Goal: Task Accomplishment & Management: Use online tool/utility

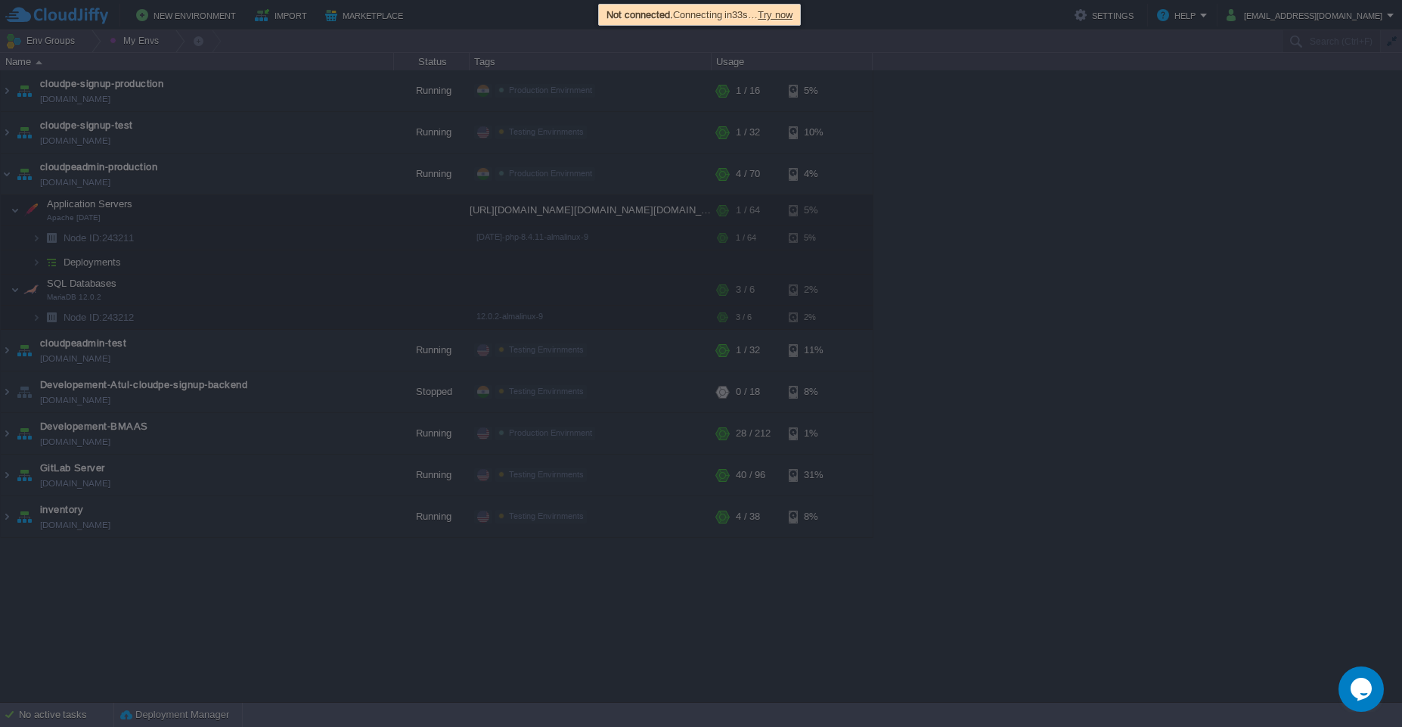
click at [771, 14] on span "Try now" at bounding box center [775, 14] width 35 height 11
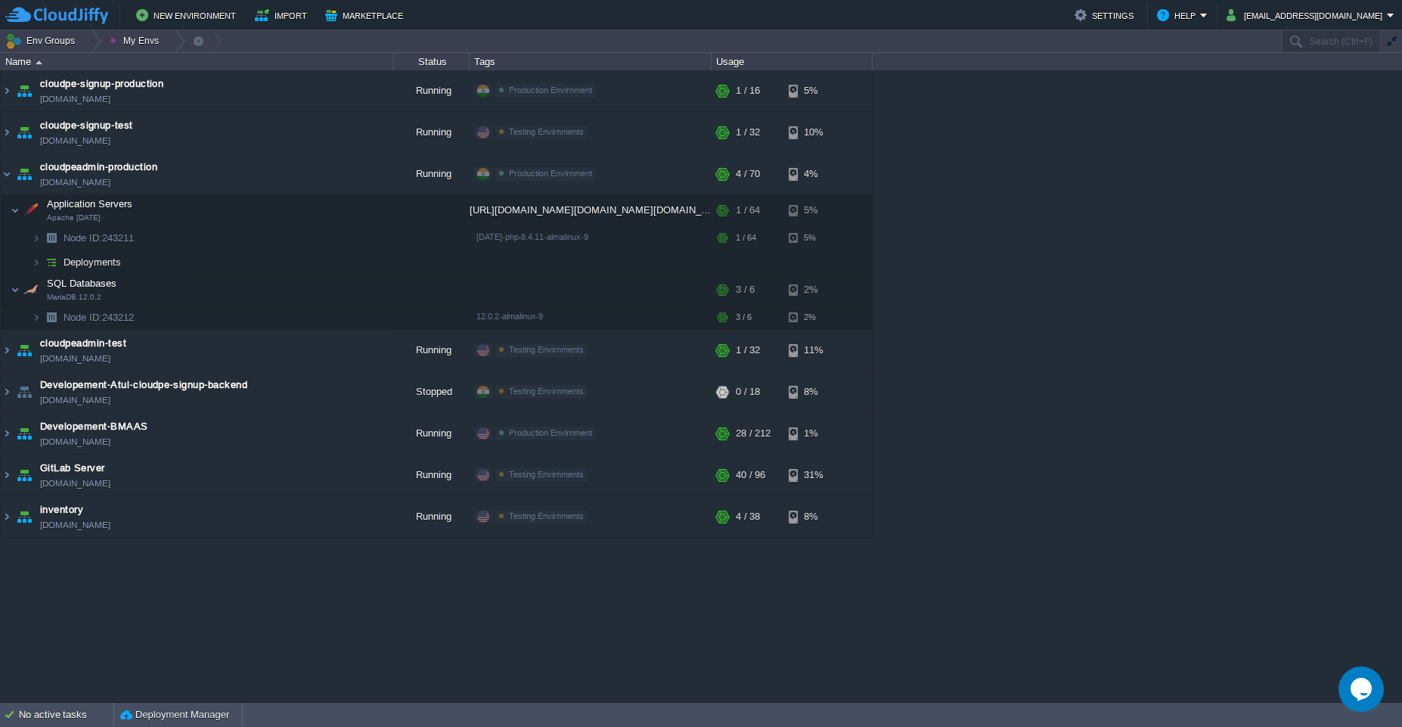
click at [788, 17] on td "New Environment Import Marketplace" at bounding box center [531, 15] width 1052 height 23
click at [264, 210] on button "button" at bounding box center [258, 210] width 14 height 14
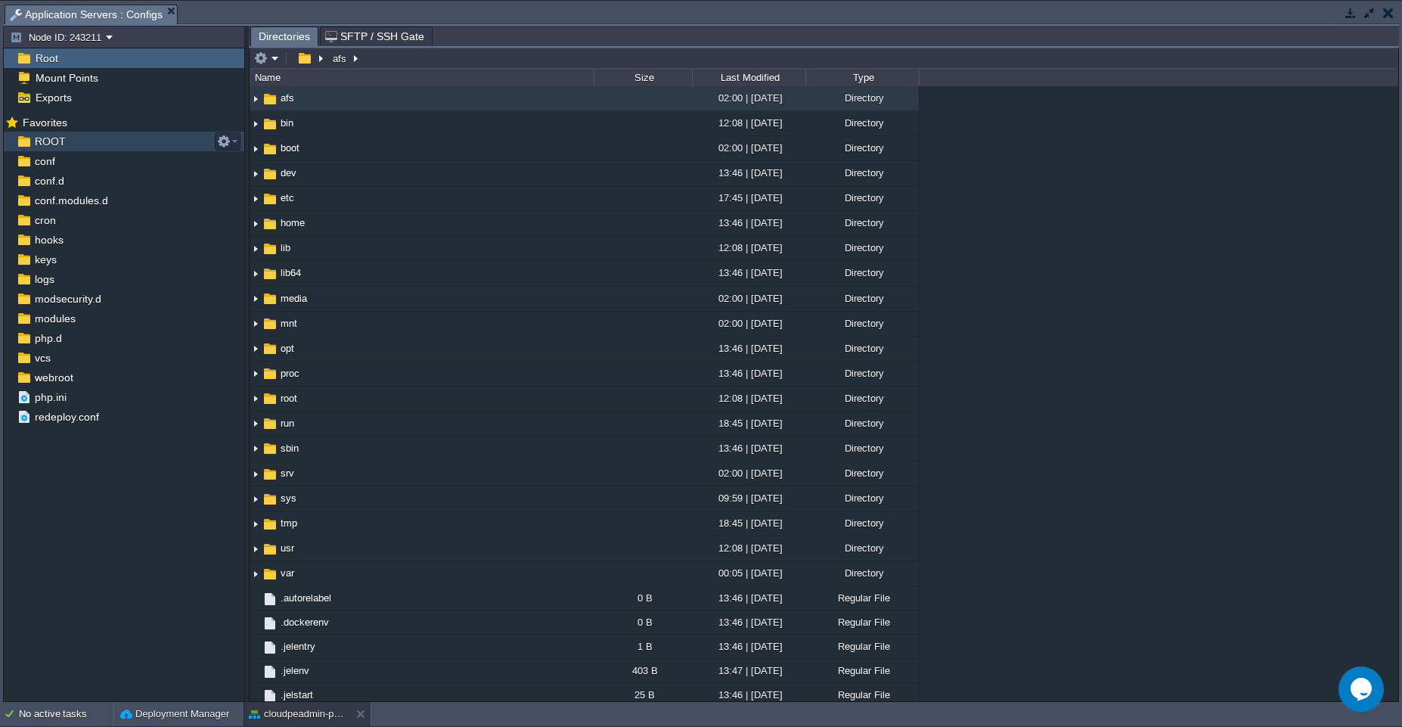
click at [104, 144] on div "ROOT" at bounding box center [124, 142] width 241 height 20
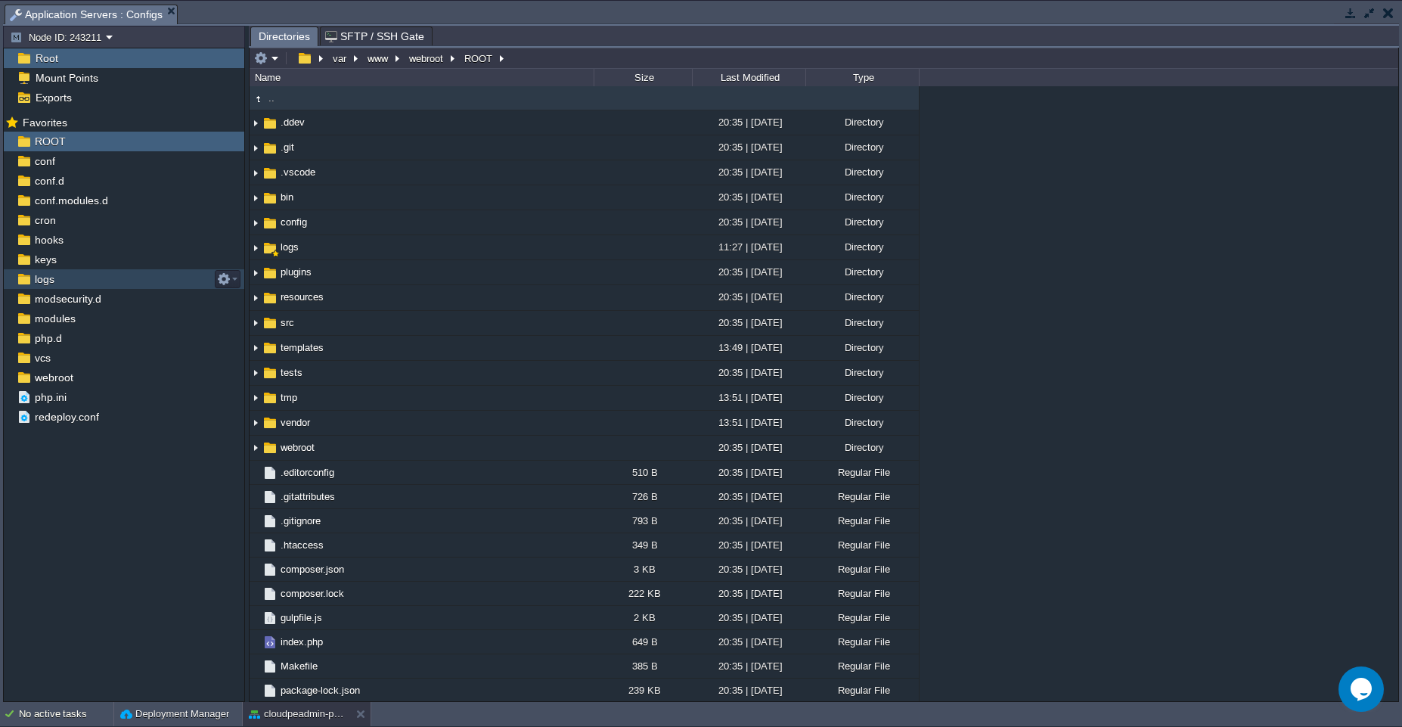
click at [76, 274] on div "logs" at bounding box center [124, 279] width 241 height 20
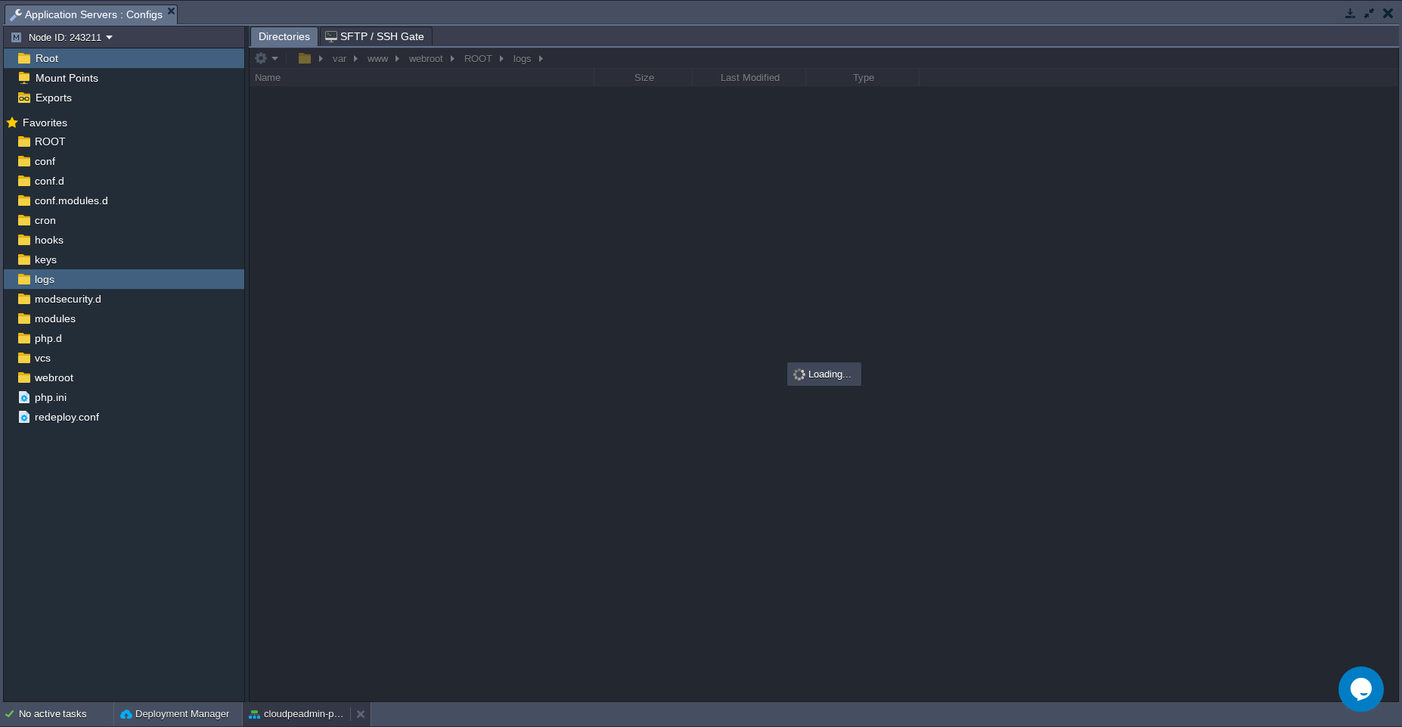
click at [293, 716] on button "cloudpeadmin-production" at bounding box center [296, 713] width 95 height 15
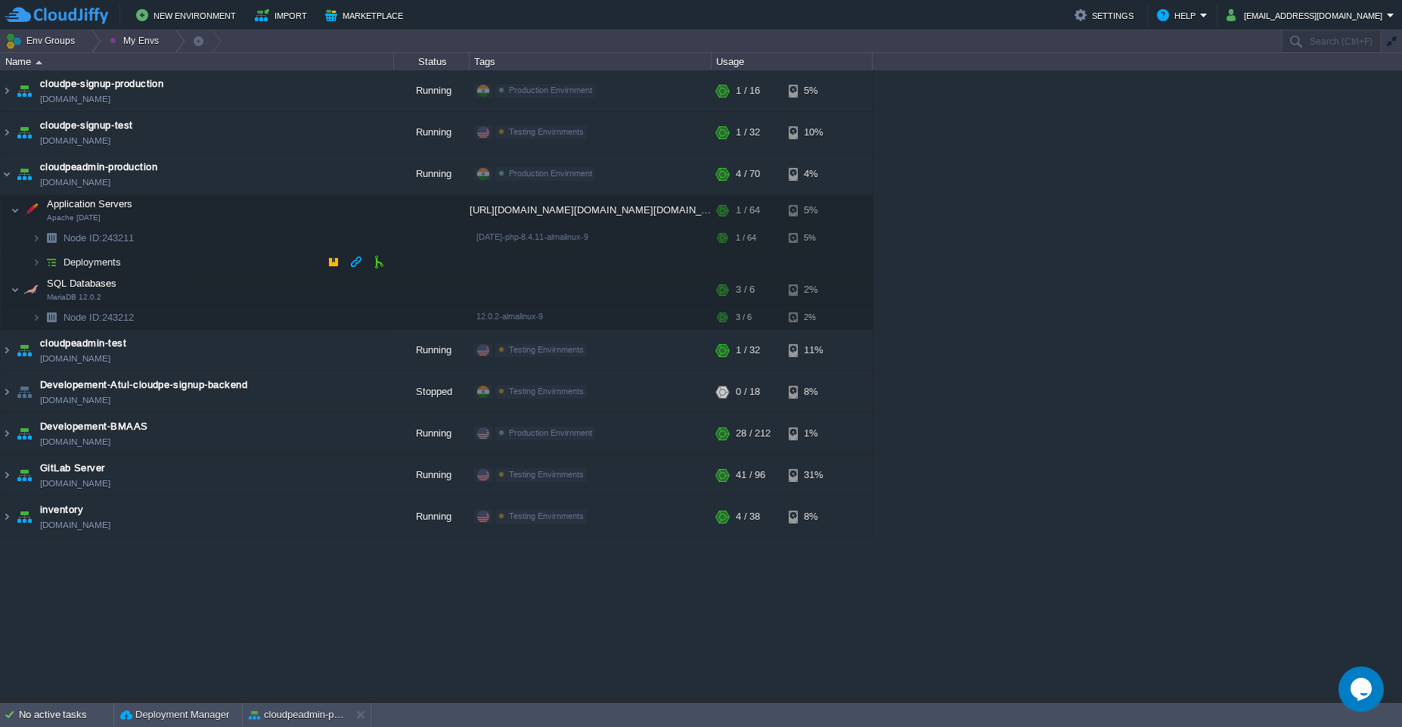
click at [290, 272] on td "Deployments" at bounding box center [197, 262] width 393 height 24
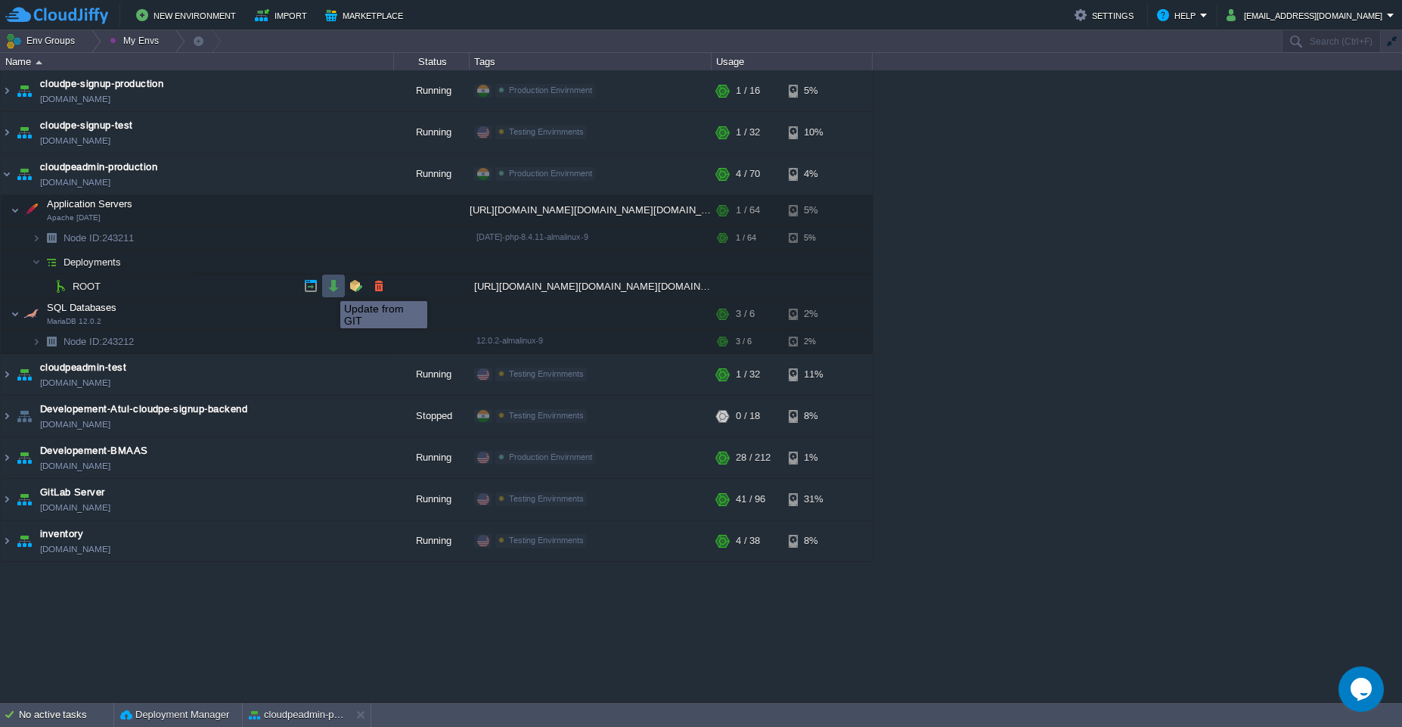
click at [329, 287] on button "button" at bounding box center [334, 286] width 14 height 14
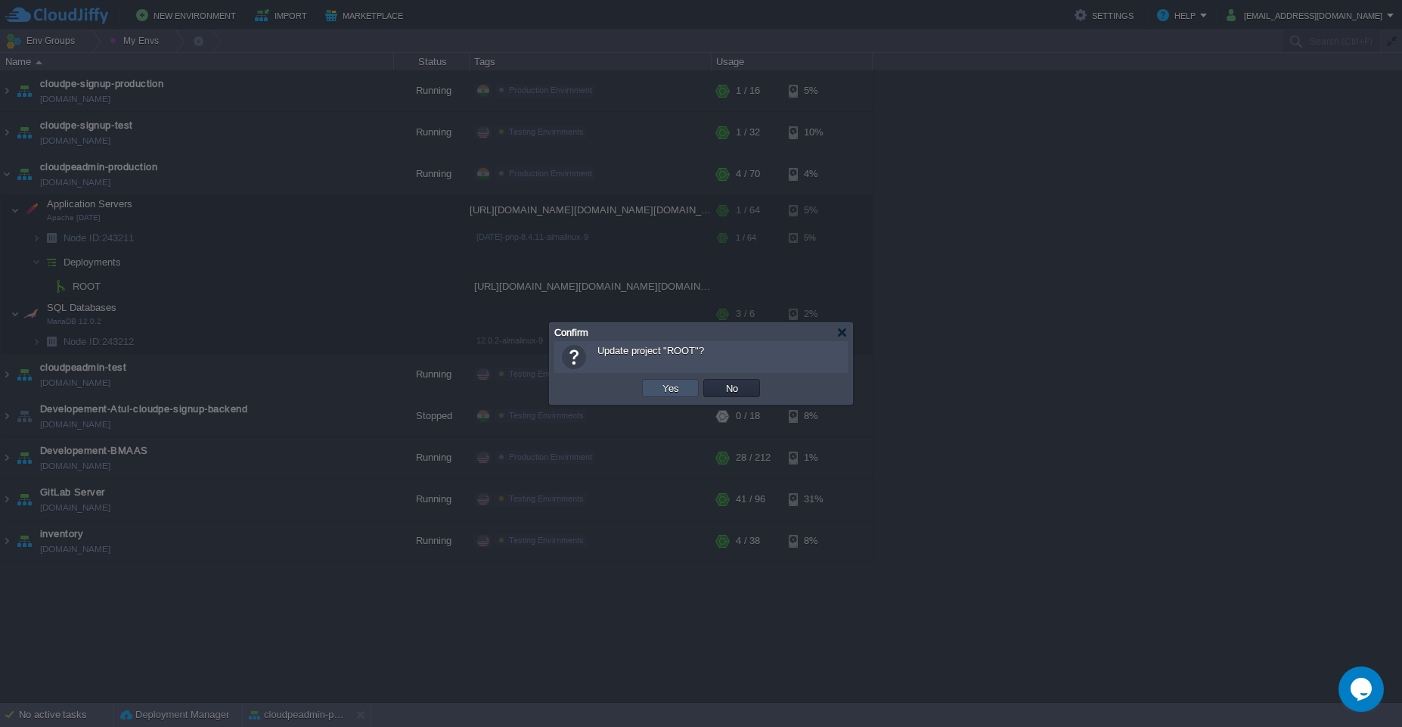
click at [666, 386] on button "Yes" at bounding box center [671, 388] width 26 height 14
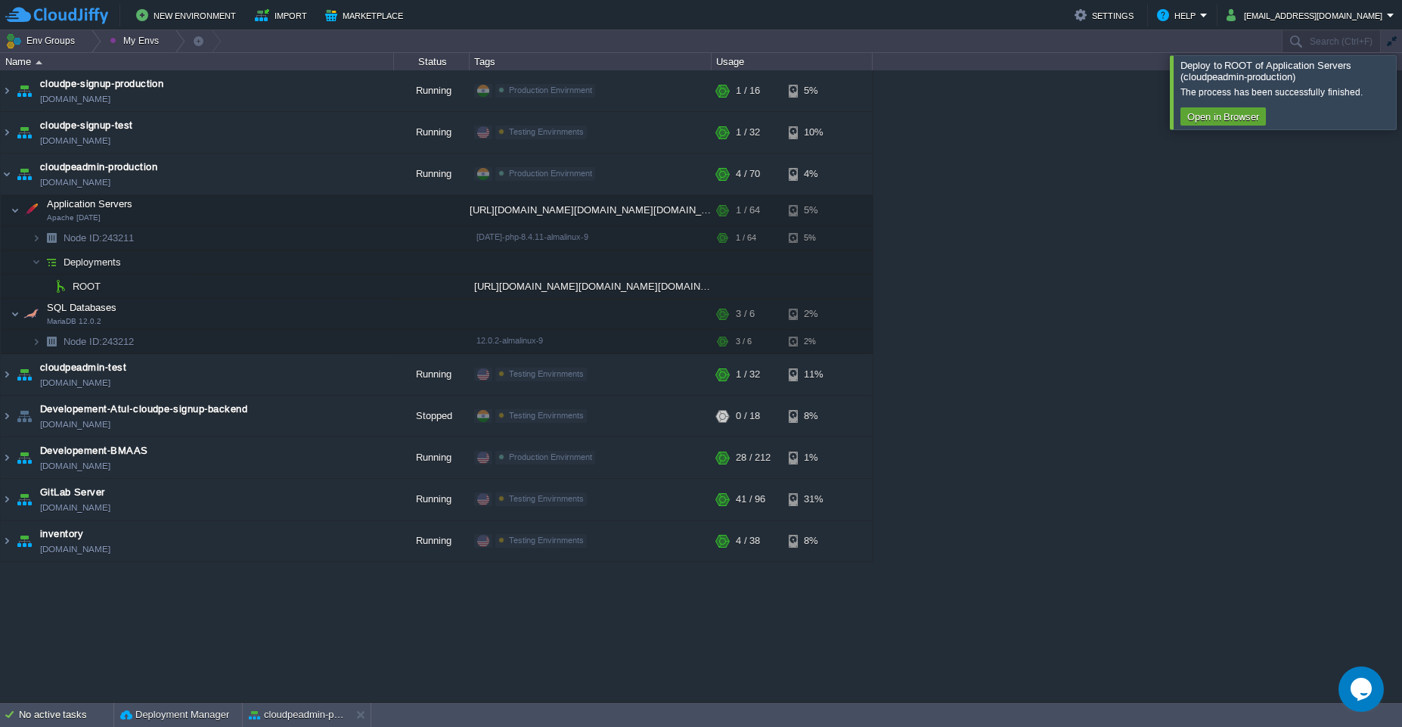
click at [1402, 85] on div at bounding box center [1420, 91] width 0 height 73
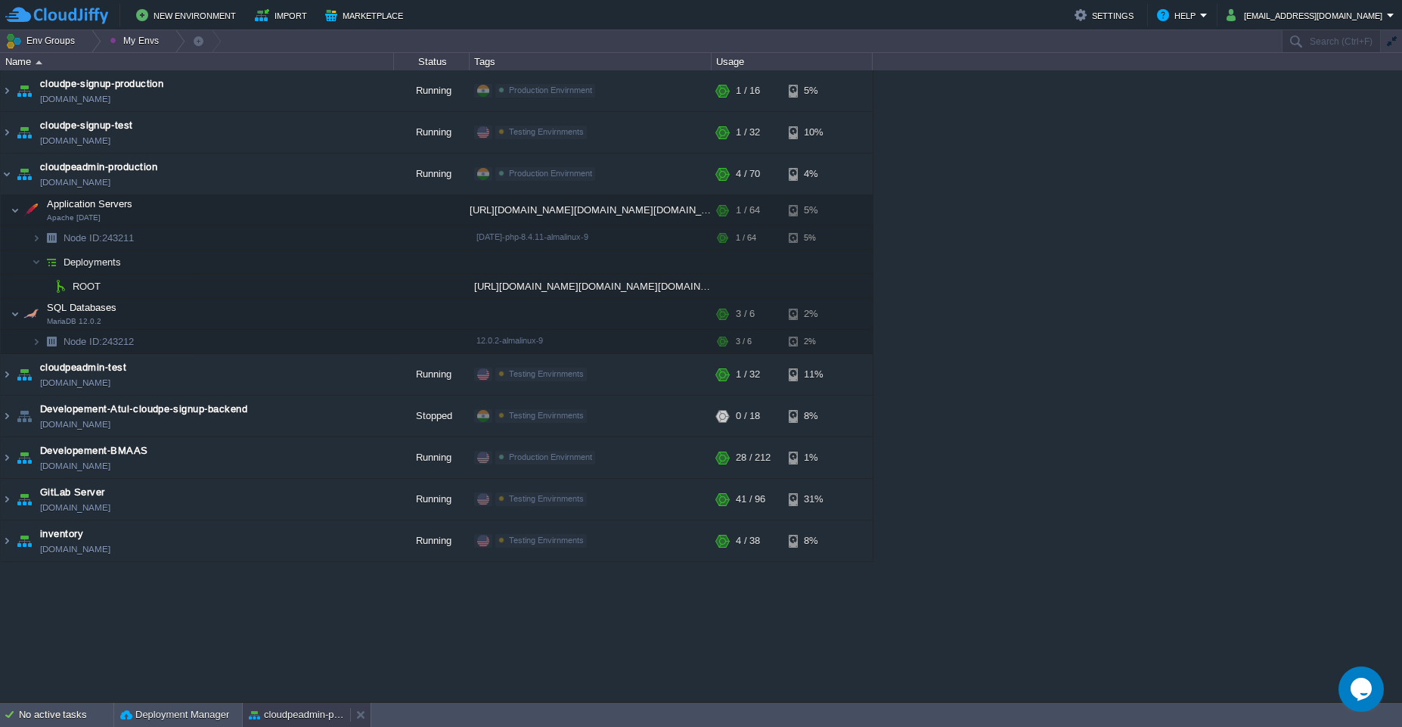
click at [305, 714] on button "cloudpeadmin-production" at bounding box center [296, 714] width 95 height 15
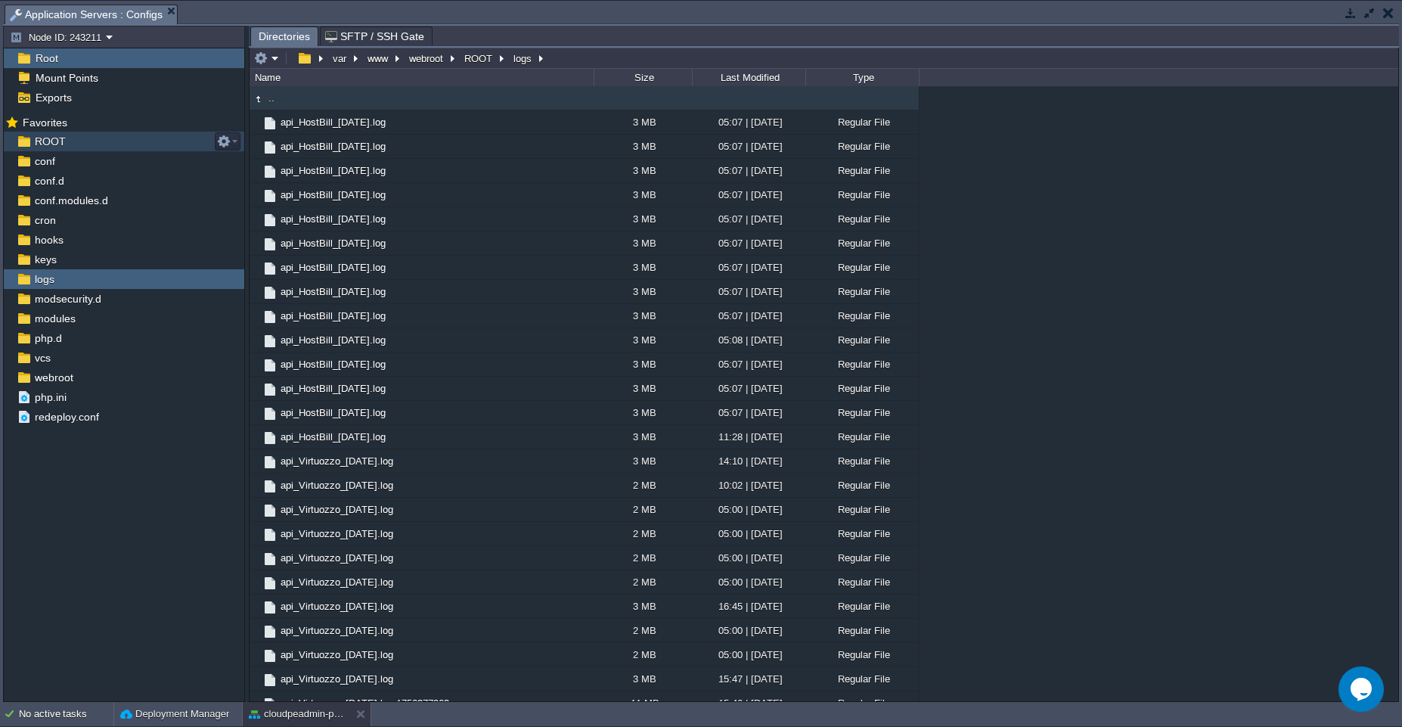
click at [92, 147] on div "ROOT" at bounding box center [124, 142] width 241 height 20
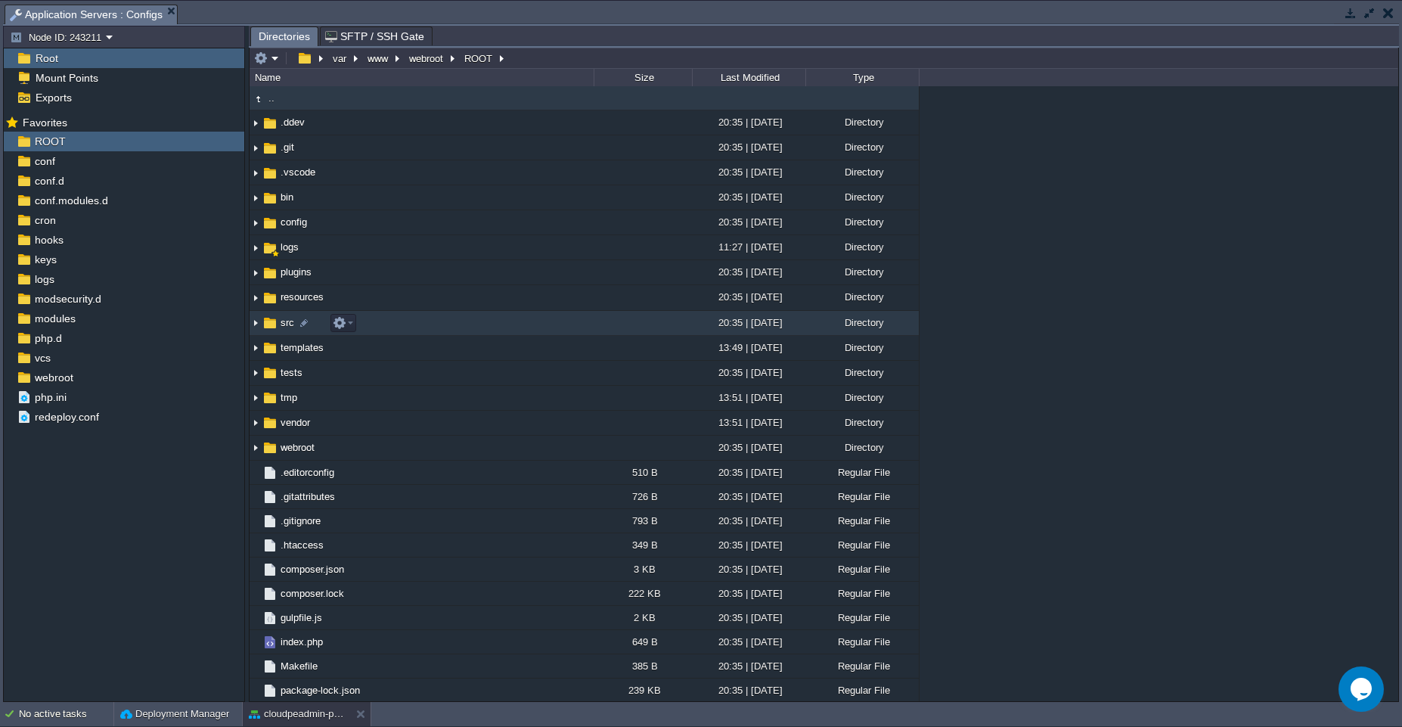
click at [414, 328] on td "src" at bounding box center [422, 323] width 344 height 25
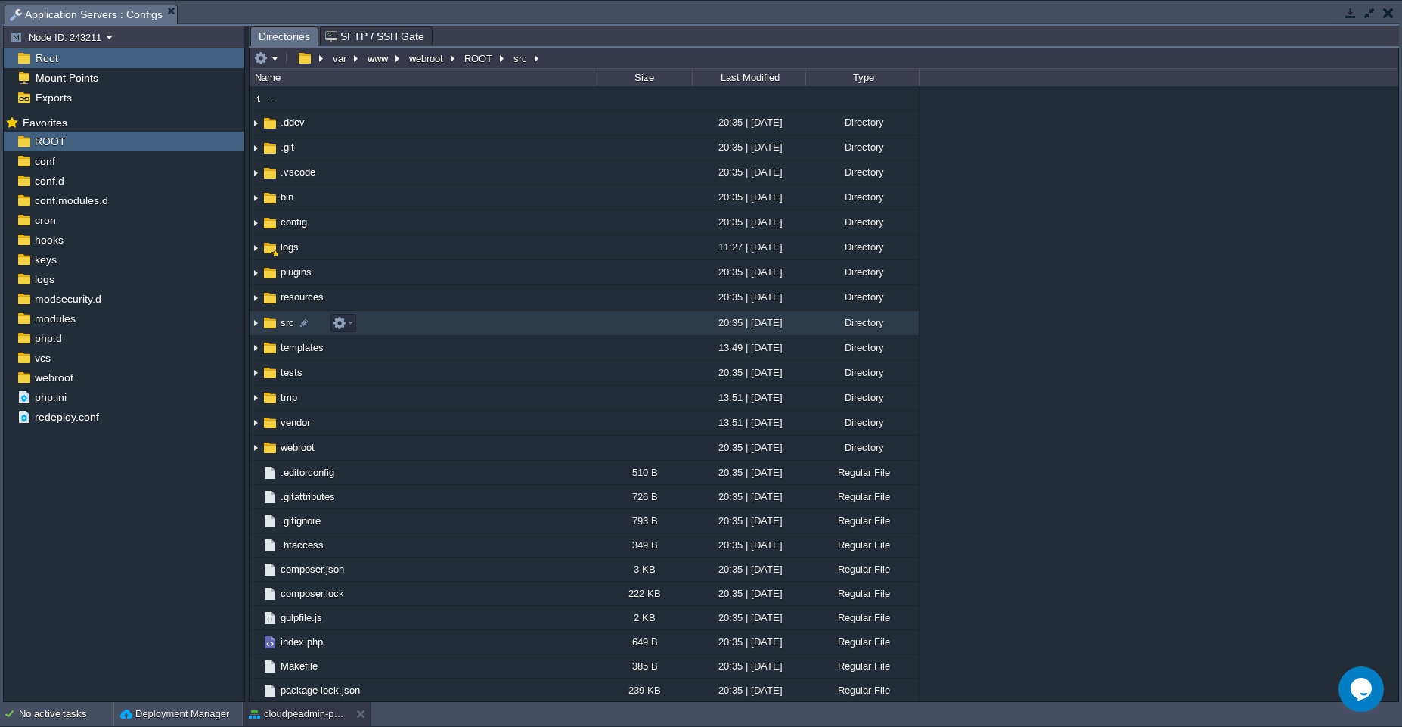
click at [414, 328] on td "src" at bounding box center [422, 323] width 344 height 25
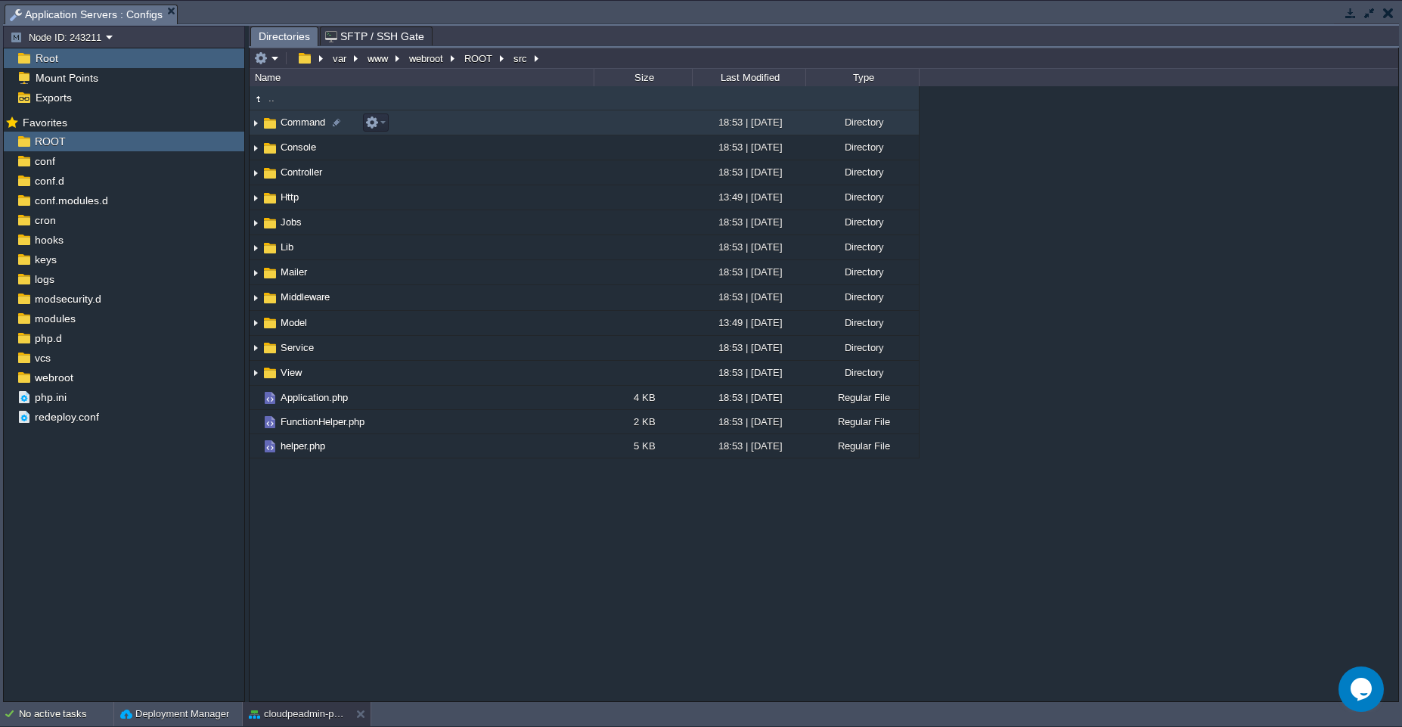
click at [450, 113] on td "Command" at bounding box center [422, 122] width 344 height 25
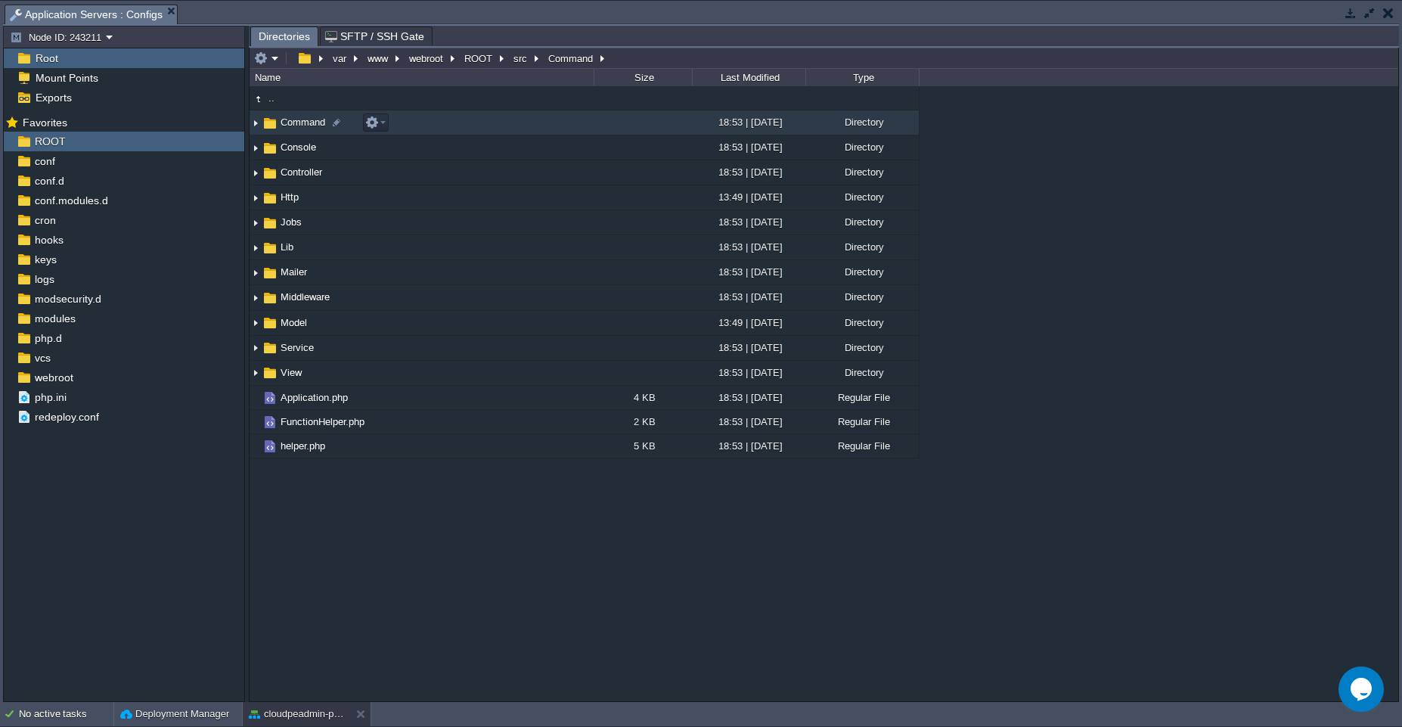
click at [450, 113] on td "Command" at bounding box center [422, 122] width 344 height 25
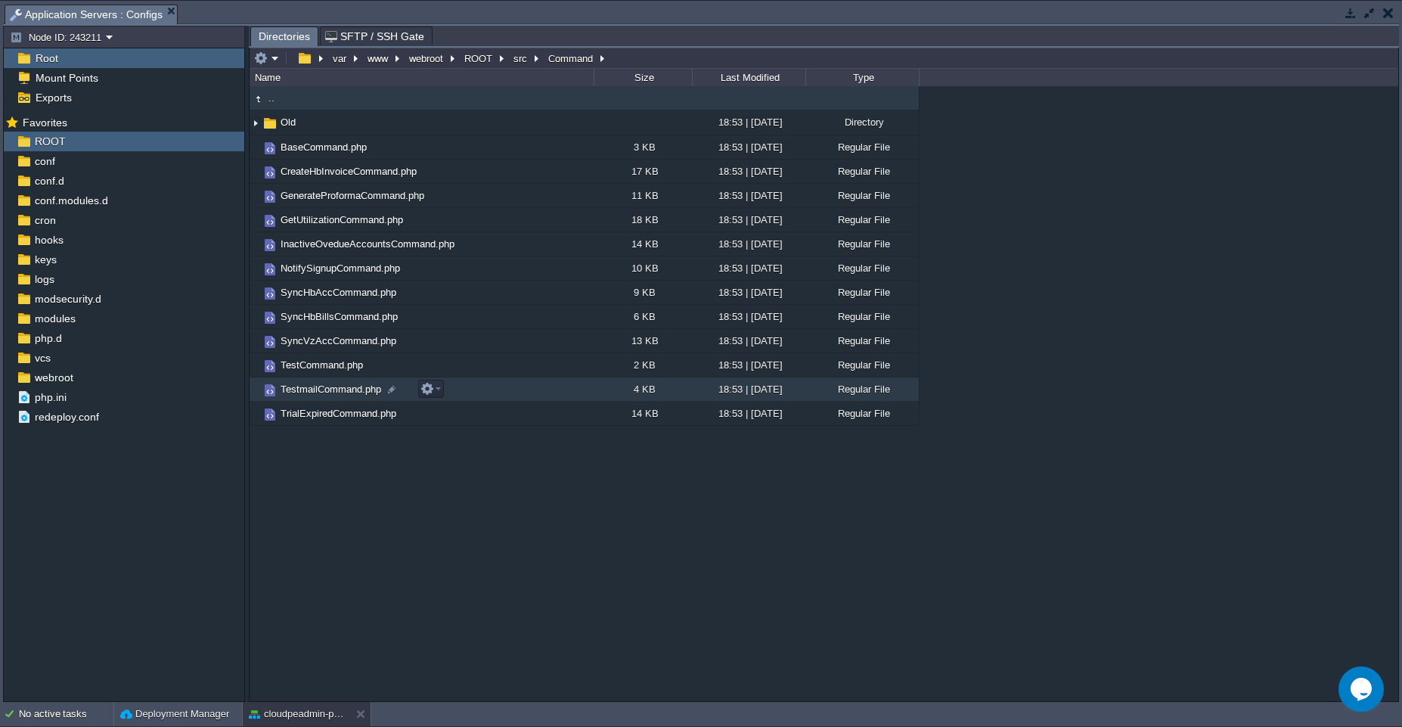
click at [492, 392] on td "TestmailCommand.php" at bounding box center [422, 389] width 344 height 24
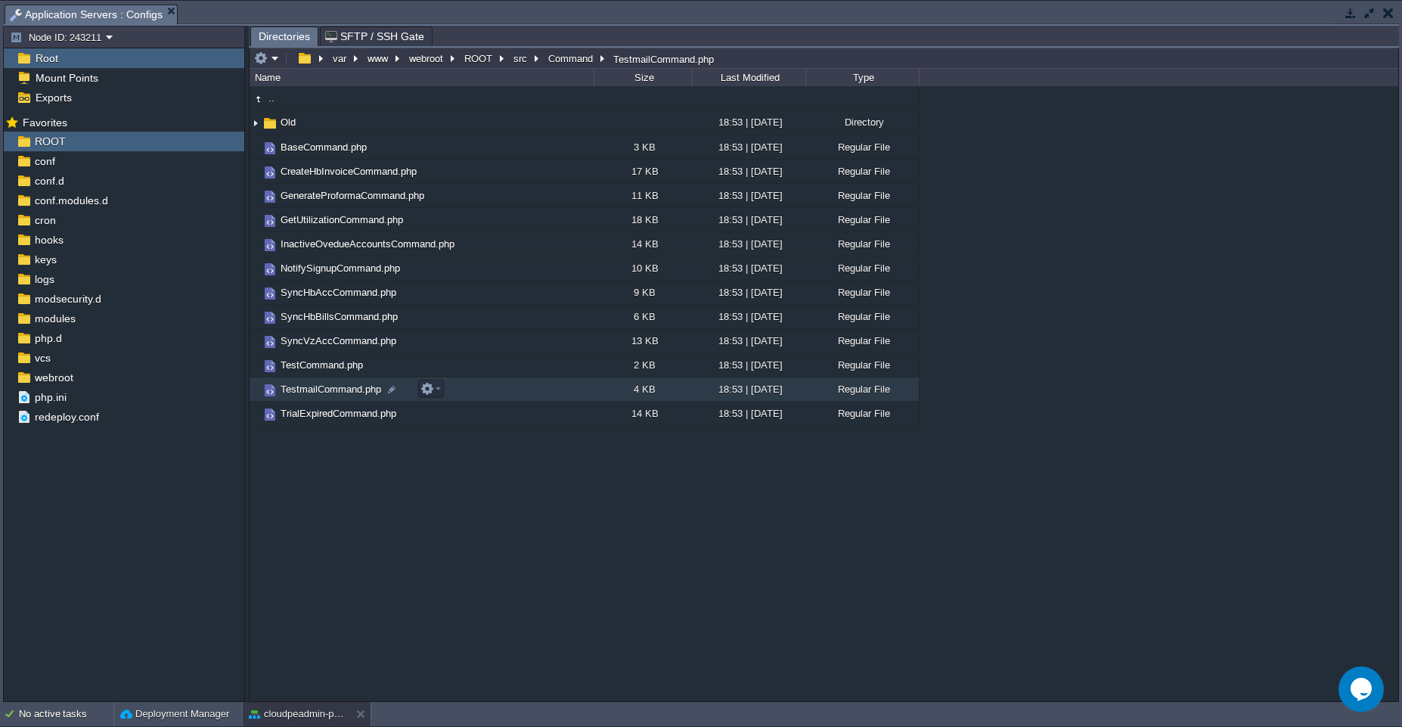
click at [492, 392] on td "TestmailCommand.php" at bounding box center [422, 389] width 344 height 24
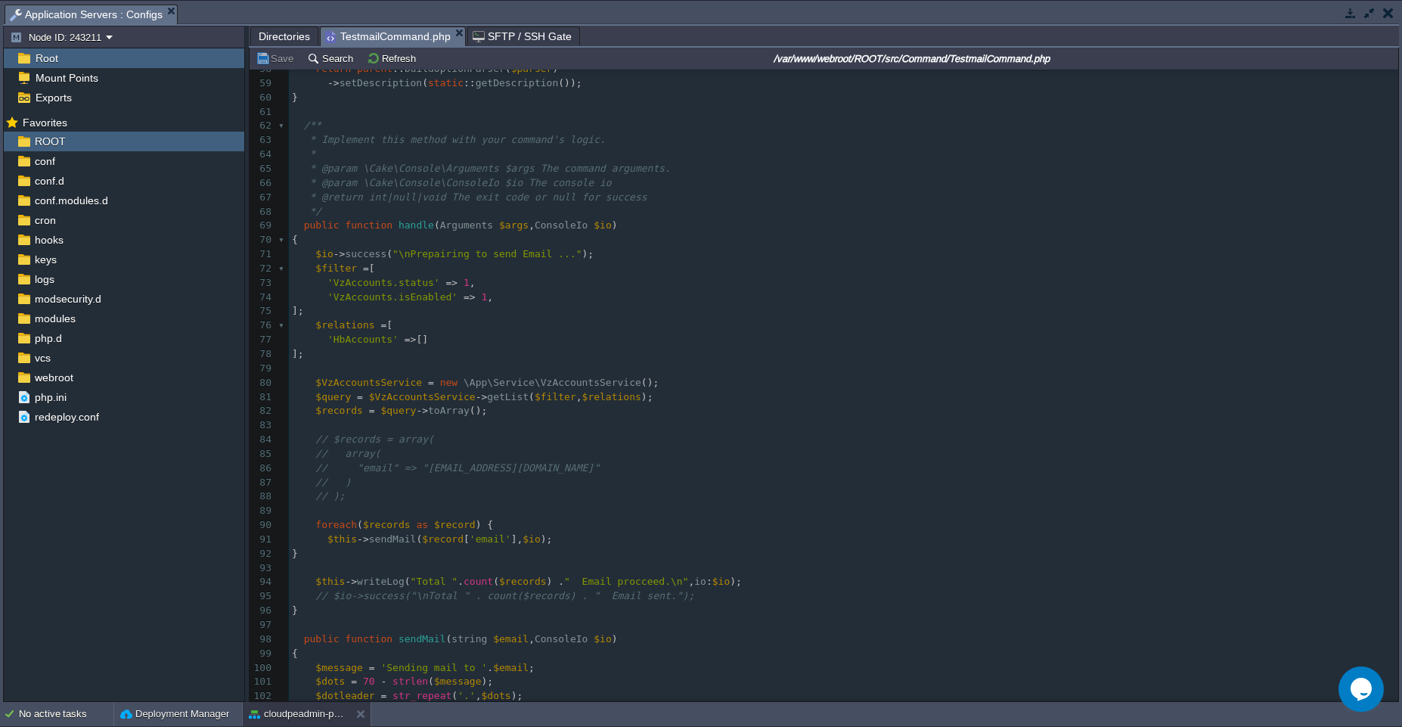
scroll to position [839, 0]
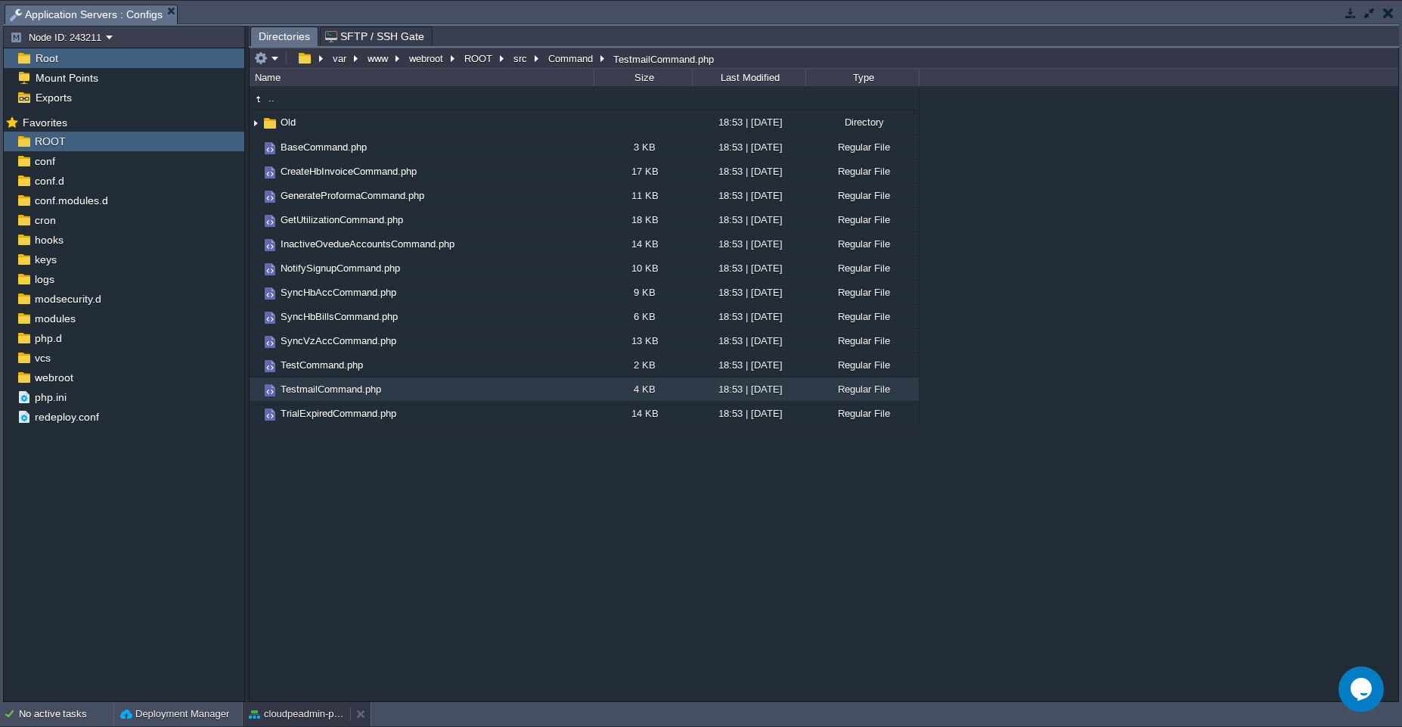
click at [296, 723] on div "cloudpeadmin-production" at bounding box center [296, 714] width 107 height 24
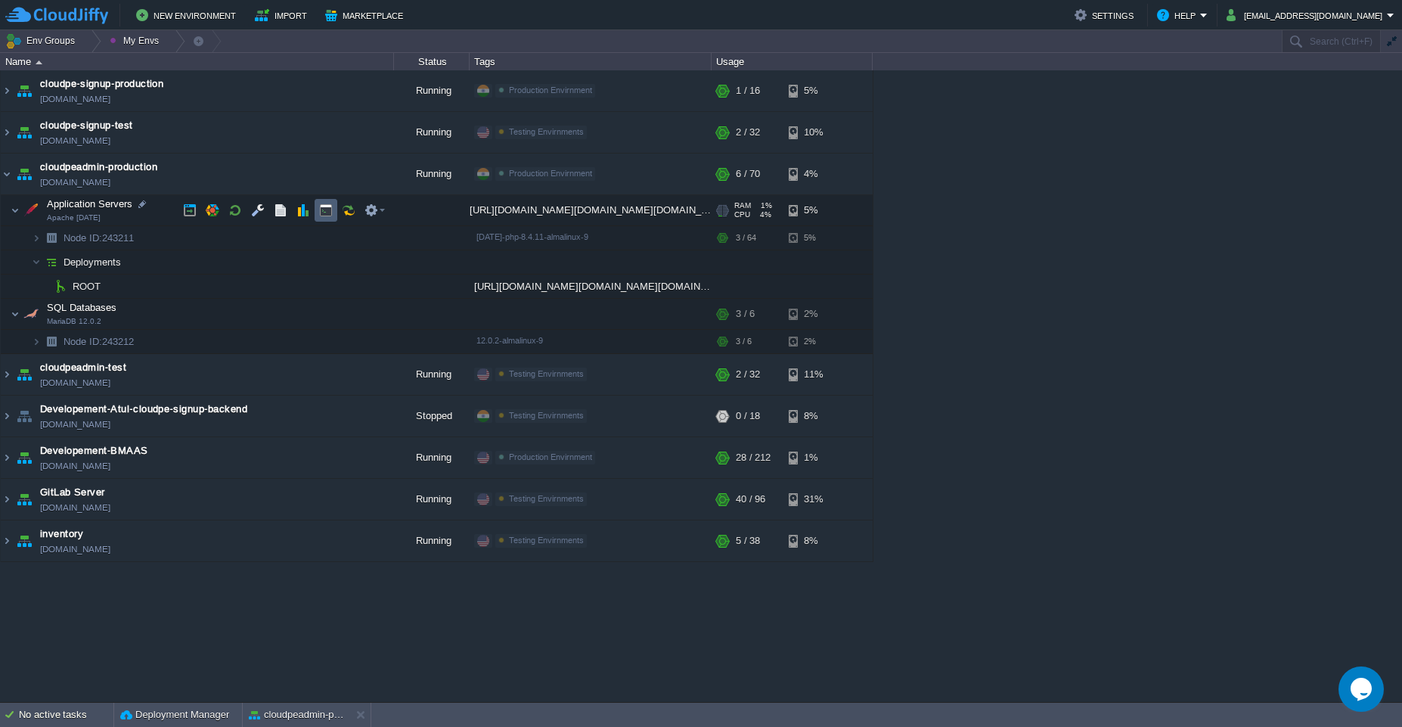
click at [321, 210] on button "button" at bounding box center [326, 210] width 14 height 14
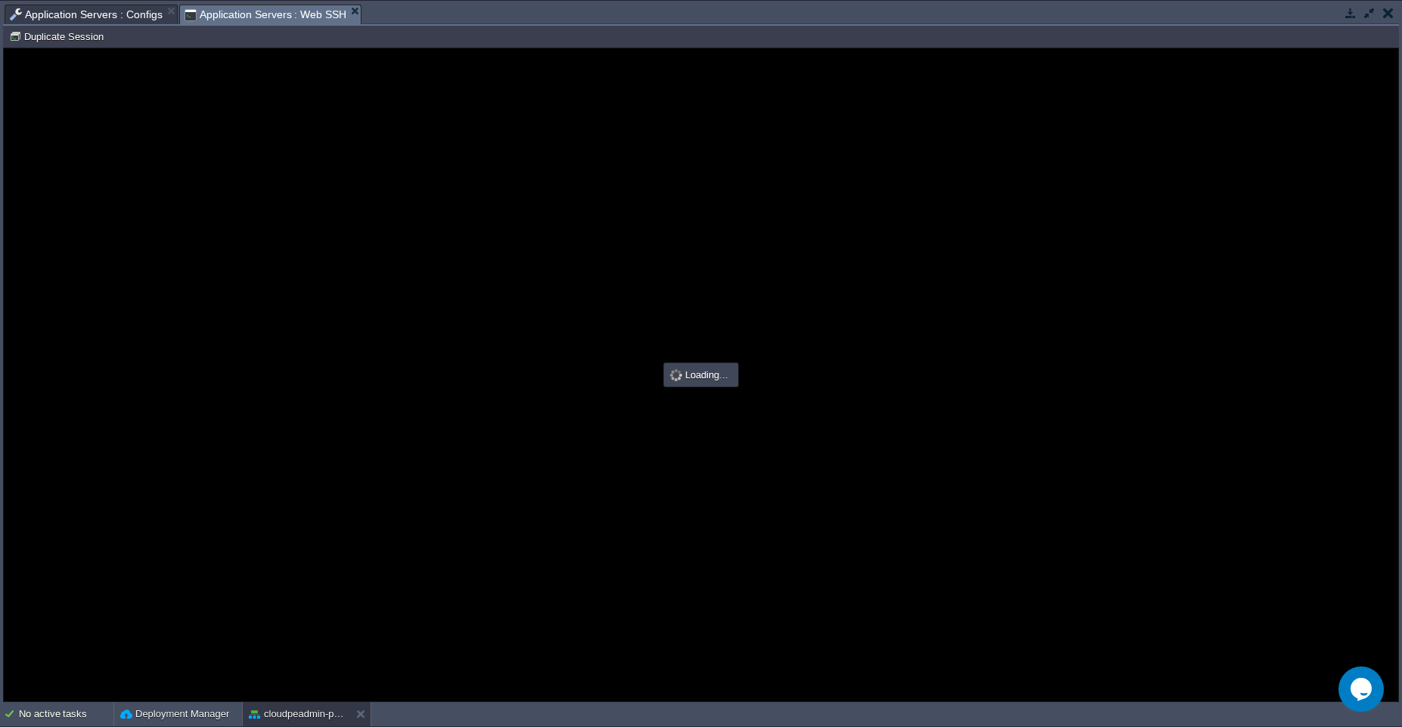
type input "#000000"
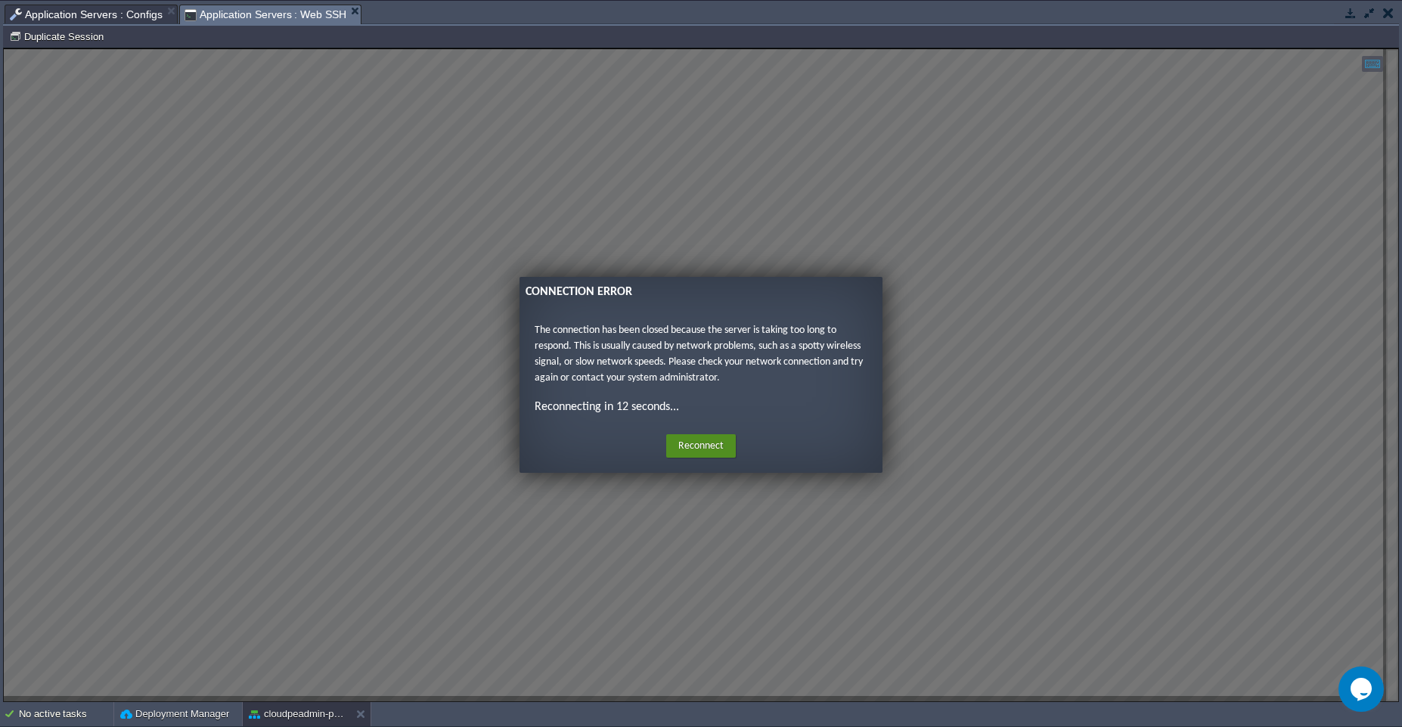
click at [694, 448] on button "Reconnect" at bounding box center [701, 446] width 70 height 24
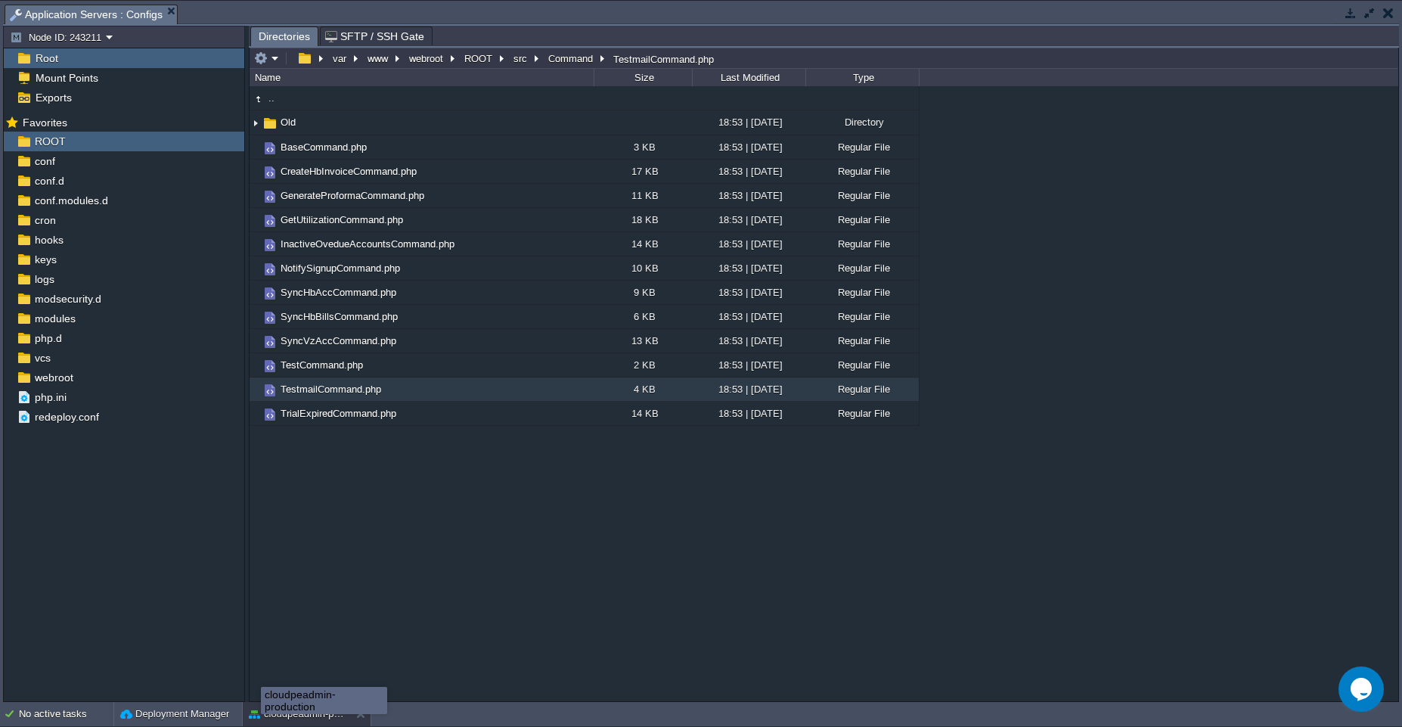
click at [262, 712] on div "cloudpeadmin-production" at bounding box center [324, 701] width 125 height 26
click at [287, 719] on button "cloudpeadmin-production" at bounding box center [296, 713] width 95 height 15
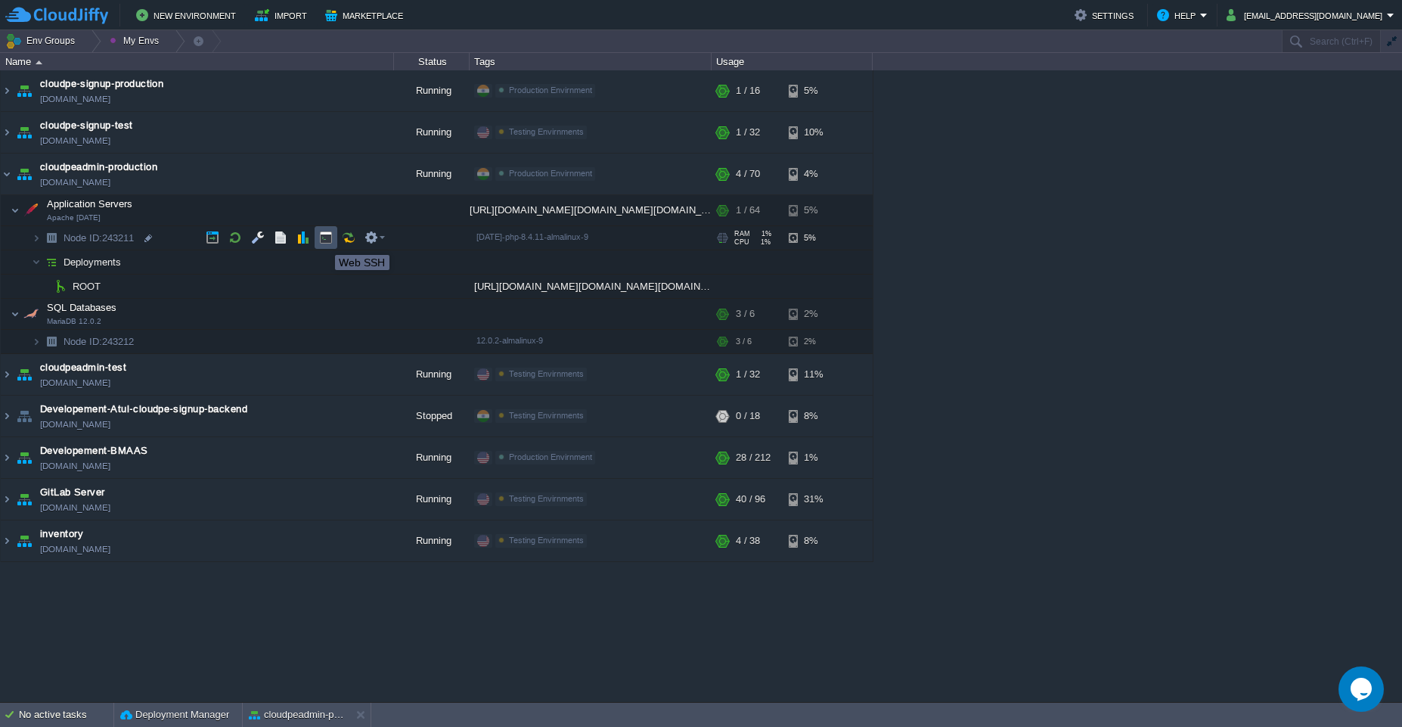
click at [324, 241] on button "button" at bounding box center [326, 238] width 14 height 14
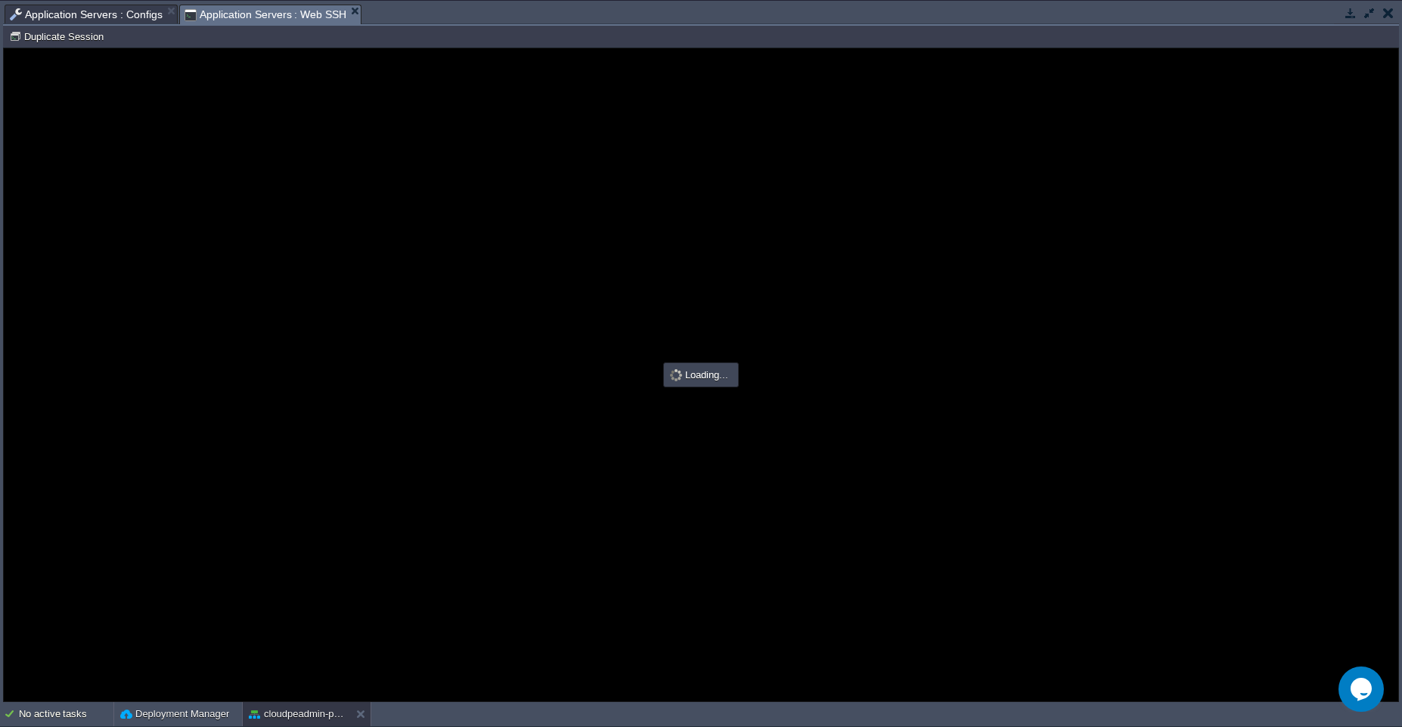
scroll to position [0, 0]
type input "#000000"
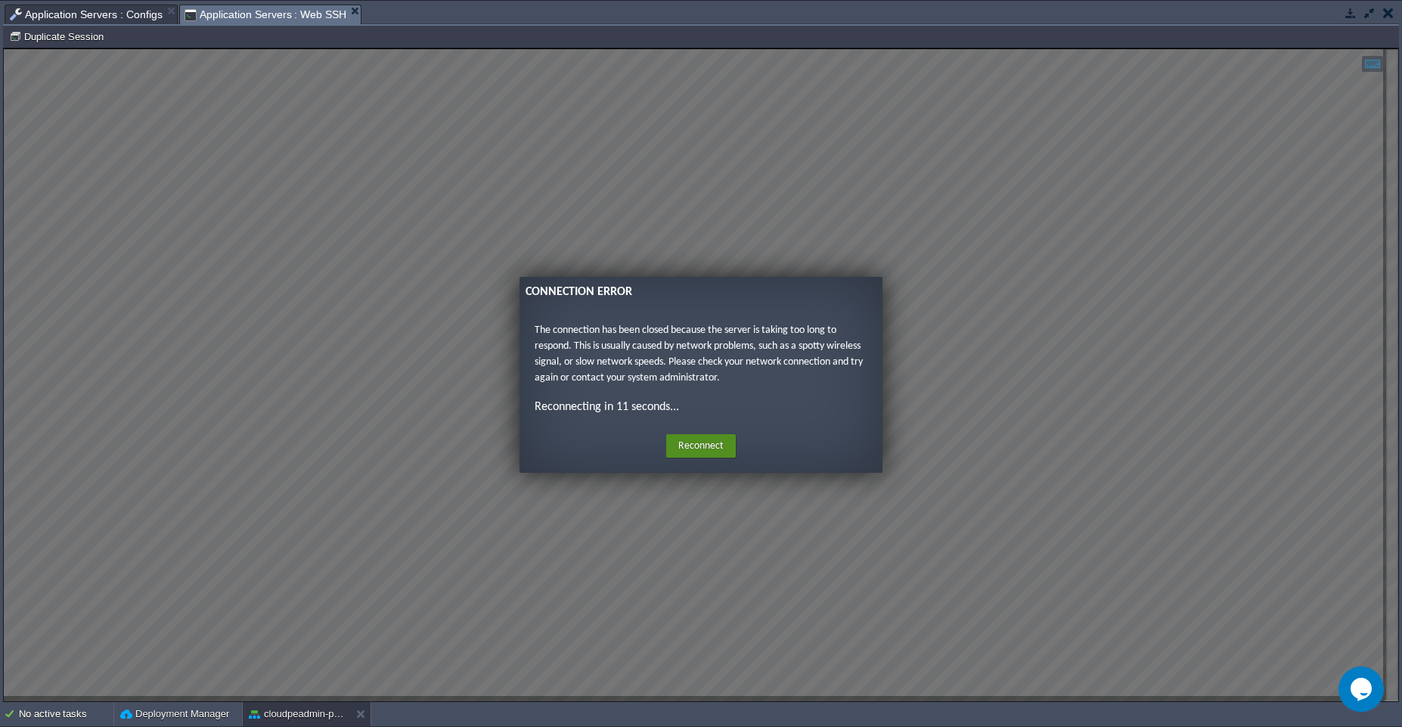
click at [699, 452] on button "Reconnect" at bounding box center [701, 446] width 70 height 24
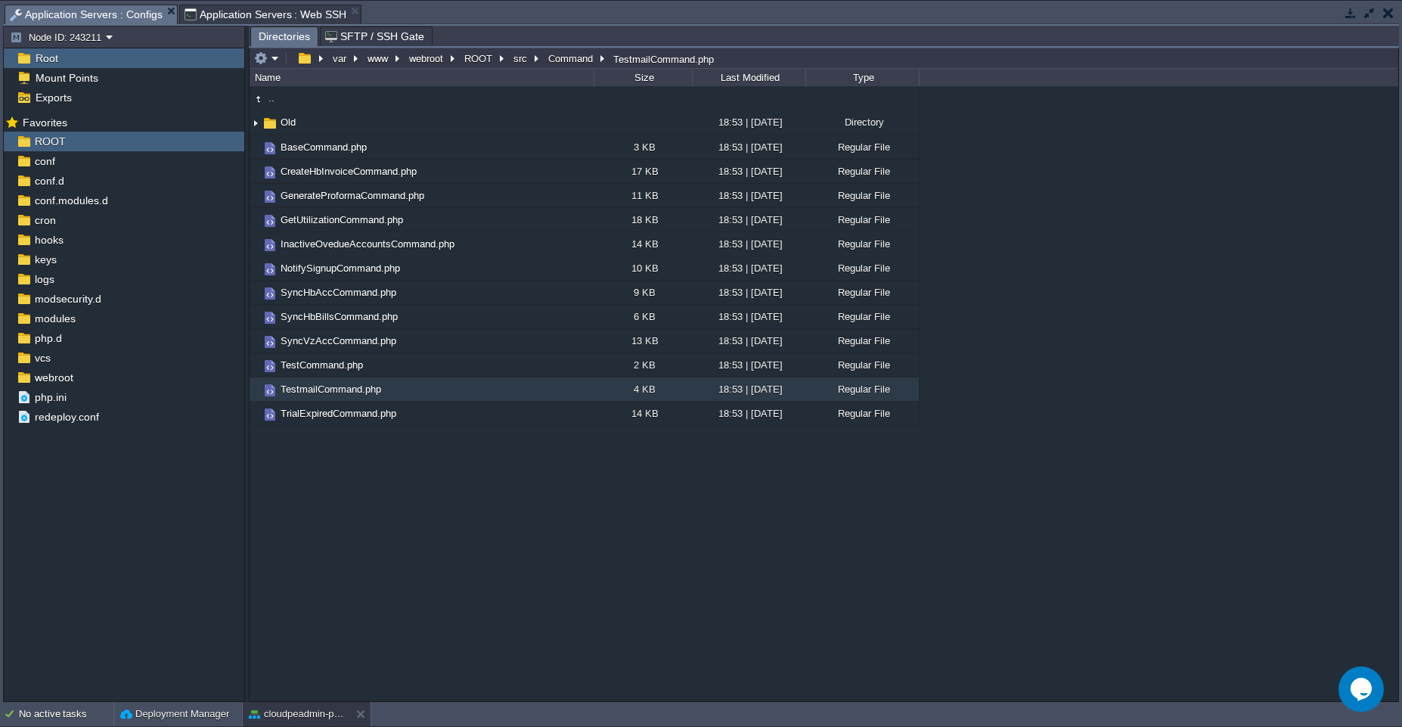
click at [79, 17] on span "Application Servers : Configs" at bounding box center [86, 14] width 153 height 19
click at [497, 386] on td "TestmailCommand.php" at bounding box center [422, 389] width 344 height 24
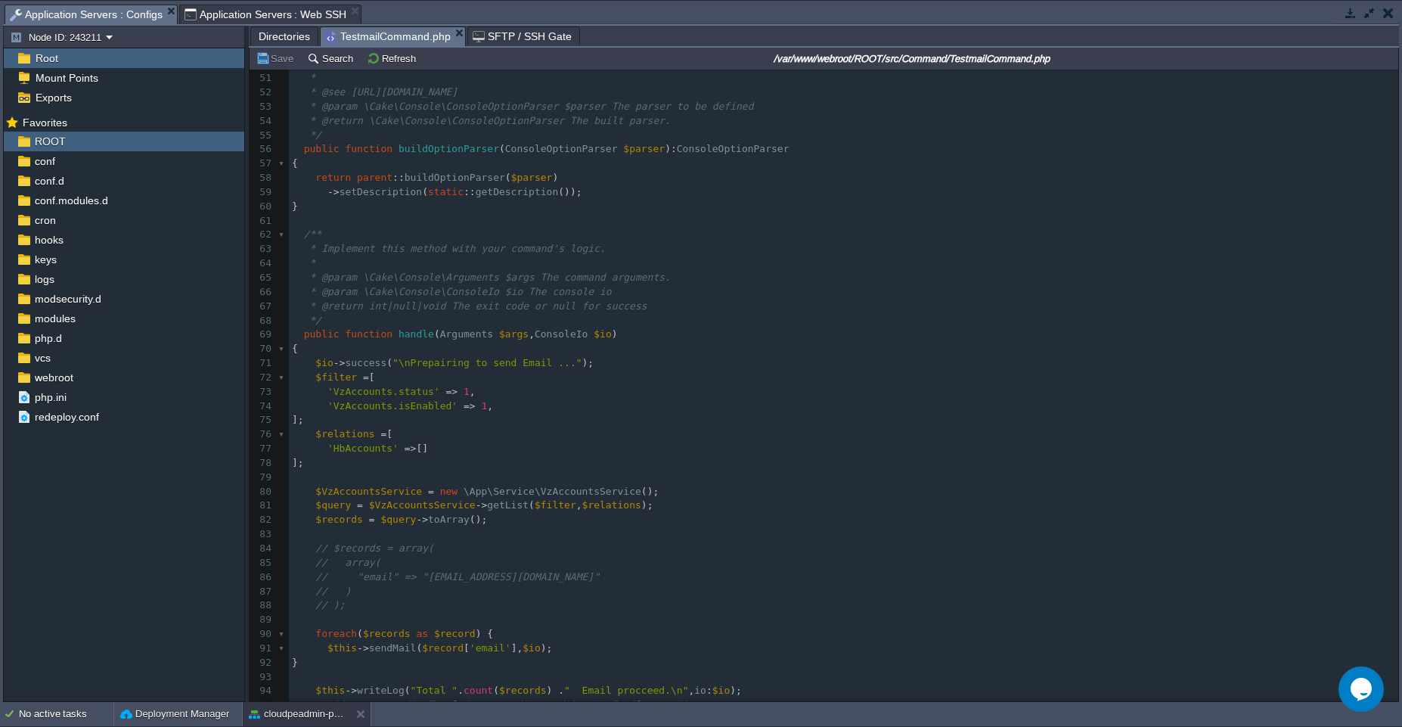
scroll to position [721, 0]
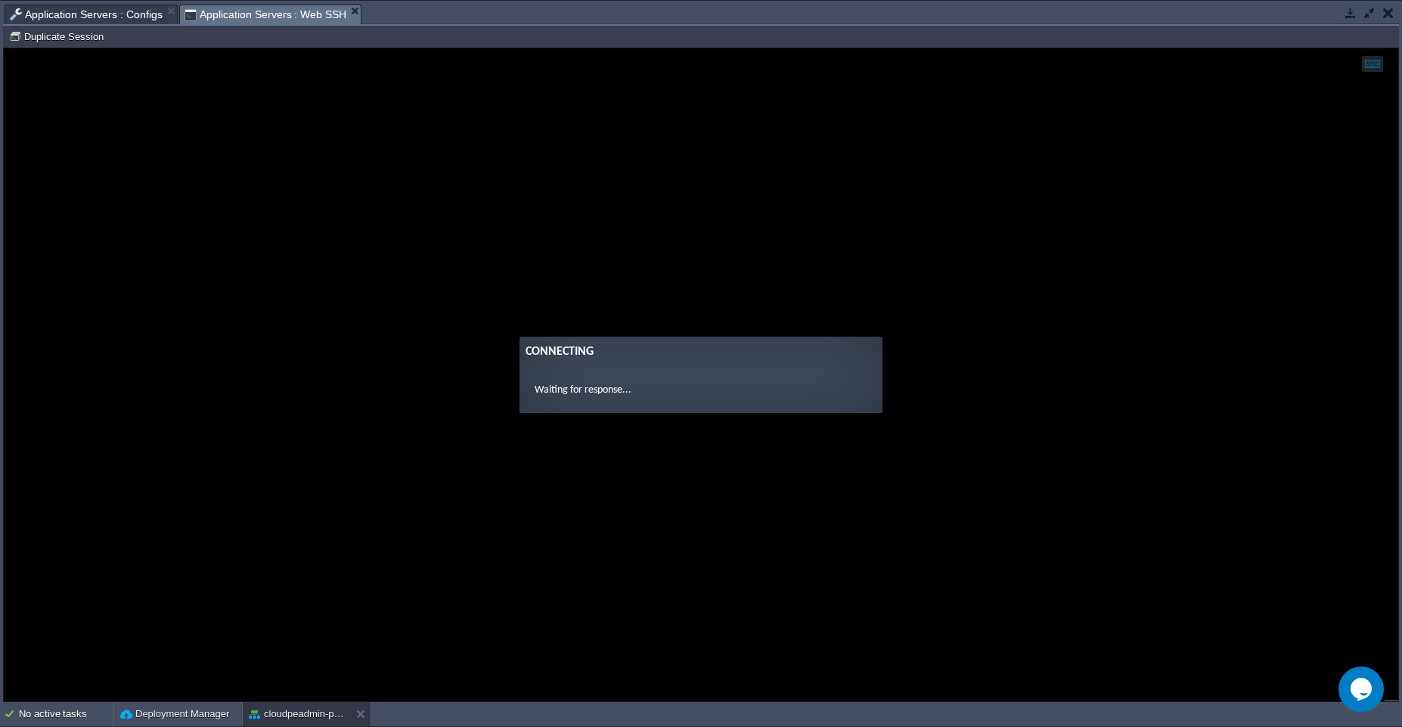
click at [282, 15] on span "Application Servers : Web SSH" at bounding box center [266, 14] width 163 height 19
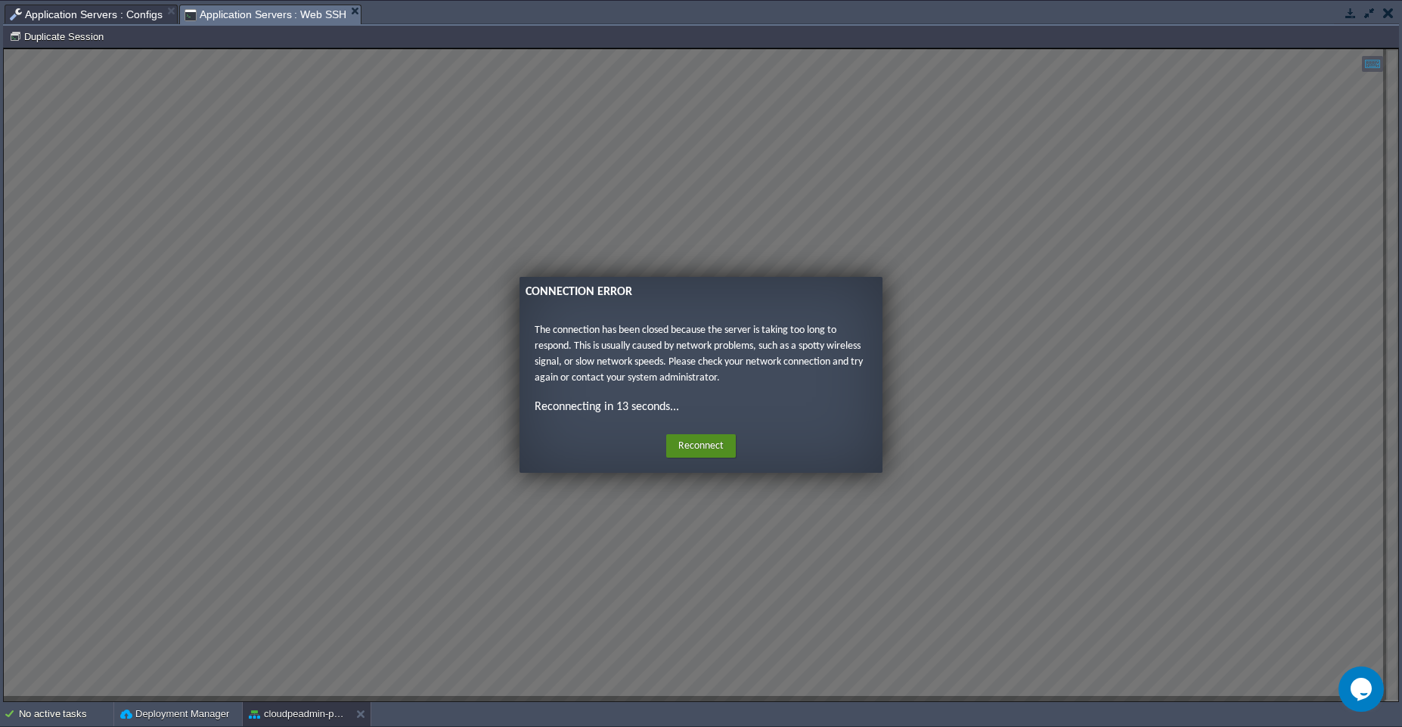
click at [688, 447] on button "Reconnect" at bounding box center [701, 446] width 70 height 24
click at [700, 442] on button "Reconnect" at bounding box center [701, 446] width 70 height 24
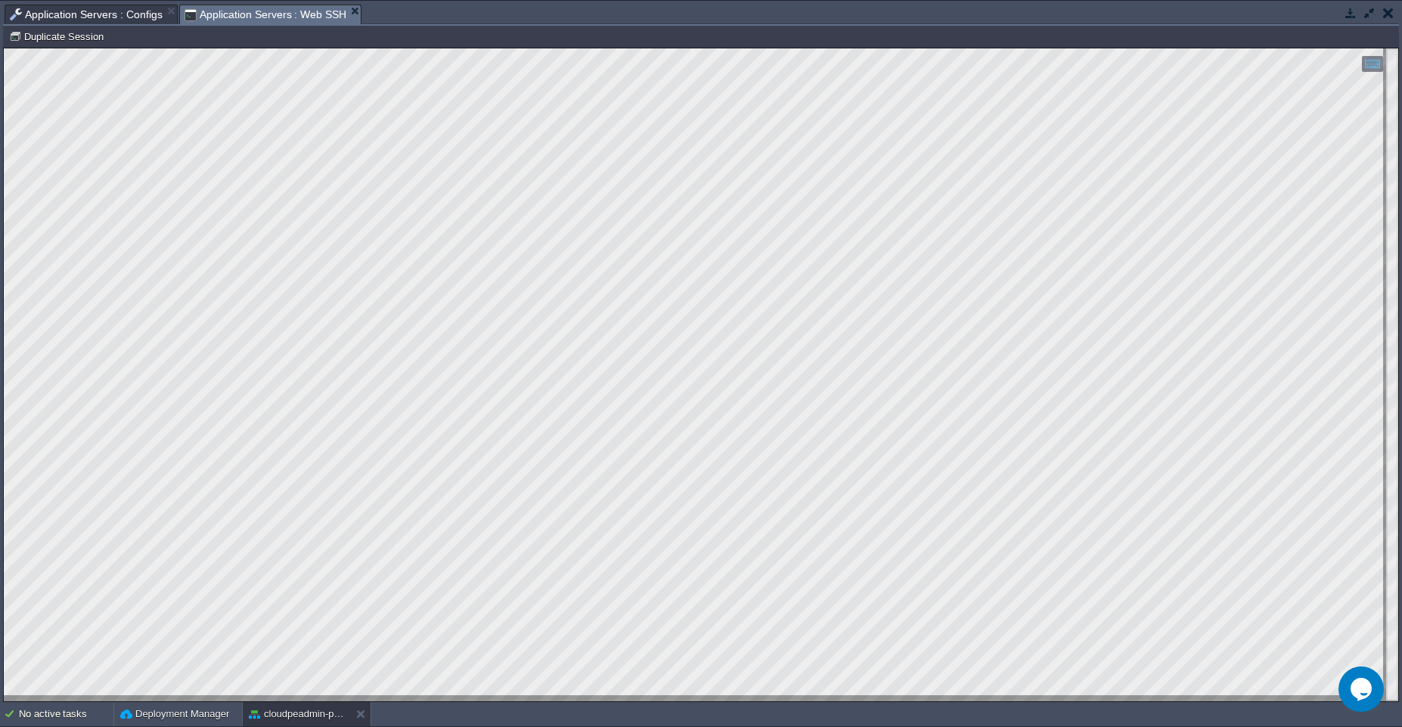
type textarea "Total 464 Email procceed. testmail completed in 12m 54.37s."
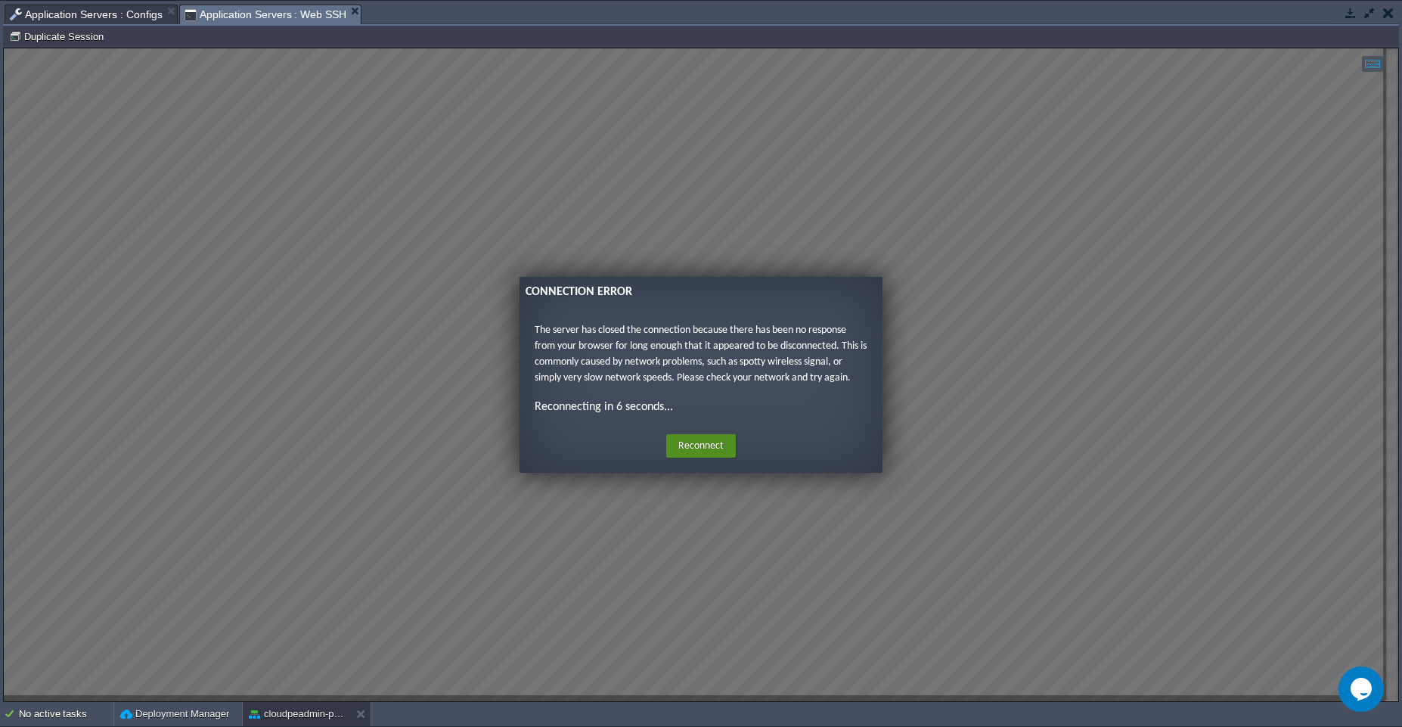
click at [680, 447] on button "Reconnect" at bounding box center [701, 446] width 70 height 24
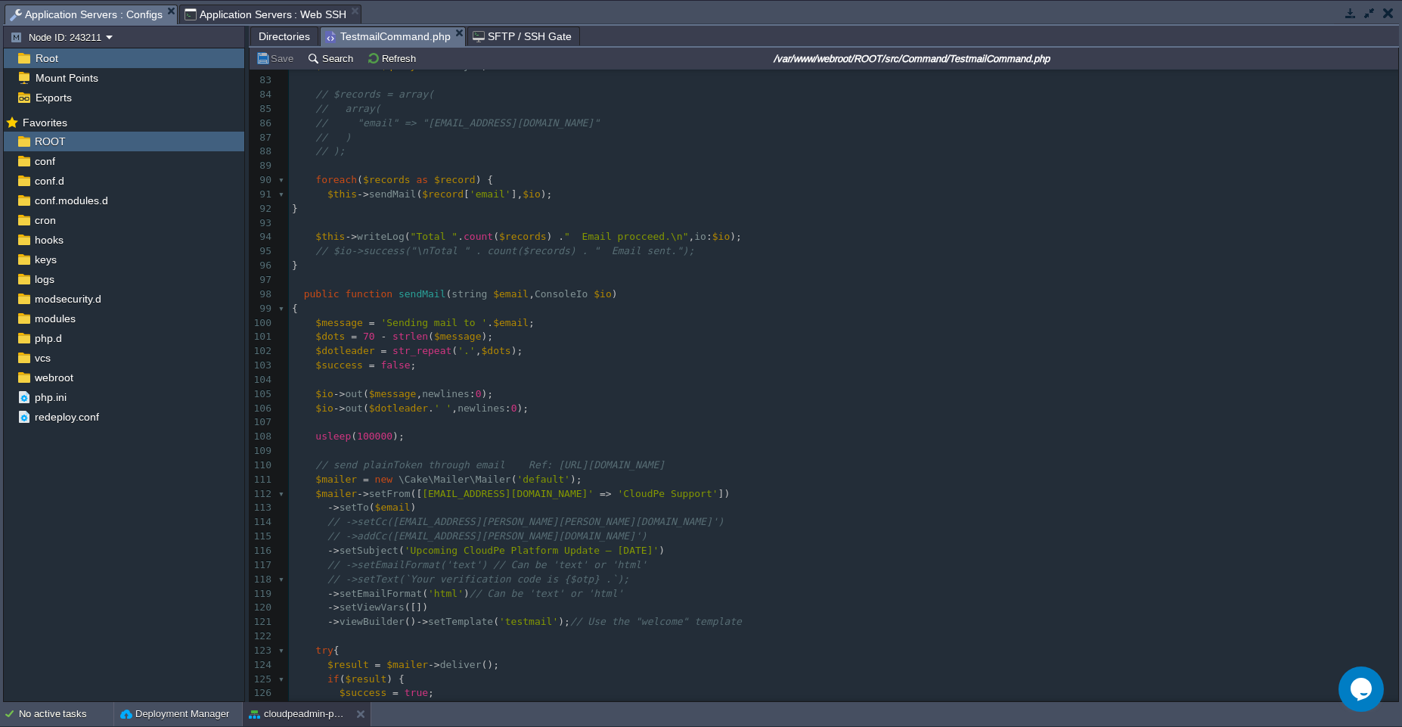
click at [66, 12] on span "Application Servers : Configs" at bounding box center [86, 14] width 153 height 19
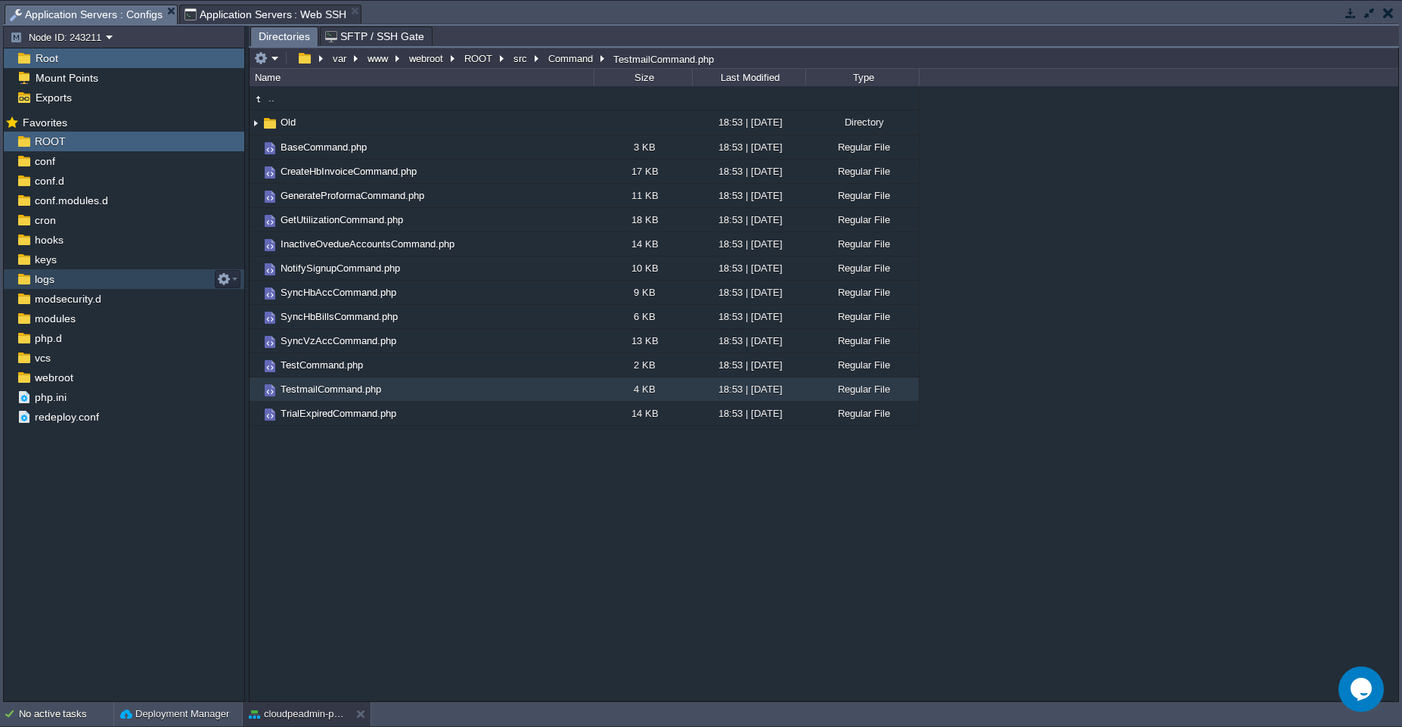
click at [61, 283] on div "logs" at bounding box center [124, 279] width 241 height 20
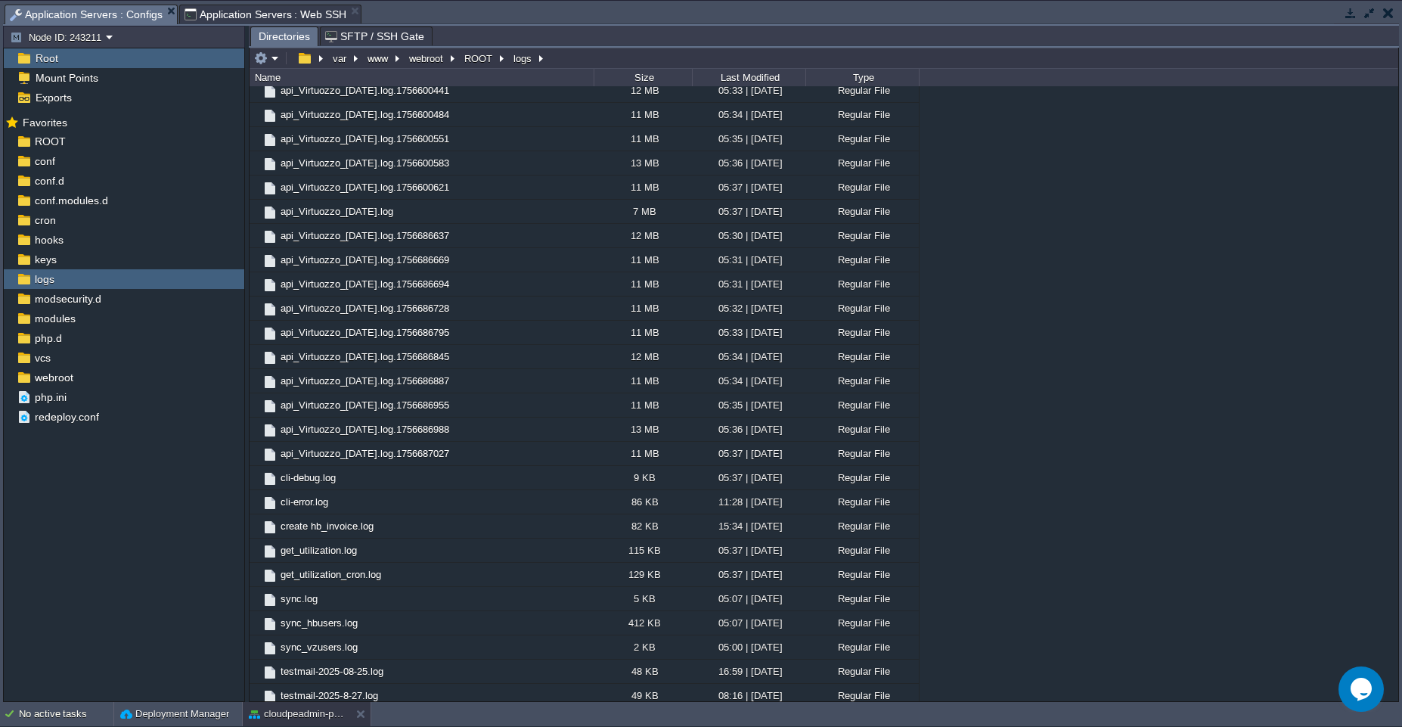
scroll to position [1539, 0]
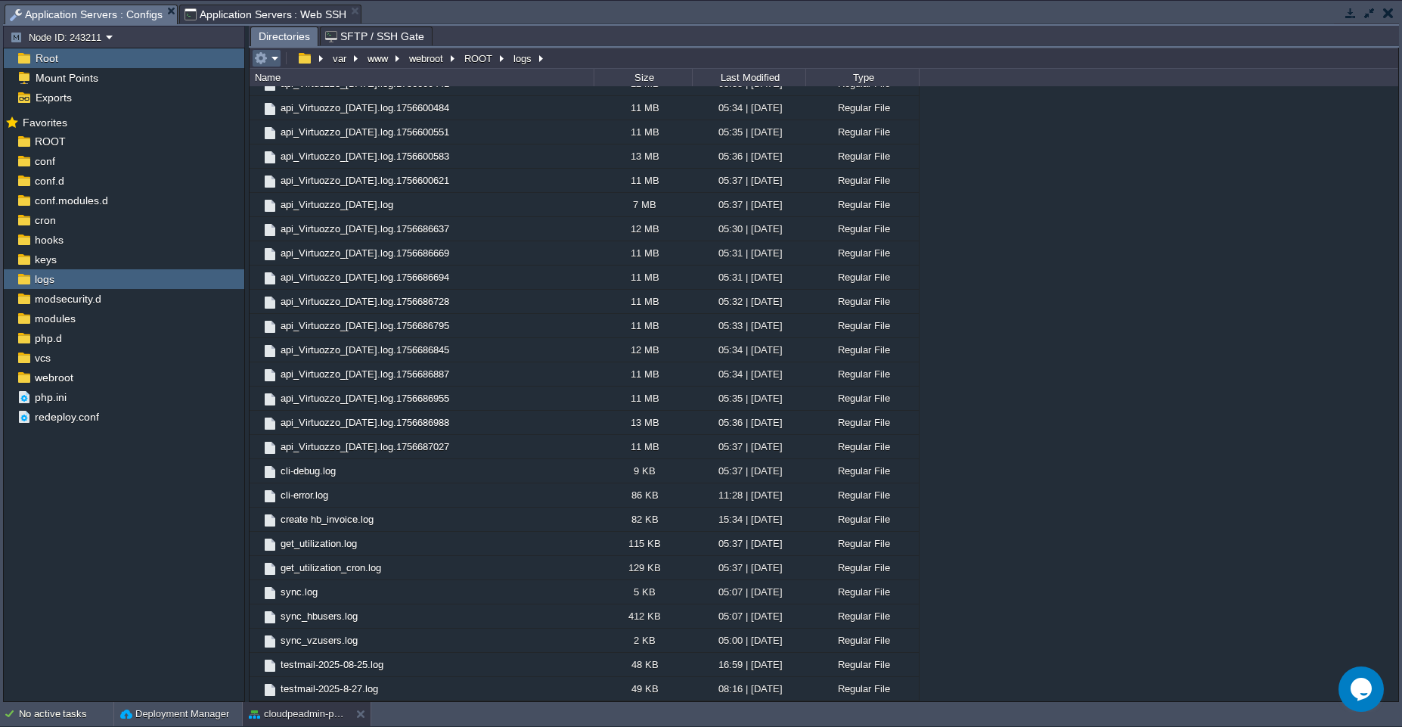
click at [275, 57] on em at bounding box center [266, 58] width 25 height 14
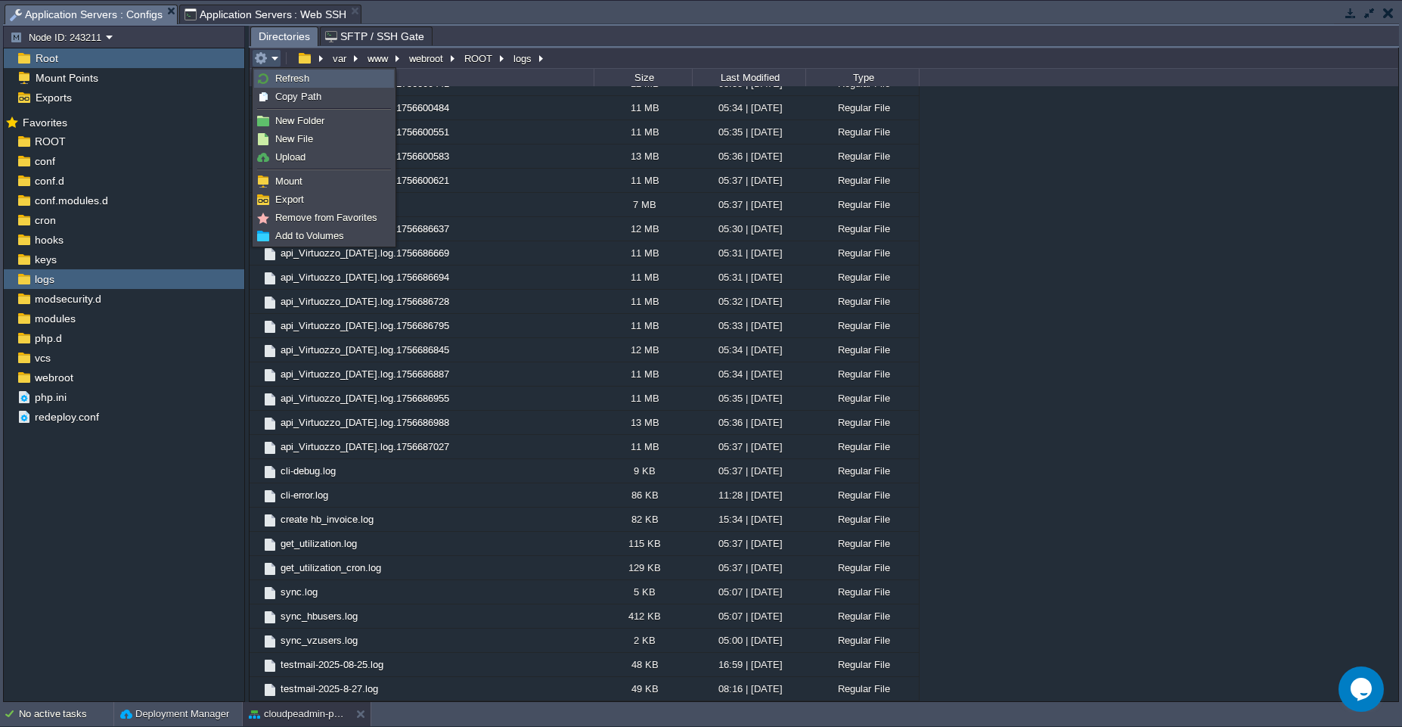
click at [281, 76] on span "Refresh" at bounding box center [292, 78] width 34 height 11
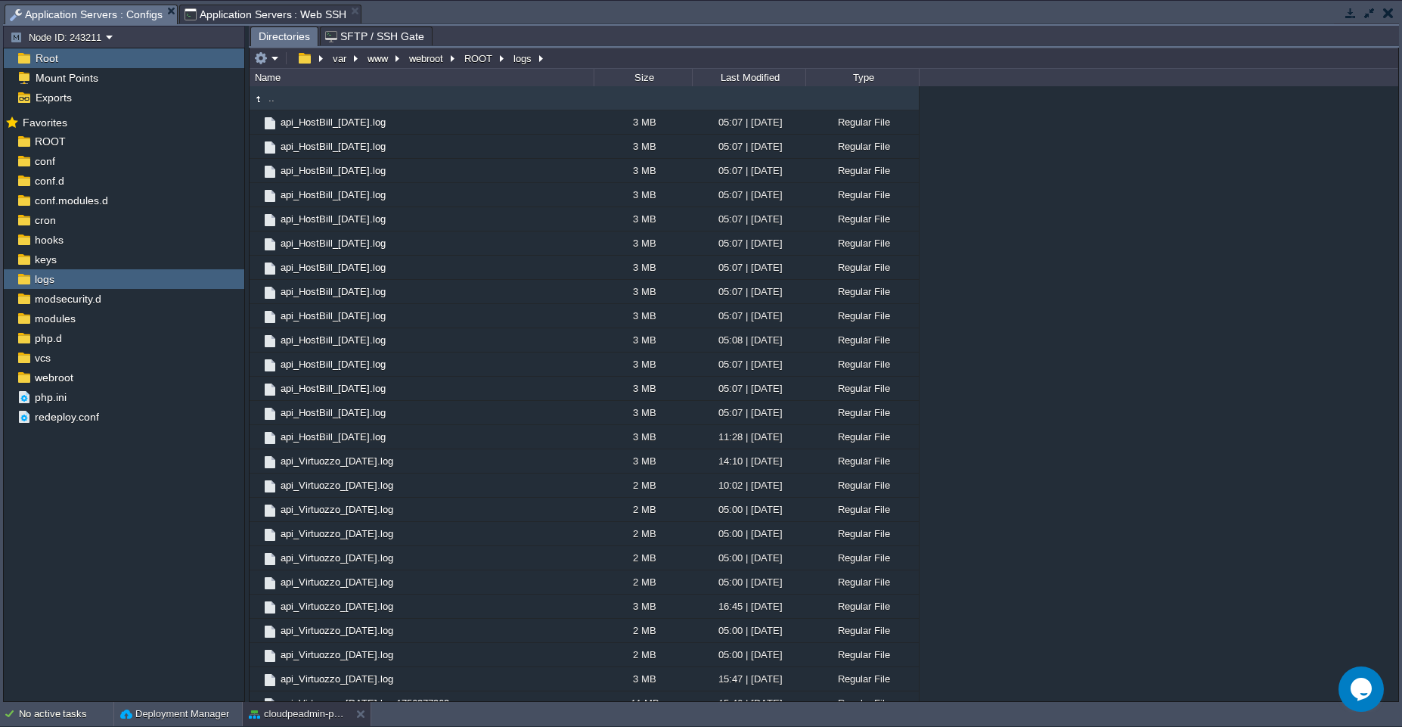
scroll to position [1563, 0]
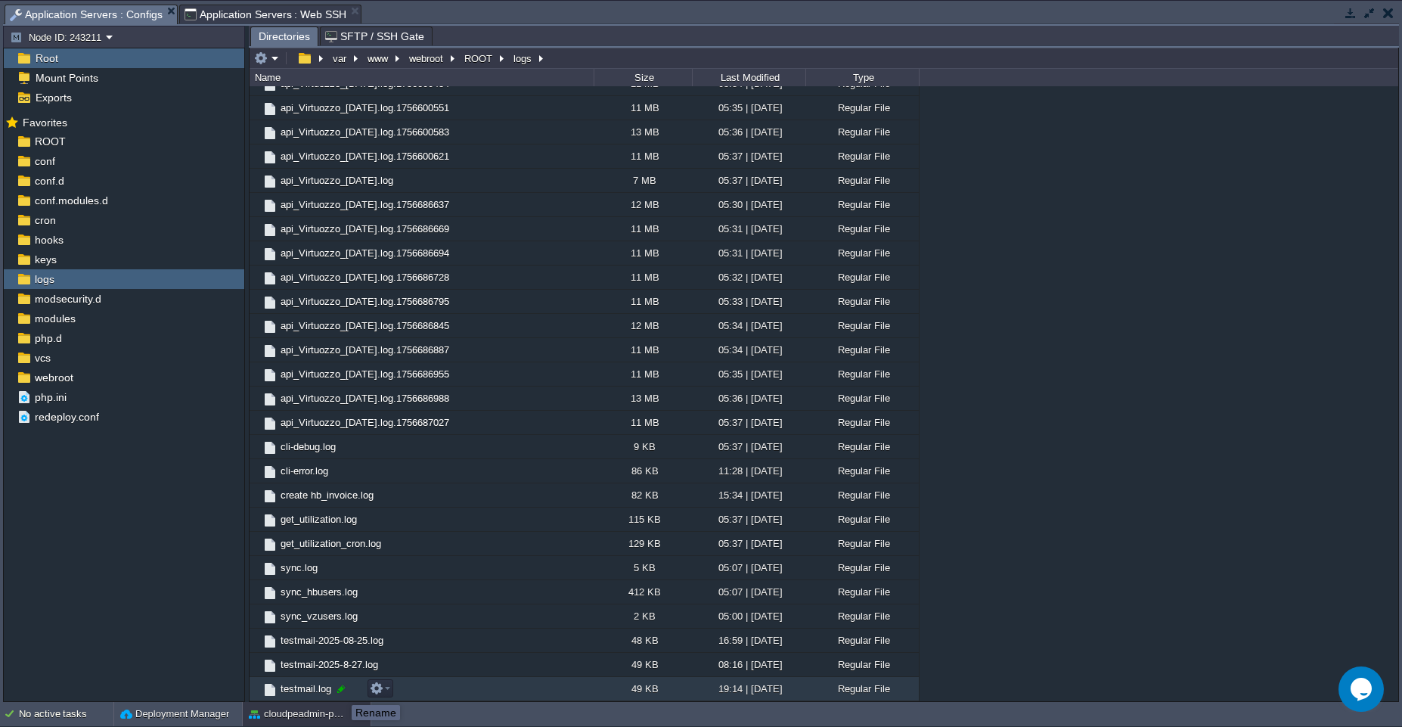
click at [340, 691] on div at bounding box center [341, 689] width 14 height 14
click at [386, 692] on div at bounding box center [389, 689] width 14 height 14
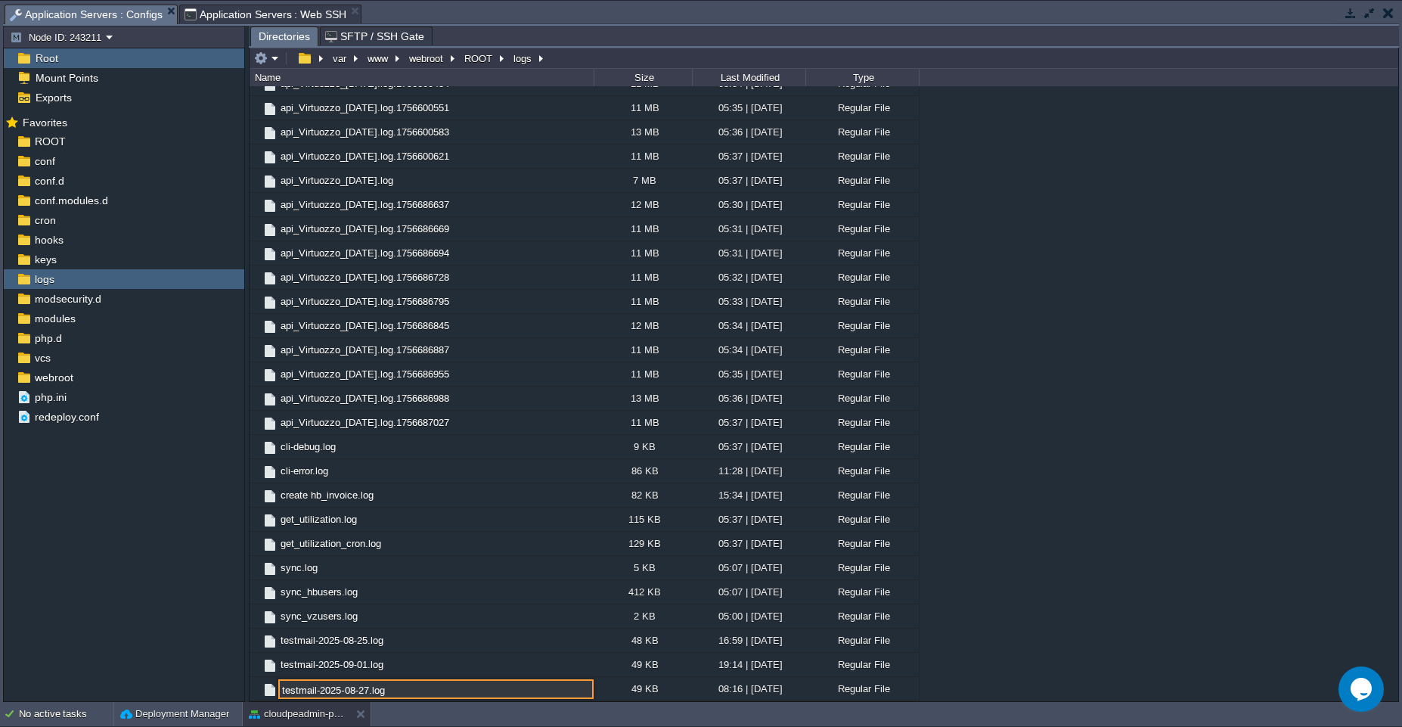
type input "testmail-2025-08-27.log"
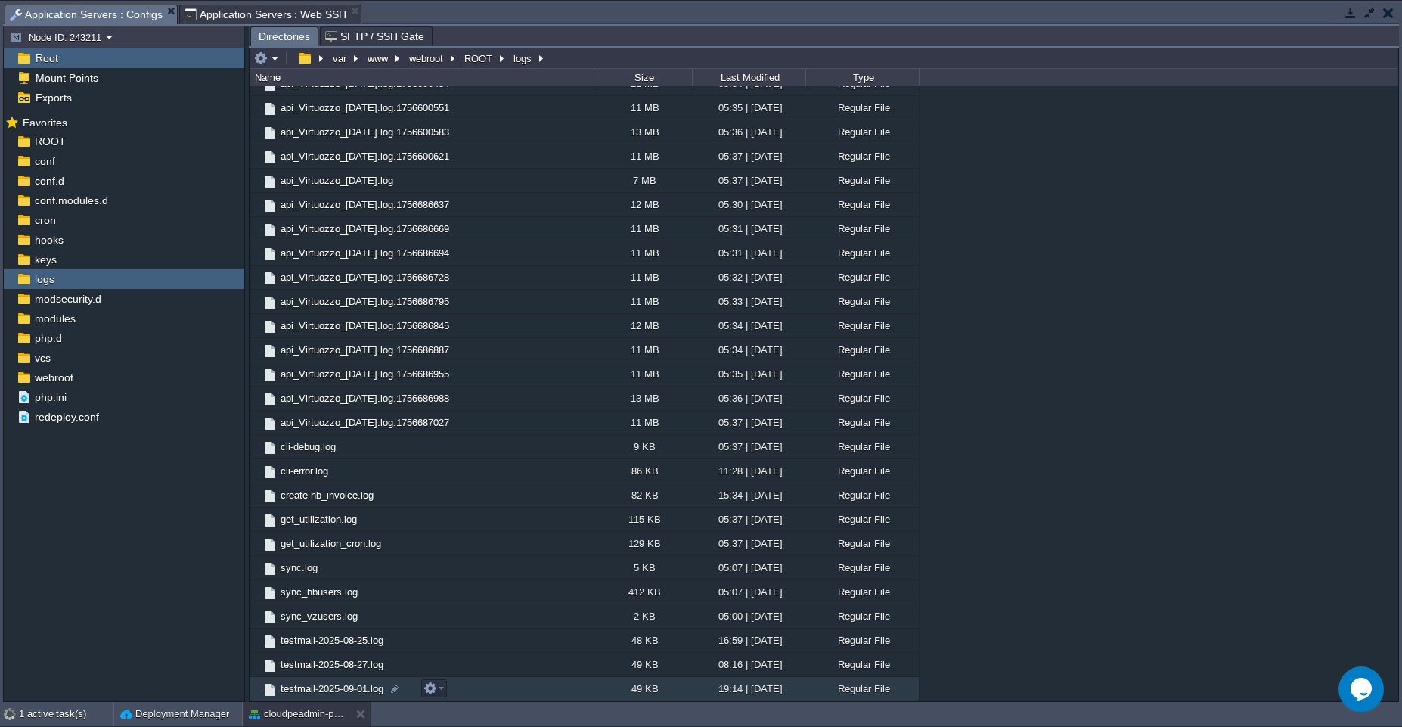
click at [481, 689] on td "testmail-2025-09-01.log" at bounding box center [422, 689] width 344 height 24
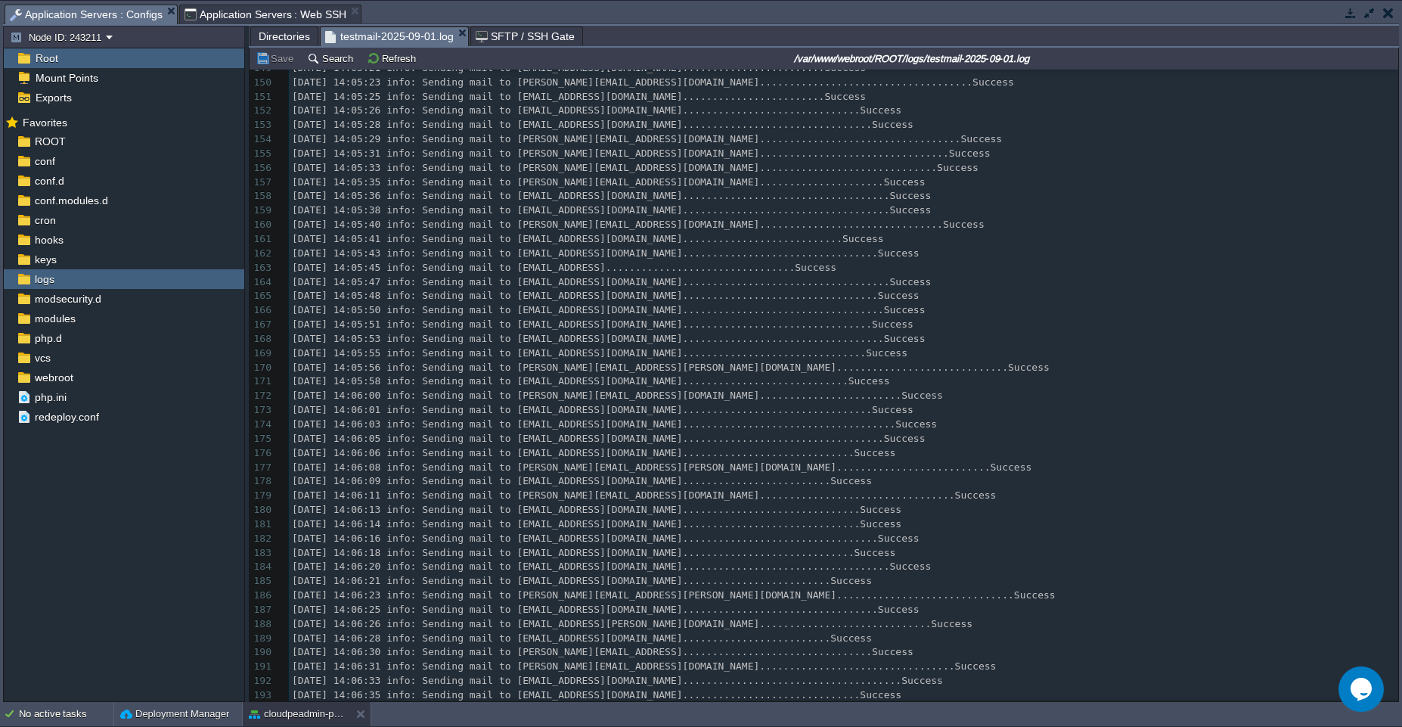
scroll to position [2320, 0]
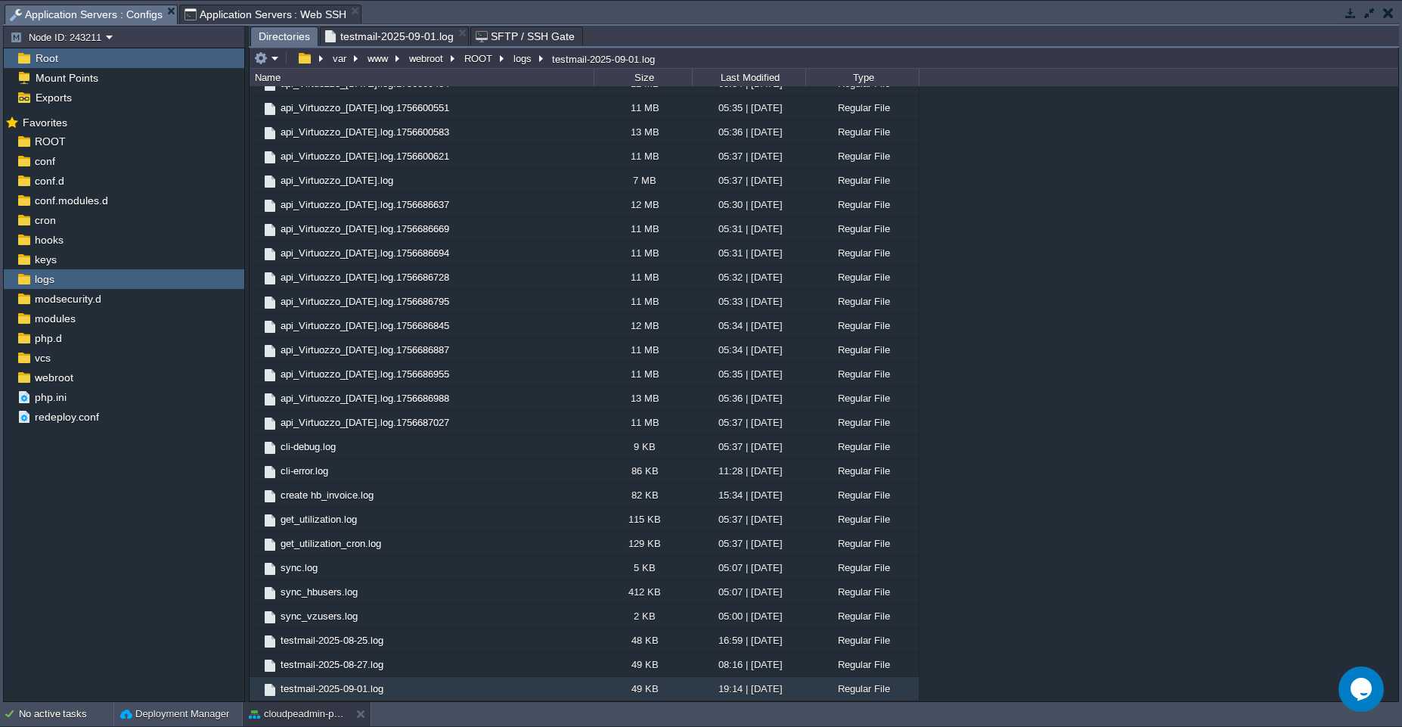
click at [282, 38] on span "Directories" at bounding box center [284, 36] width 51 height 19
click at [442, 689] on em at bounding box center [434, 688] width 20 height 14
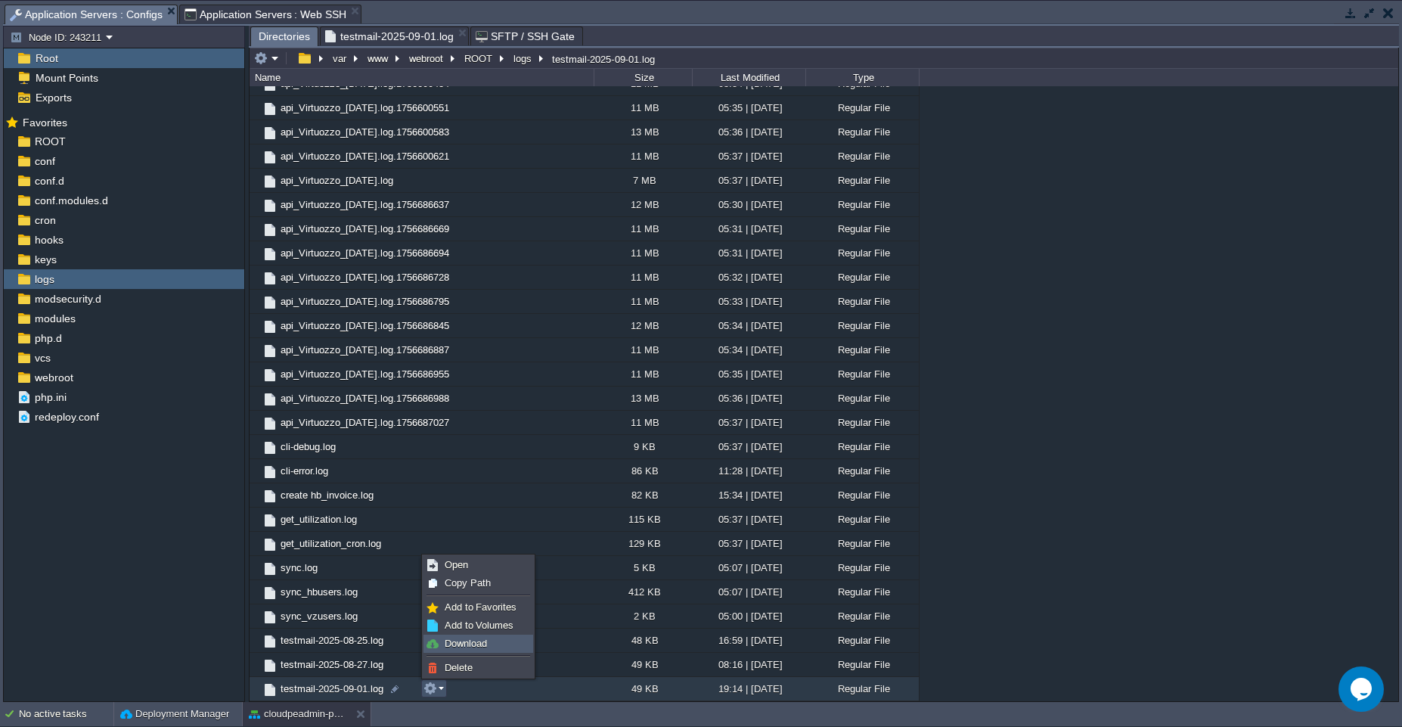
click at [461, 646] on span "Download" at bounding box center [466, 643] width 42 height 11
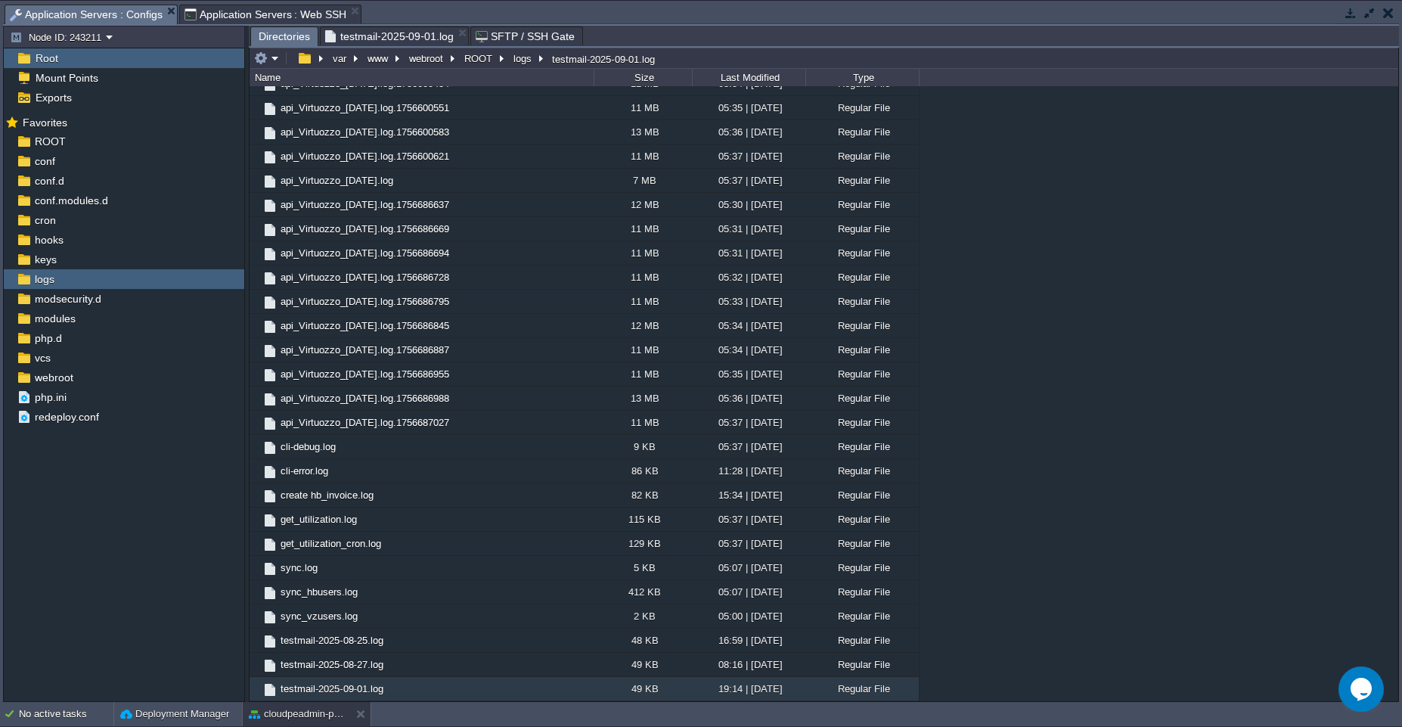
click at [377, 39] on span "testmail-2025-09-01.log" at bounding box center [389, 36] width 129 height 18
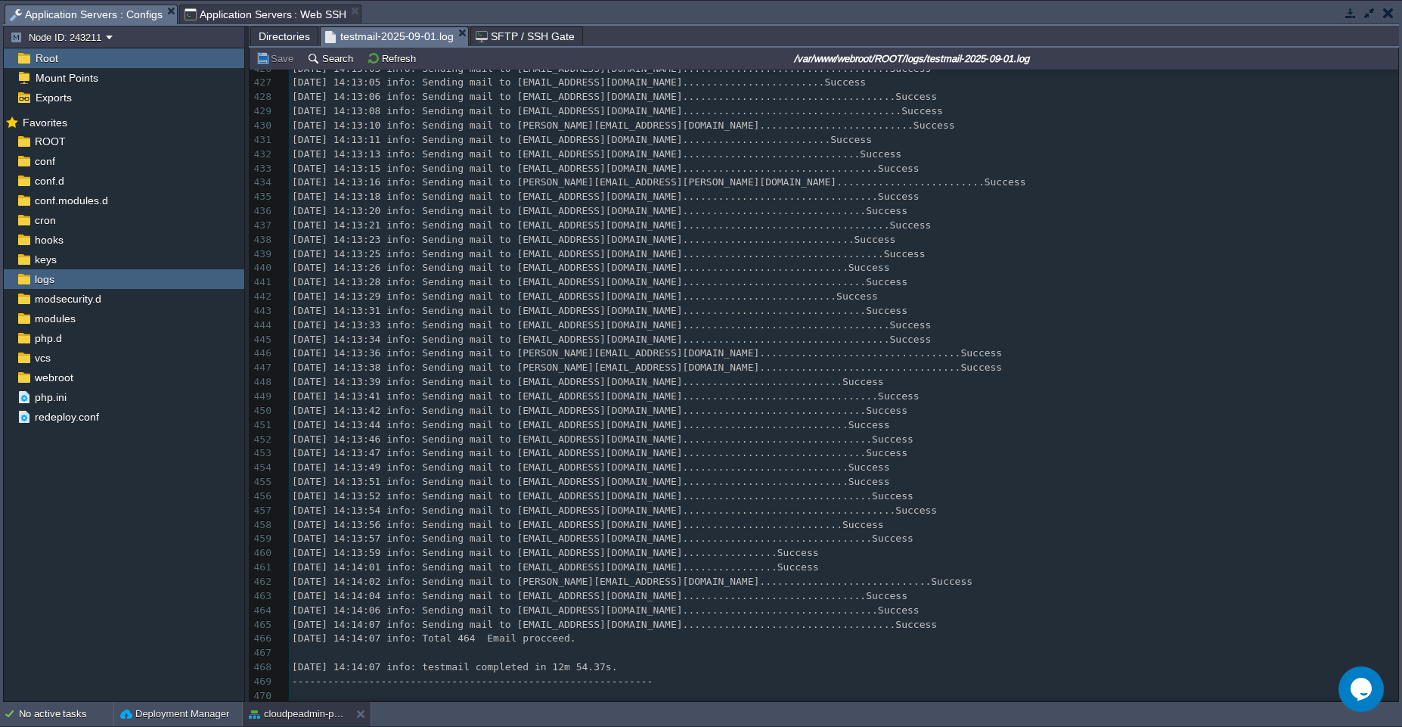
click at [580, 234] on span "[DATE] 14:13:23 info: Sending mail to [EMAIL_ADDRESS][DOMAIN_NAME].............…" at bounding box center [594, 239] width 604 height 11
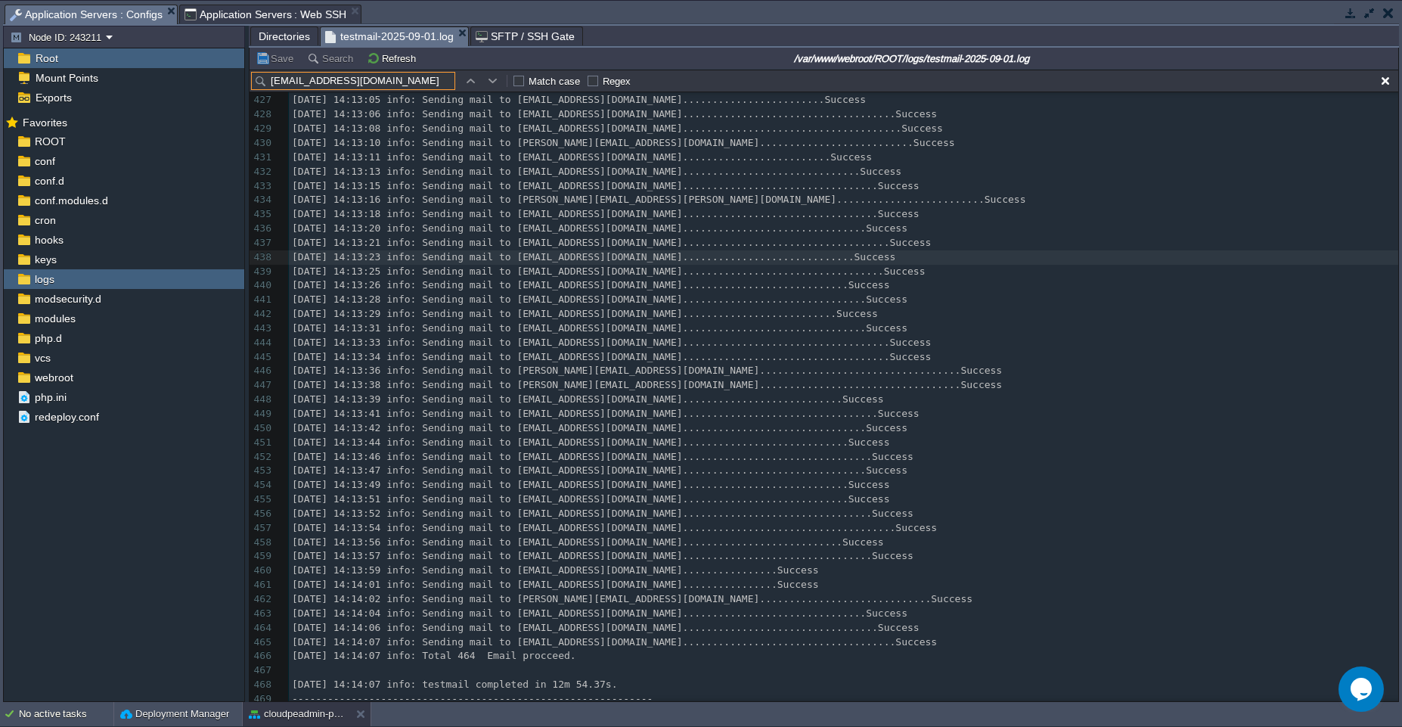
scroll to position [5817, 0]
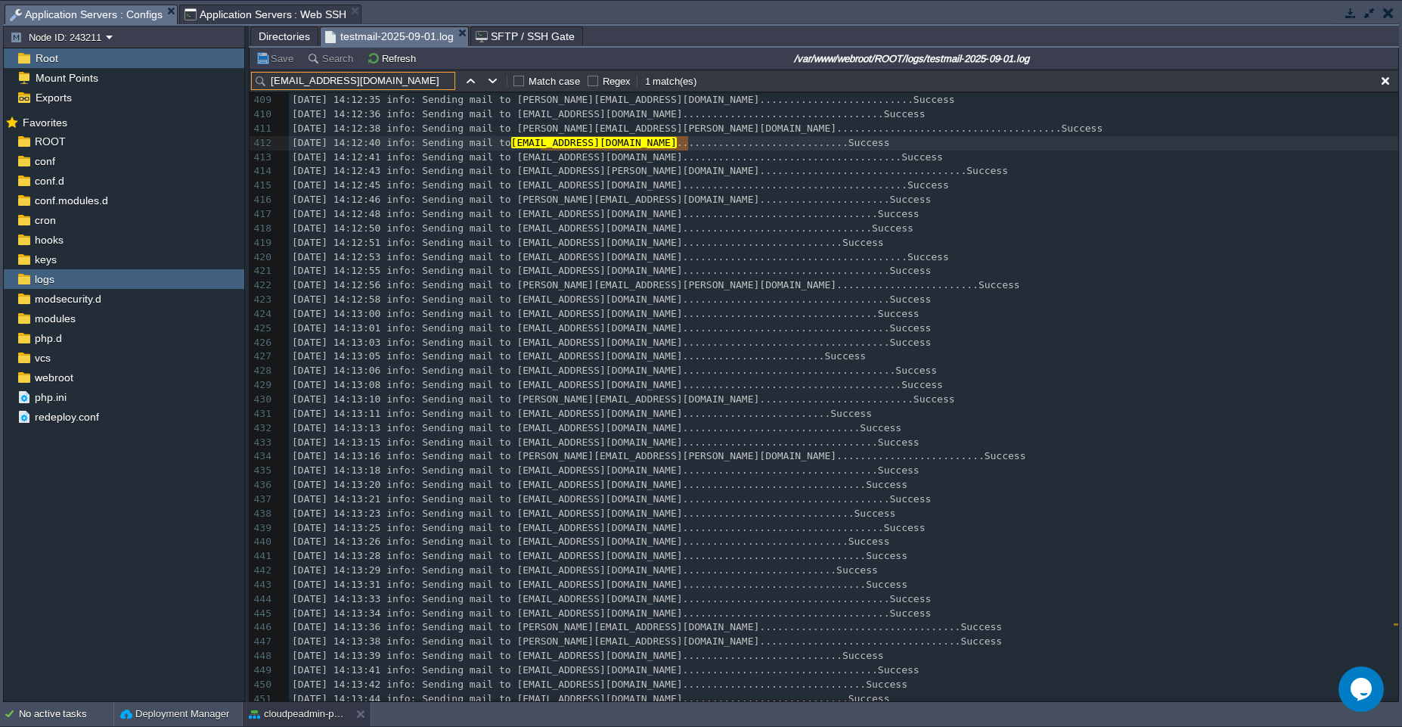
type input "[EMAIL_ADDRESS][DOMAIN_NAME]"
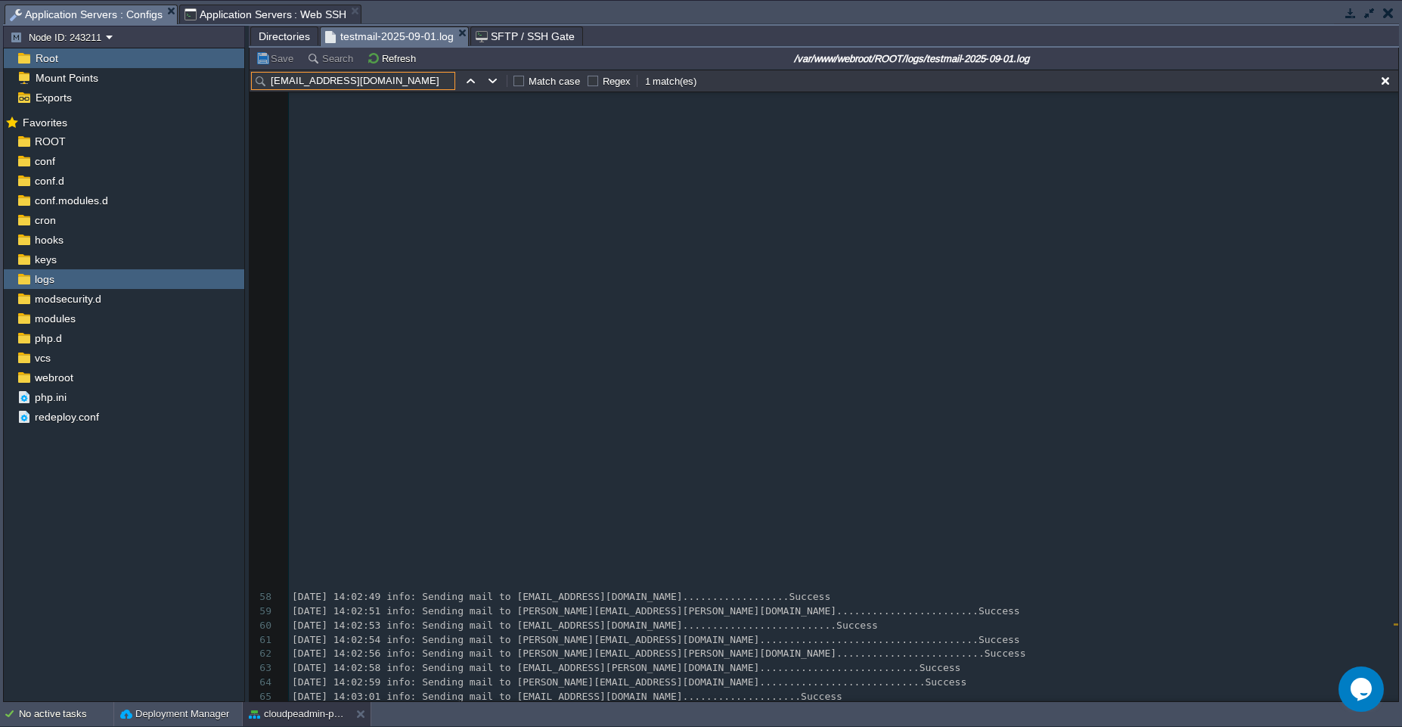
scroll to position [318, 0]
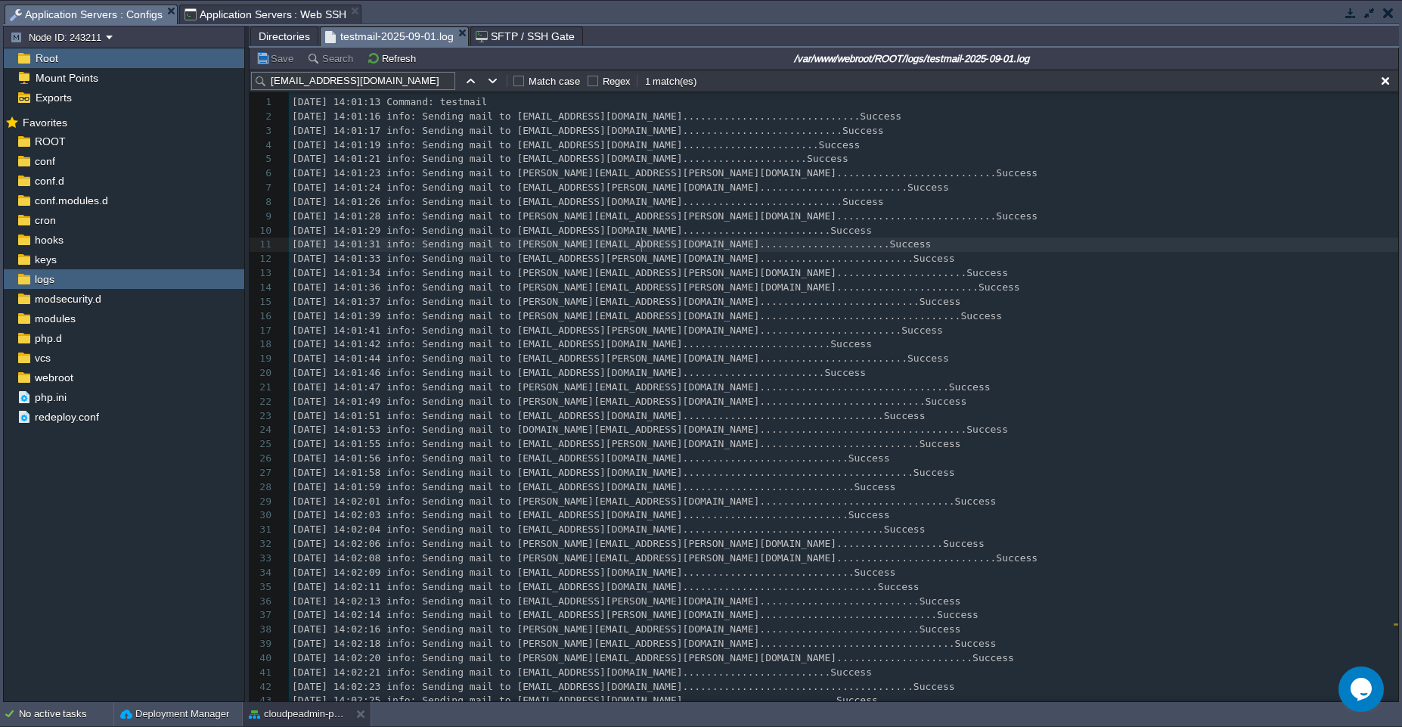
click at [639, 253] on span "[DATE] 14:01:33 info: Sending mail to [EMAIL_ADDRESS][PERSON_NAME][DOMAIN_NAME]…" at bounding box center [623, 258] width 663 height 11
paste input "[EMAIL_ADDRESS][DOMAIN_NAME]"
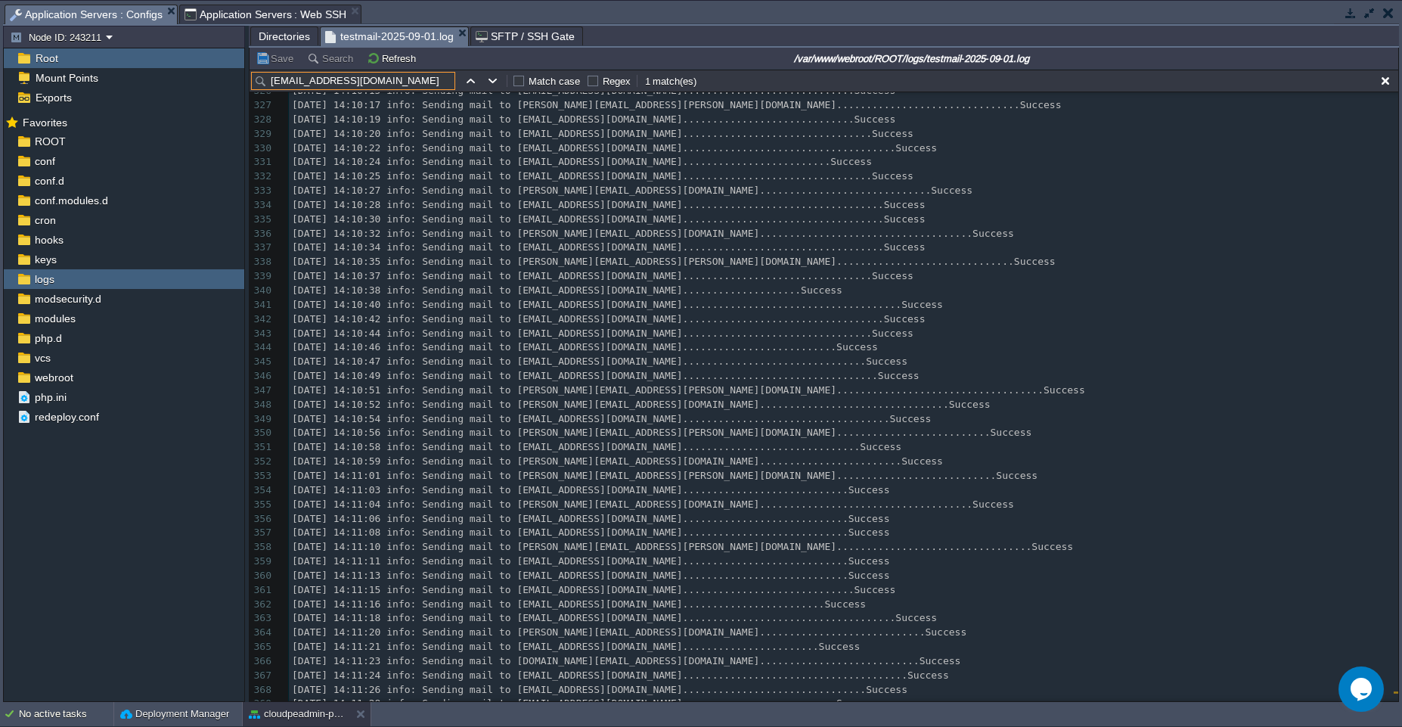
scroll to position [4550, 0]
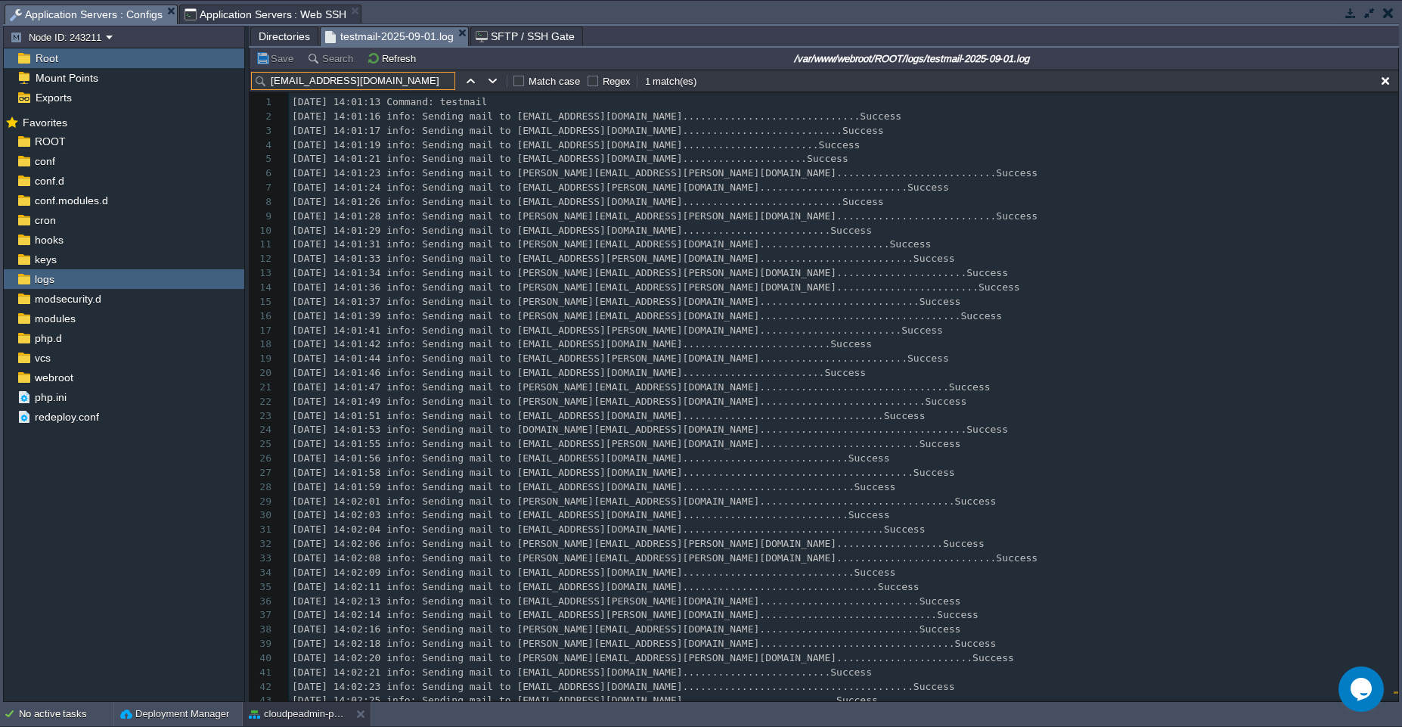
type input "[EMAIL_ADDRESS][DOMAIN_NAME]"
click at [641, 168] on div "x [DATE] 14:14:07 info: Sending mail to [EMAIL_ADDRESS][DOMAIN_NAME] ..........…" at bounding box center [844, 465] width 1110 height 741
click at [1384, 79] on button "button" at bounding box center [1386, 81] width 14 height 14
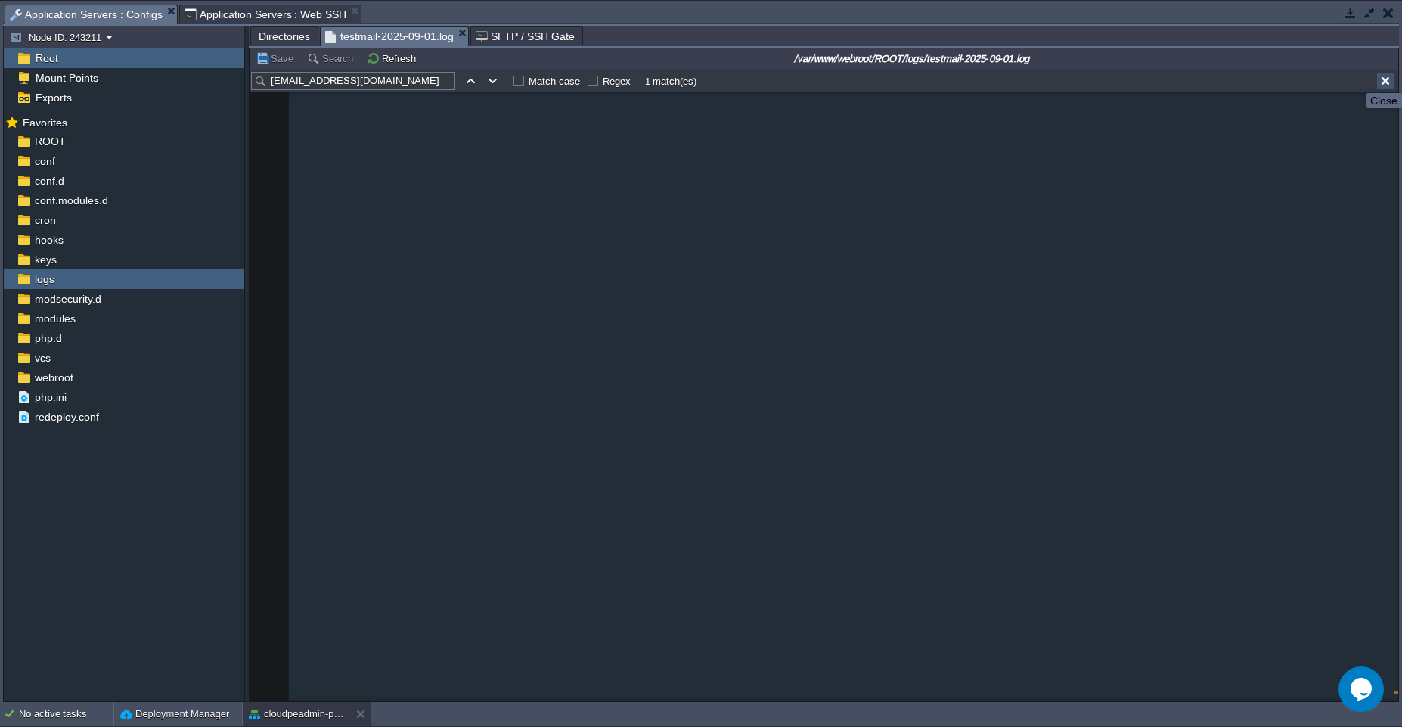
scroll to position [5999, 0]
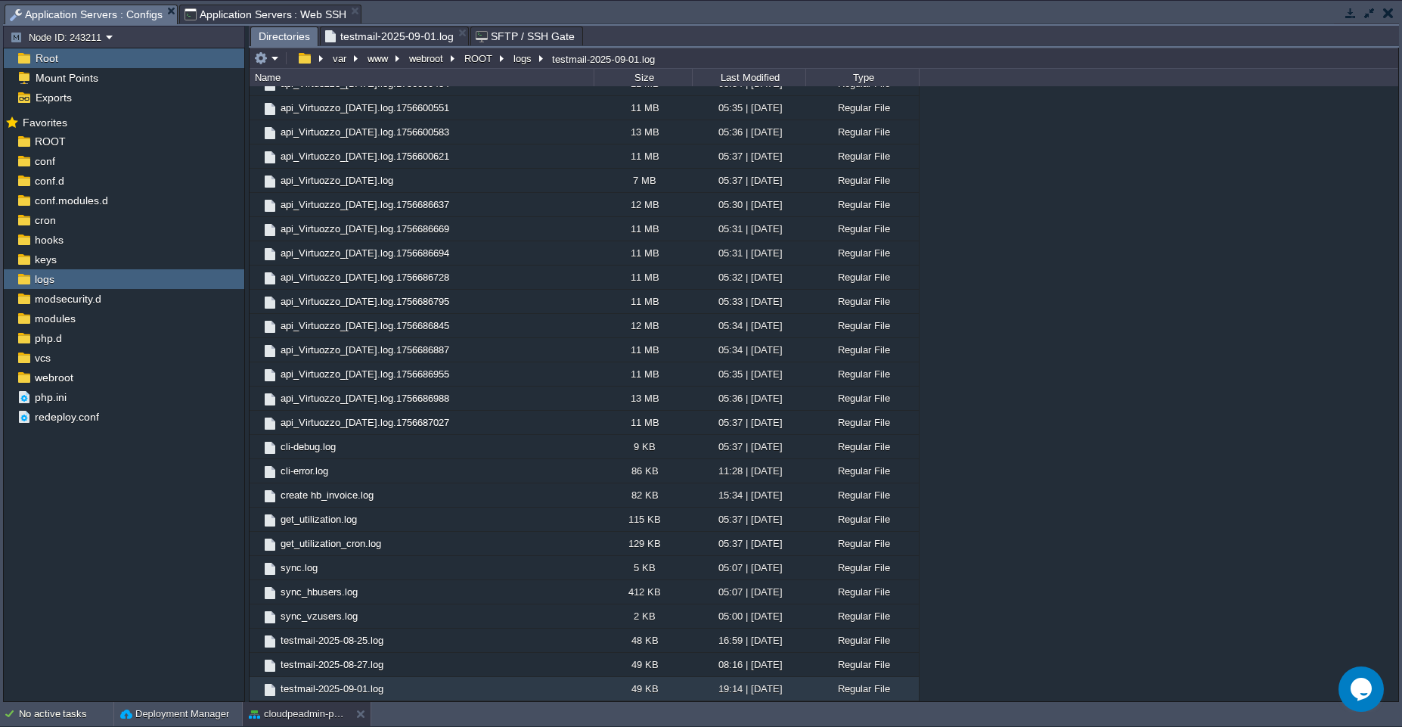
click at [270, 36] on span "Directories" at bounding box center [284, 36] width 51 height 19
click at [82, 144] on div "ROOT" at bounding box center [124, 142] width 241 height 20
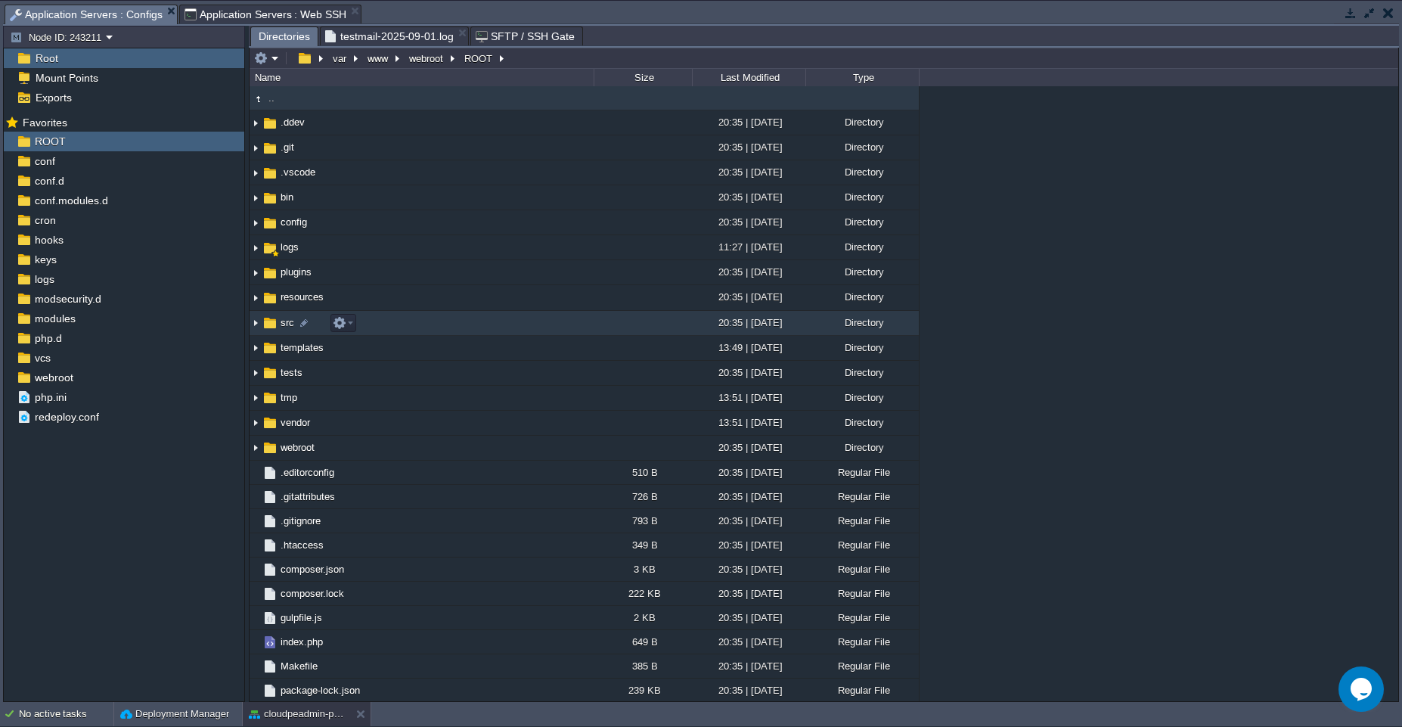
click at [474, 329] on td "src" at bounding box center [422, 323] width 344 height 25
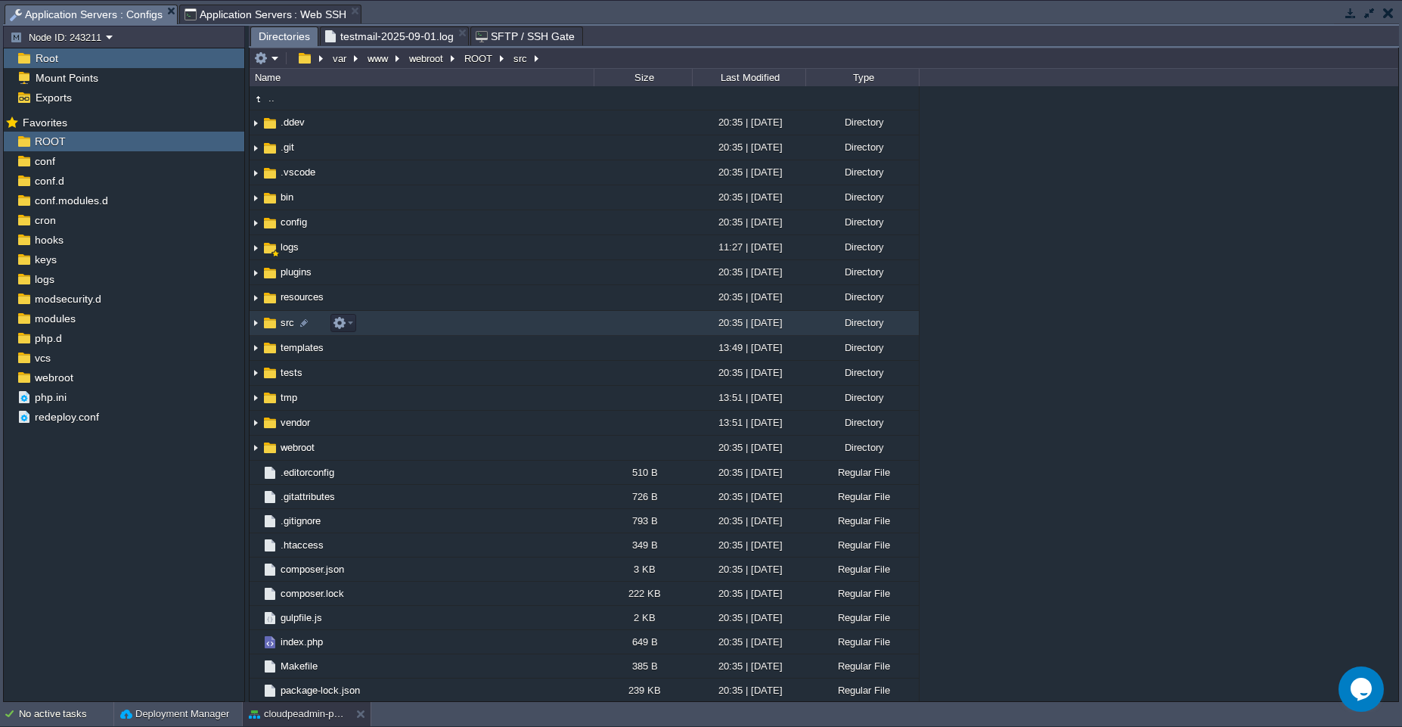
click at [474, 329] on td "src" at bounding box center [422, 323] width 344 height 25
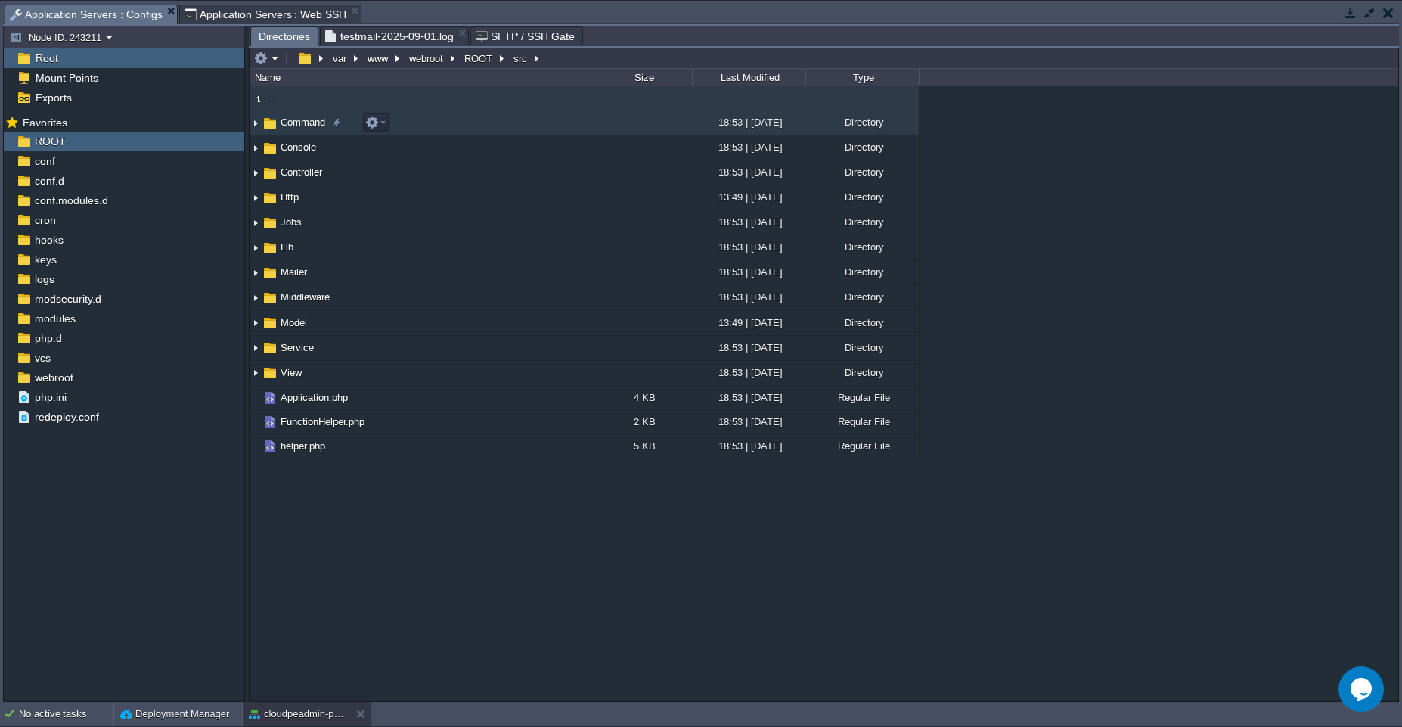
click at [464, 124] on td "Command" at bounding box center [422, 122] width 344 height 25
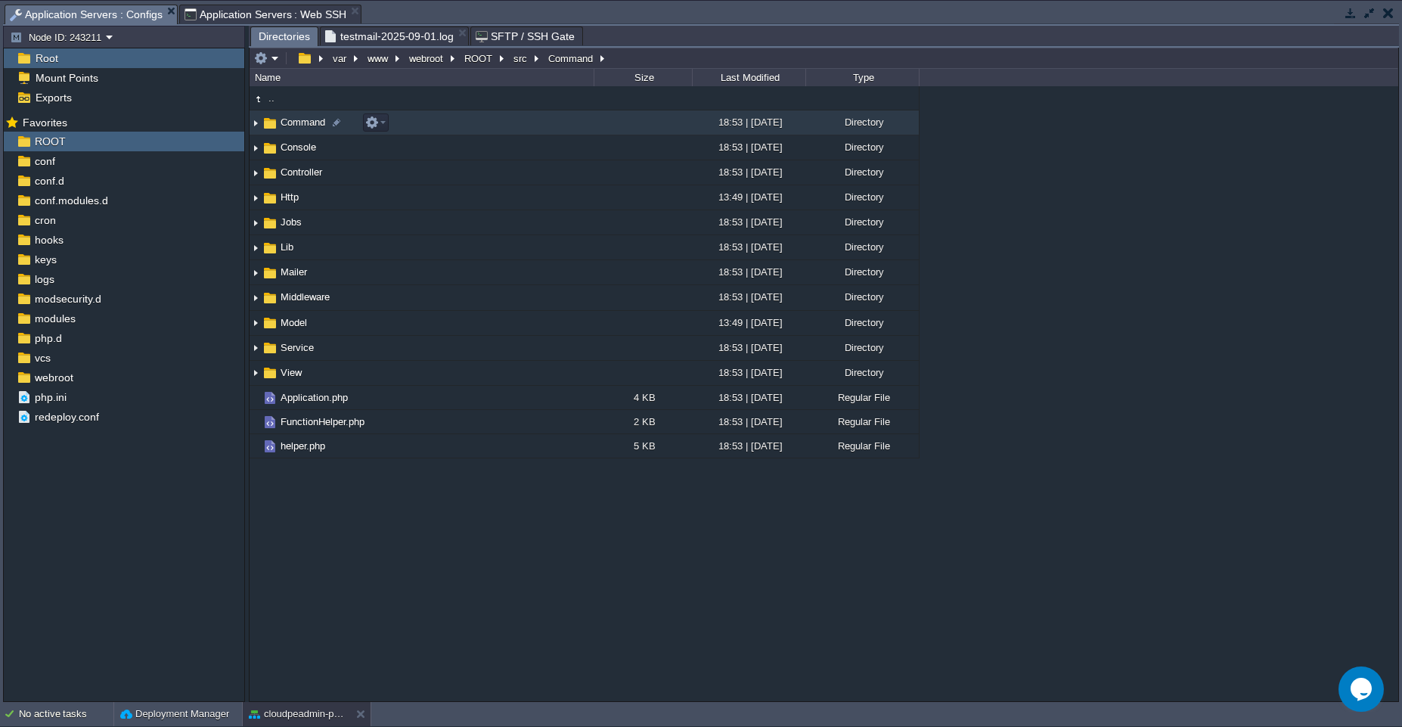
click at [464, 124] on td "Command" at bounding box center [422, 122] width 344 height 25
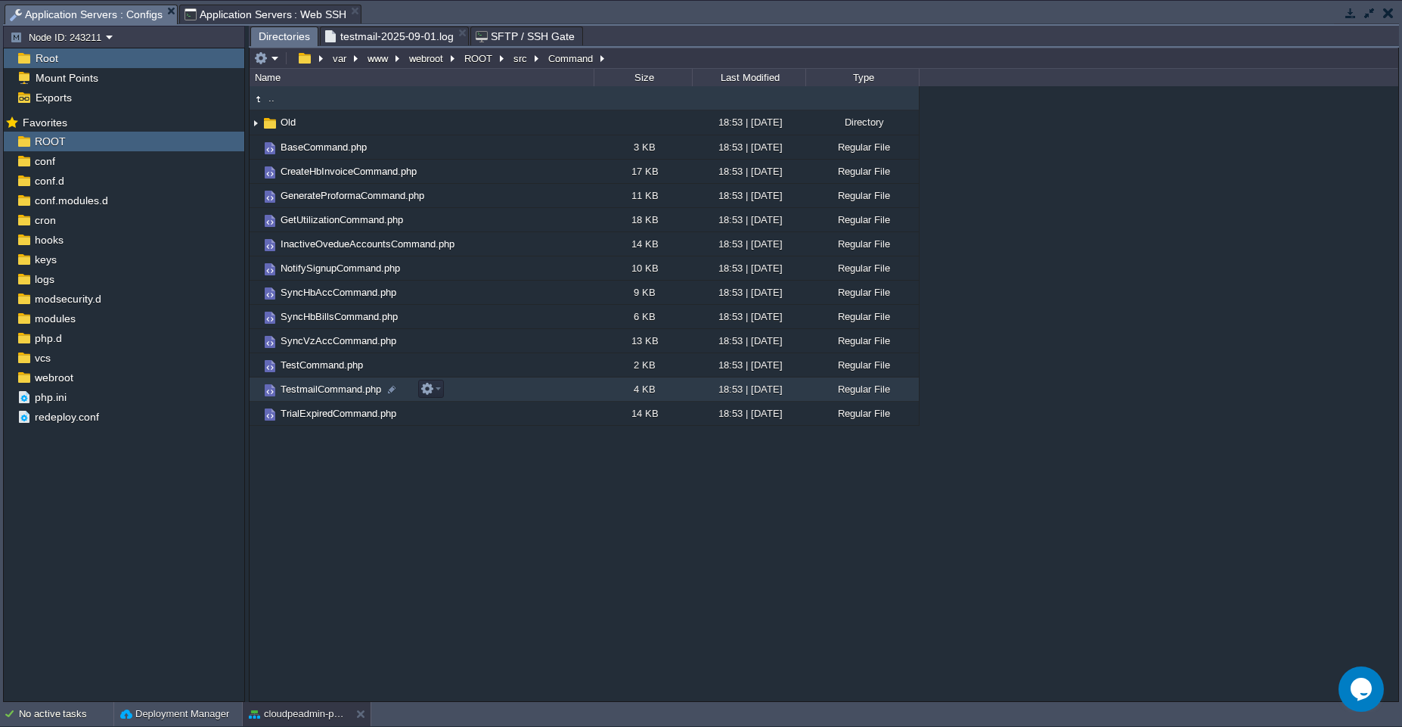
click at [508, 391] on td "TestmailCommand.php" at bounding box center [422, 389] width 344 height 24
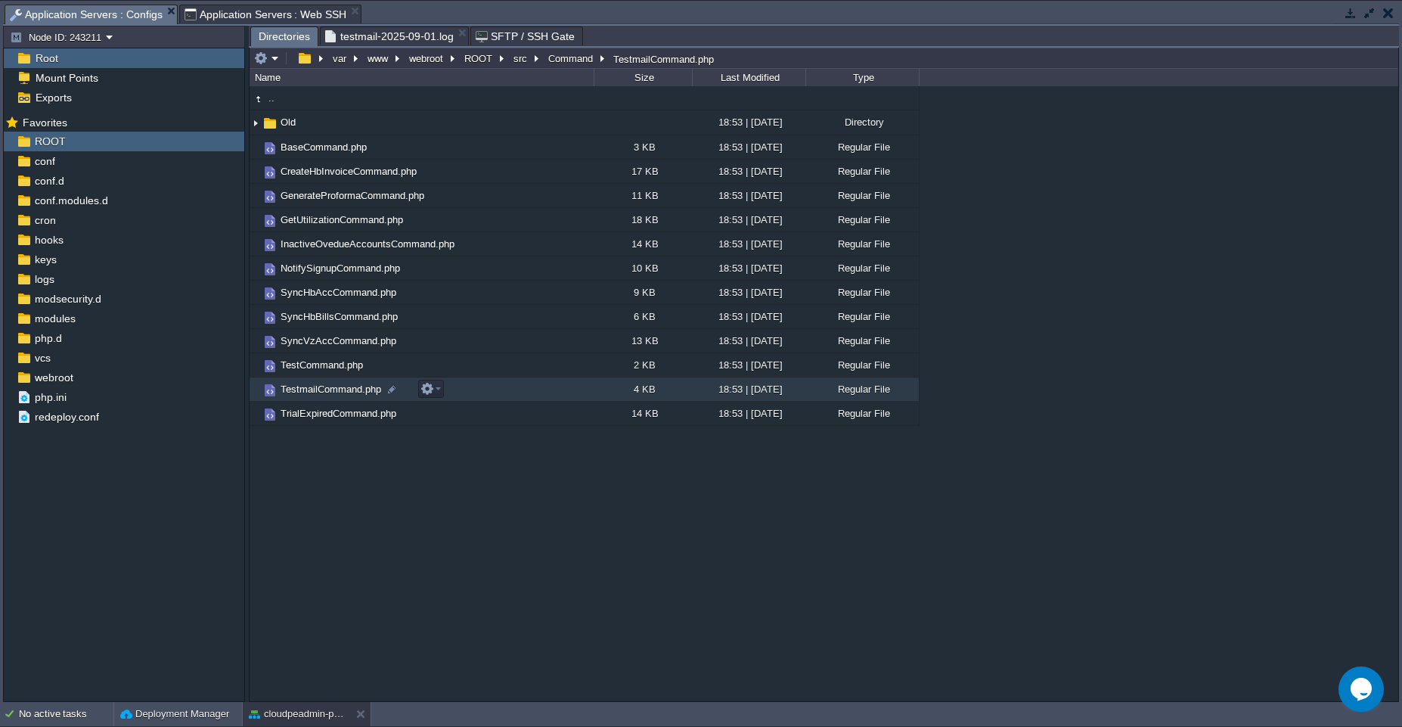
click at [508, 391] on td "TestmailCommand.php" at bounding box center [422, 389] width 344 height 24
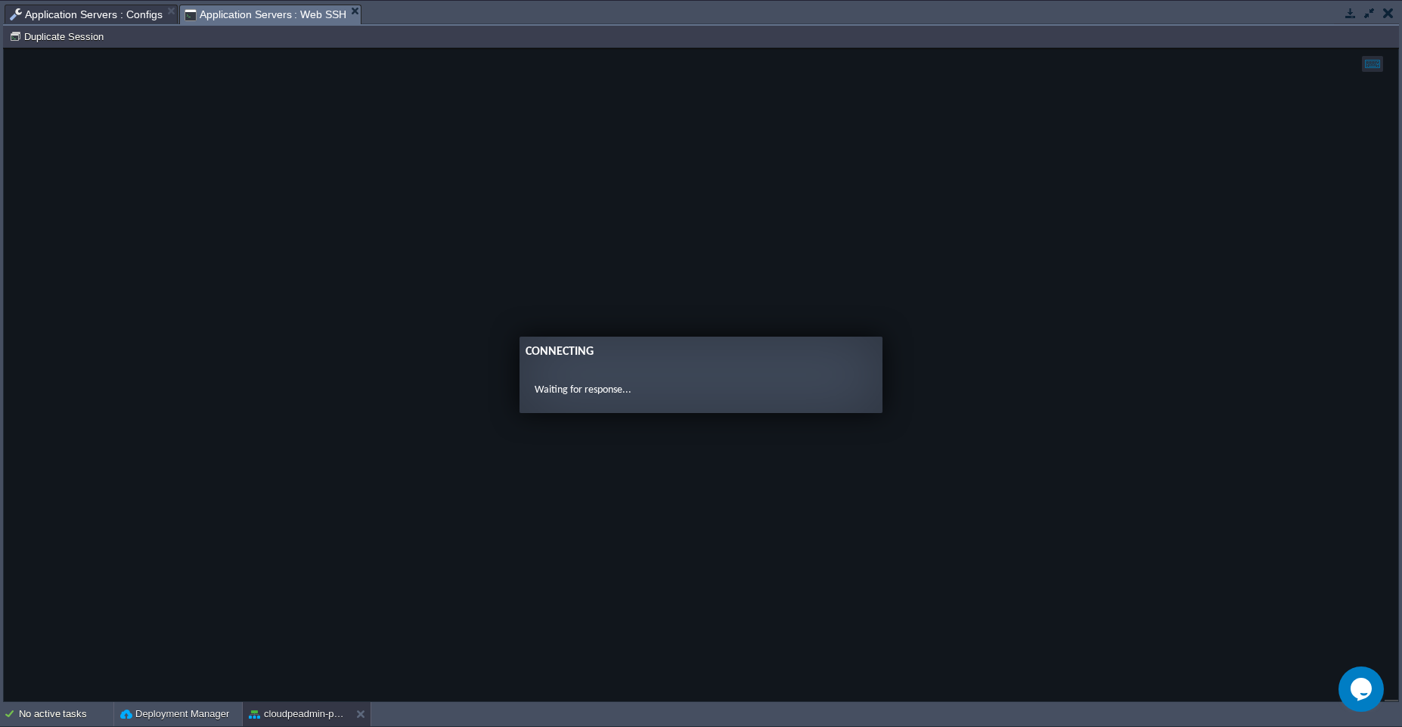
click at [257, 14] on span "Application Servers : Web SSH" at bounding box center [266, 14] width 163 height 19
click at [124, 17] on span "Application Servers : Configs" at bounding box center [86, 14] width 153 height 18
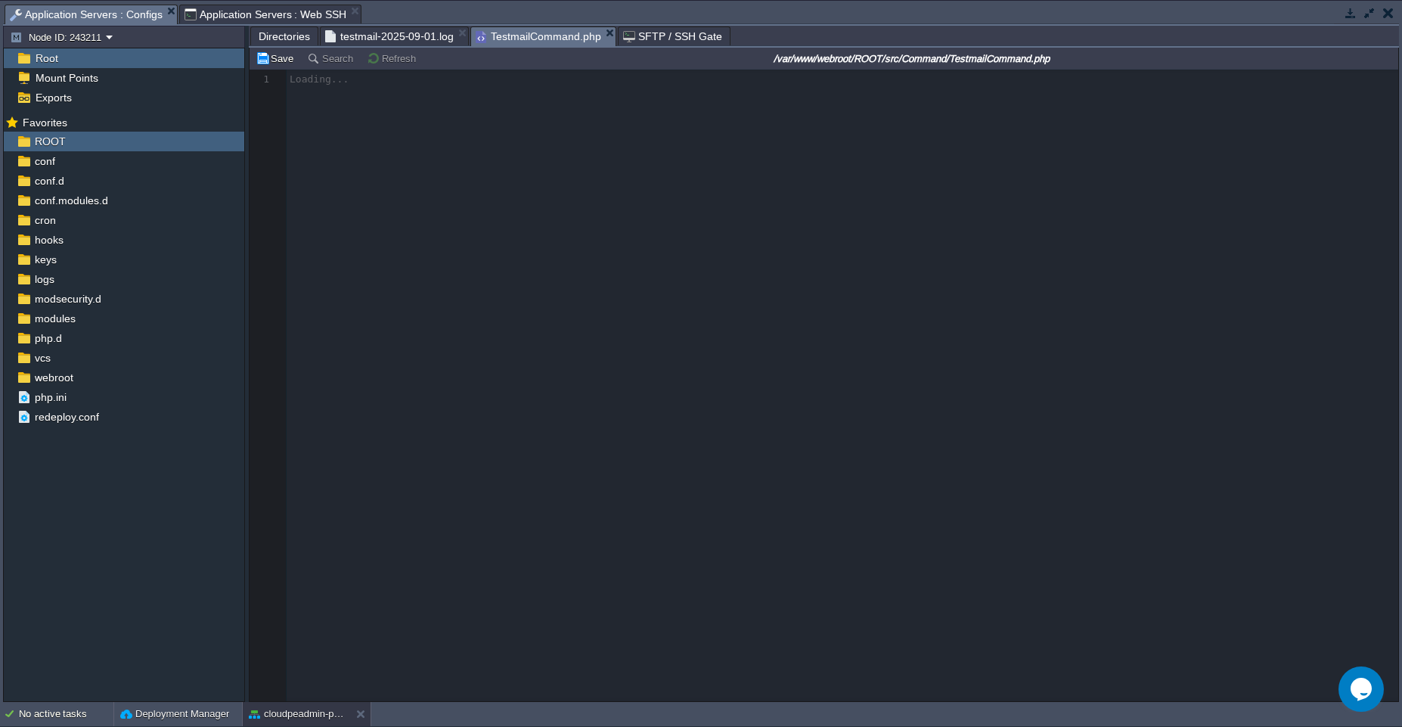
scroll to position [5, 0]
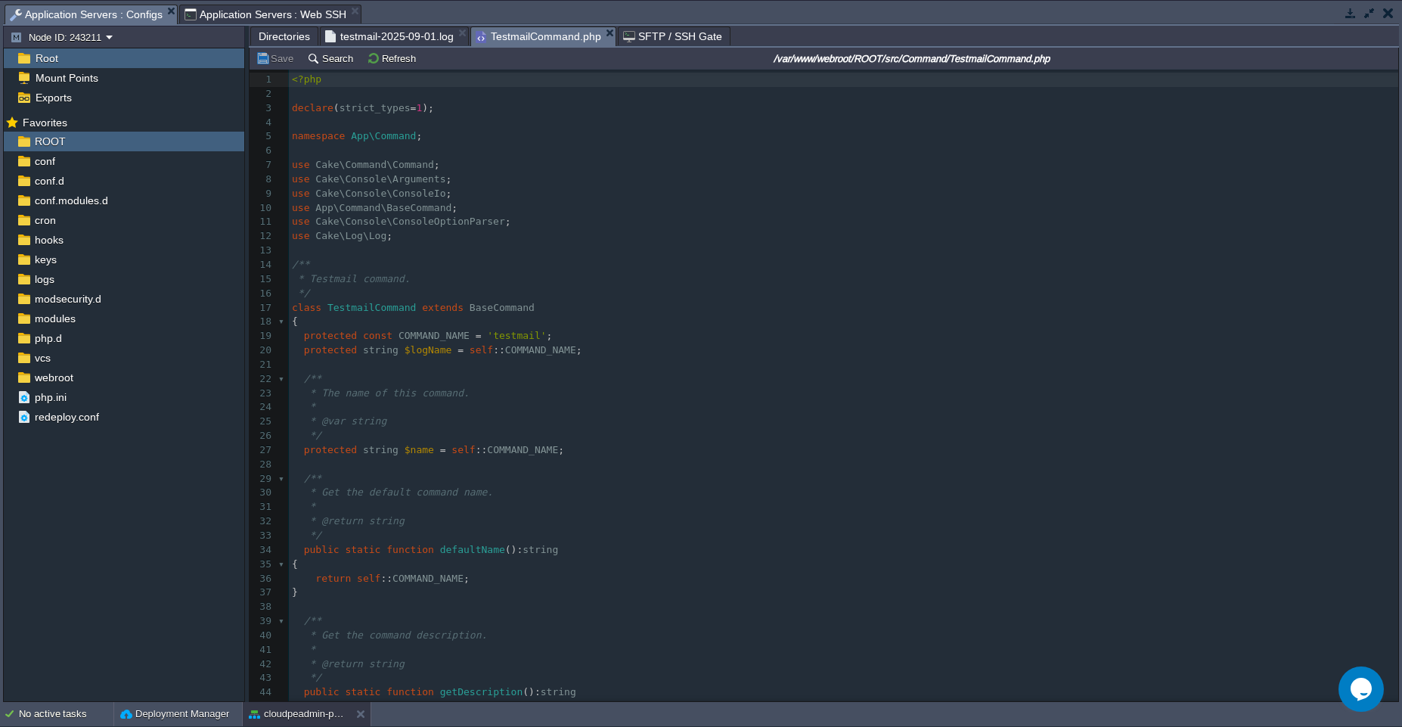
click at [692, 391] on pre "* The name of this command." at bounding box center [844, 393] width 1110 height 14
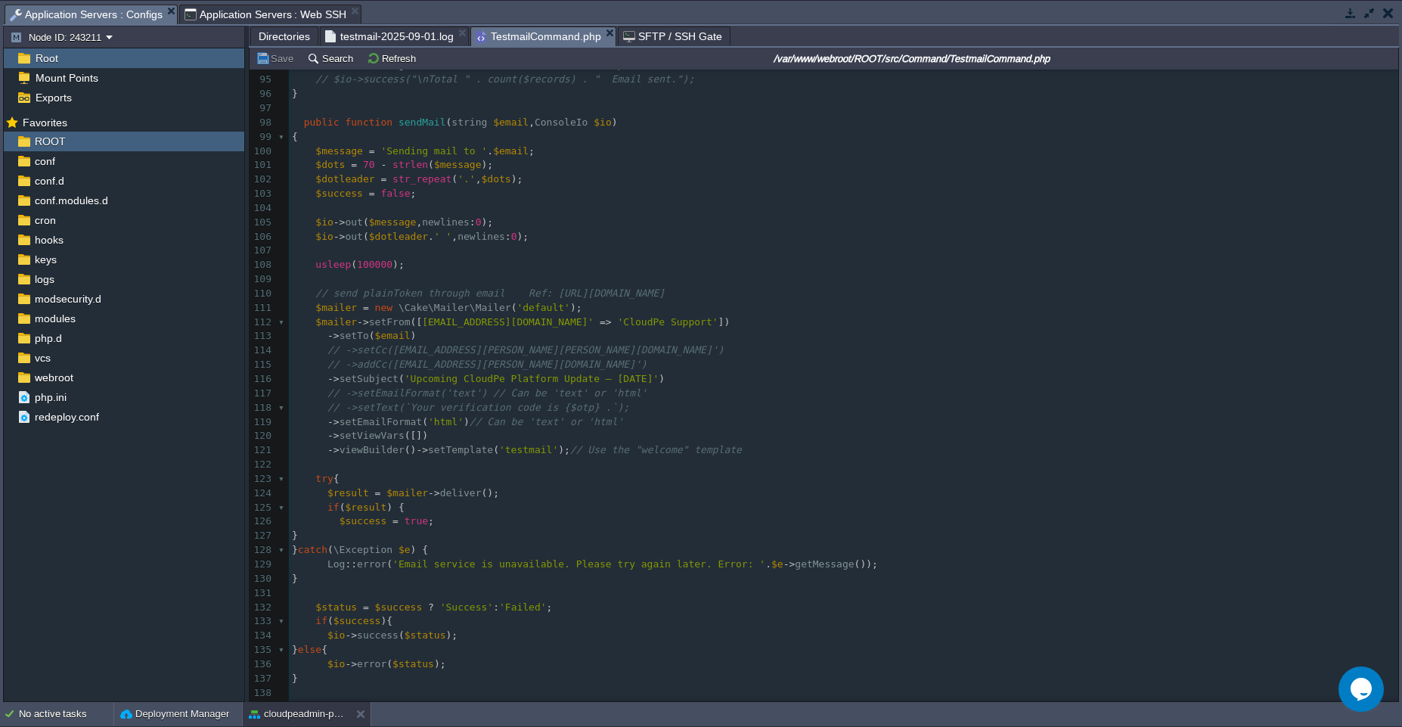
scroll to position [1336, 0]
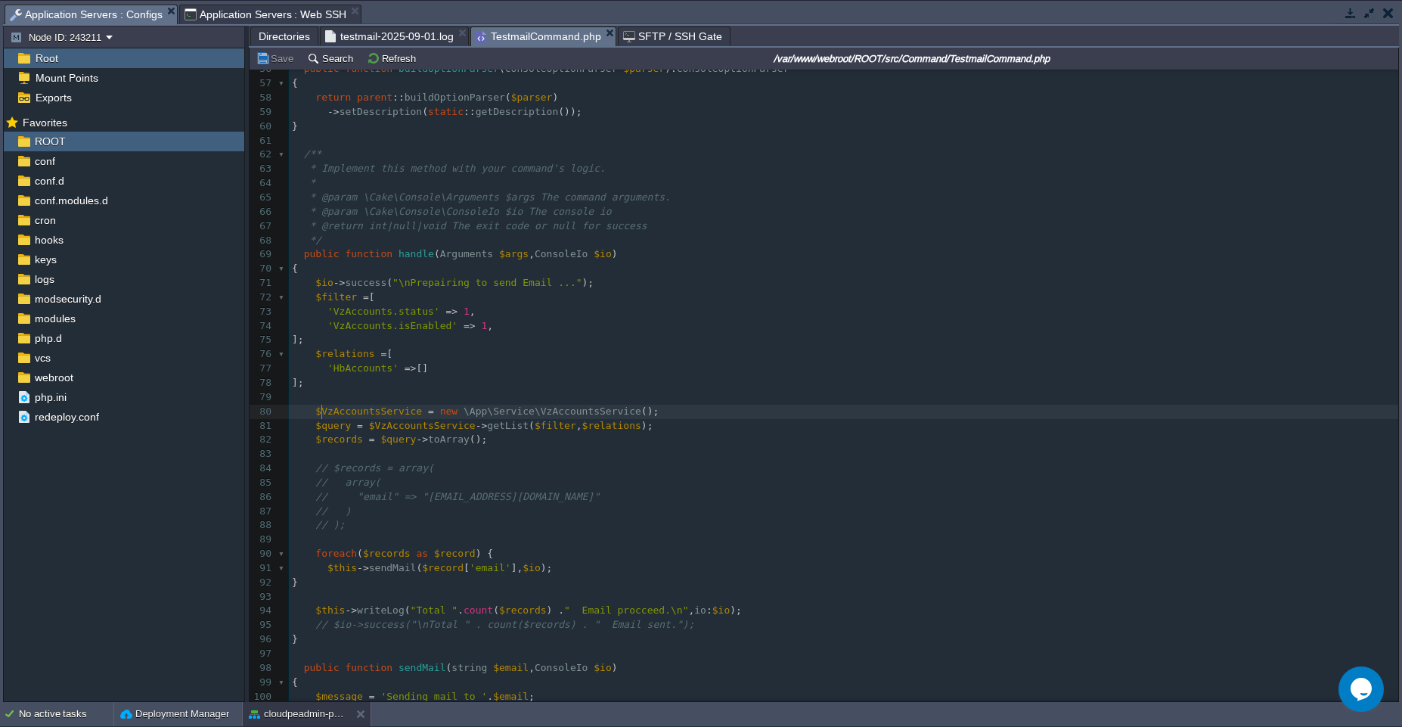
click at [319, 410] on span "$VzAccountsService" at bounding box center [368, 410] width 107 height 11
type textarea "//"
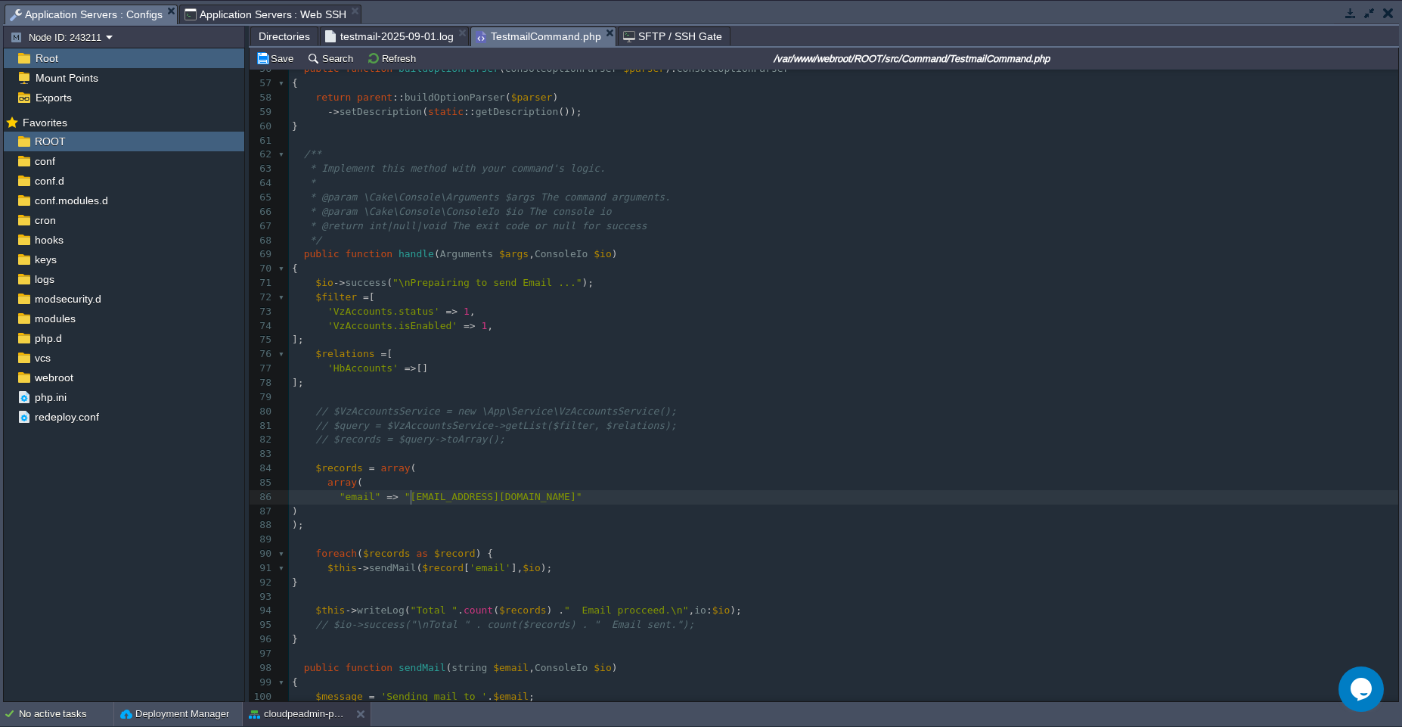
click at [412, 495] on div "x ​ 46 return 'Send mail' ; 47 } 48 ​ 49 /** 50 * Hook method for defining this…" at bounding box center [844, 426] width 1110 height 1012
type textarea "[EMAIL_ADDRESS][DOMAIN_NAME]"
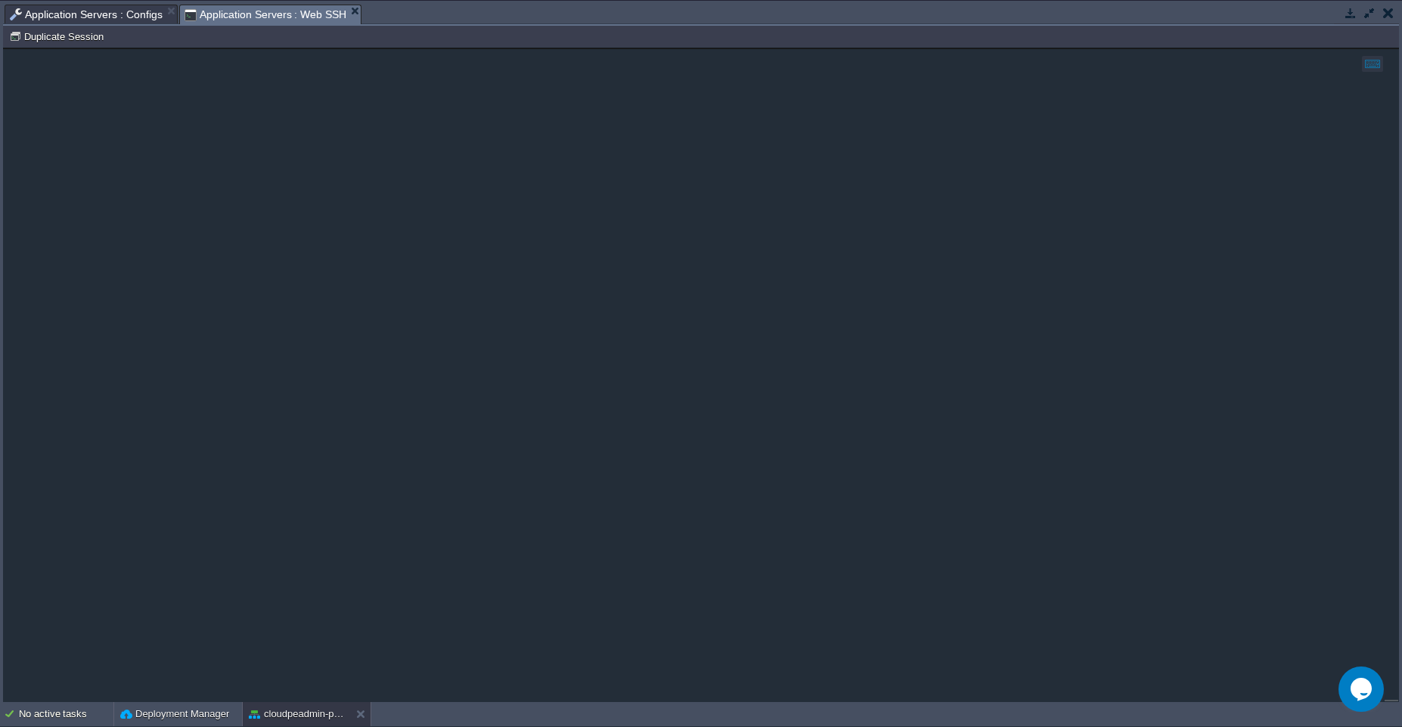
click at [248, 14] on span "Application Servers : Web SSH" at bounding box center [266, 14] width 163 height 19
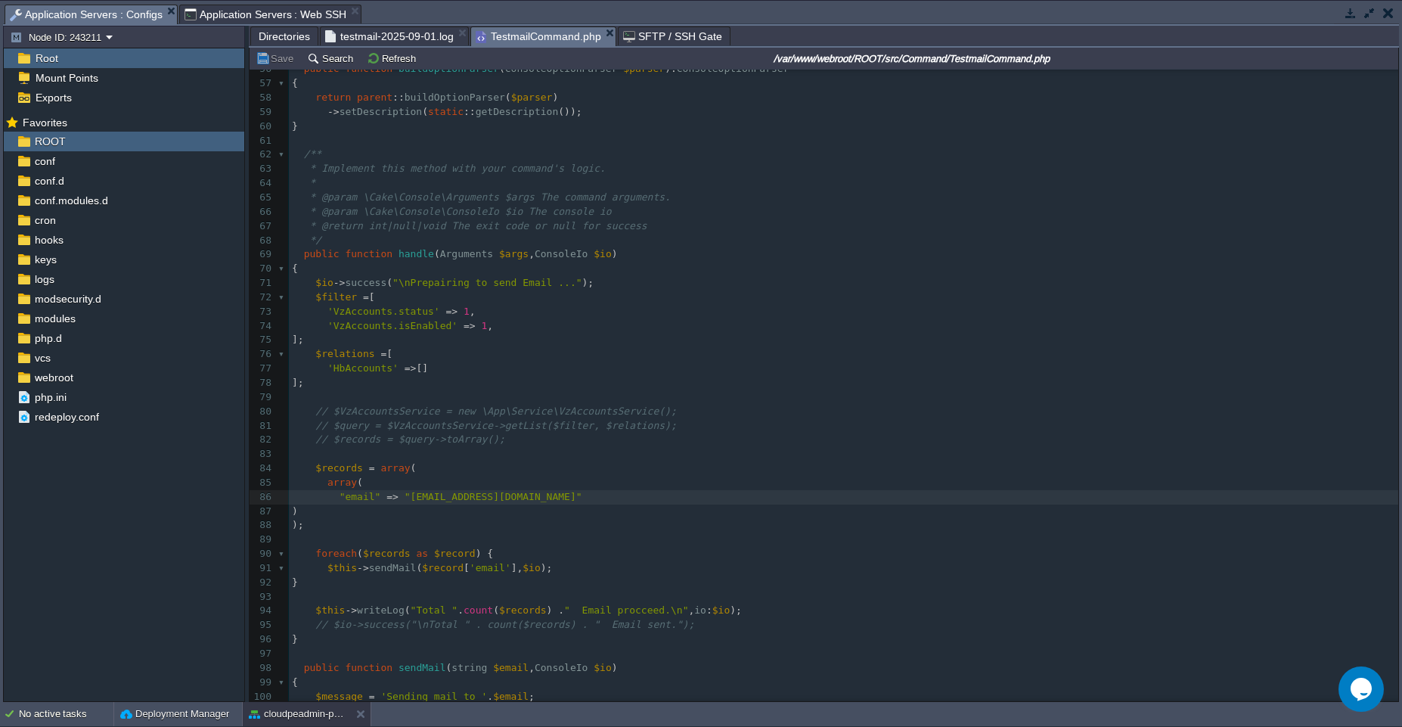
click at [88, 12] on span "Application Servers : Configs" at bounding box center [86, 14] width 153 height 19
click at [402, 494] on span at bounding box center [402, 496] width 6 height 11
type textarea "[EMAIL_ADDRESS][DOMAIN_NAME]"
click at [281, 62] on button "Save" at bounding box center [277, 58] width 42 height 14
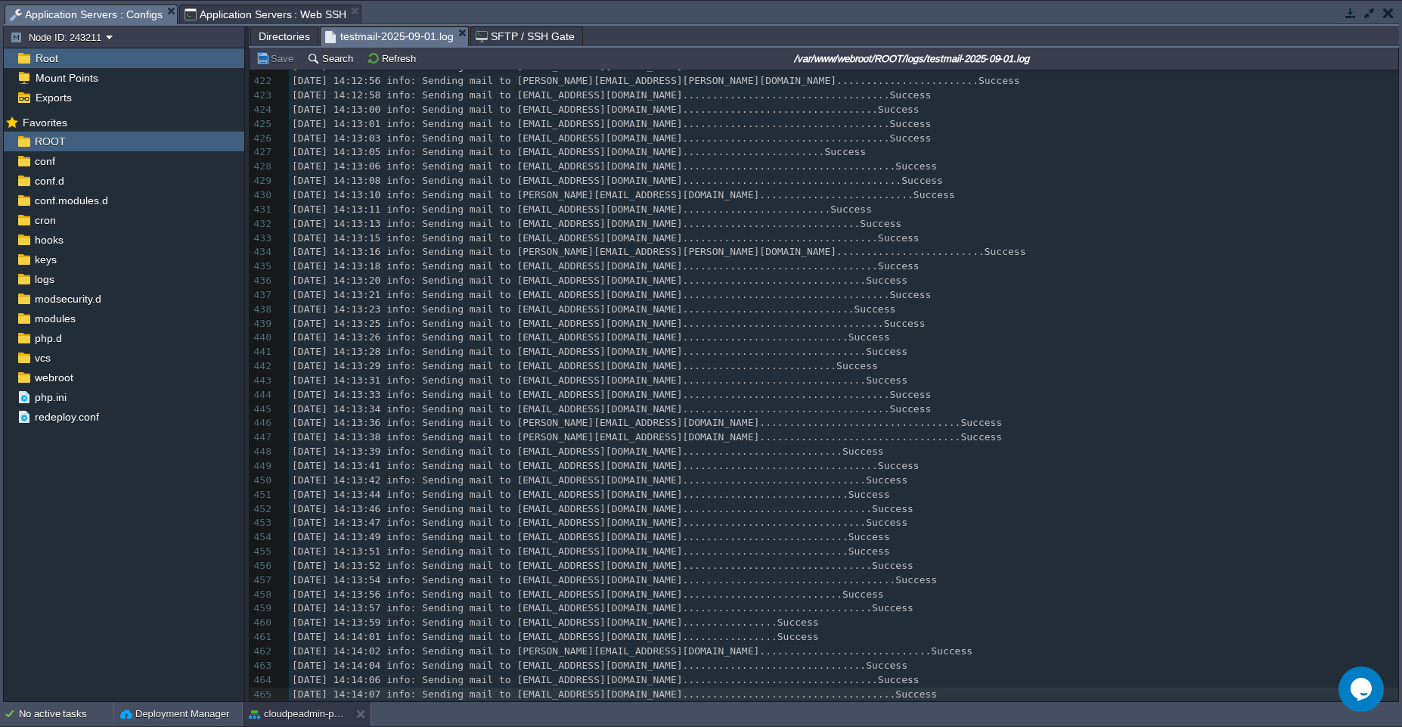
click at [402, 36] on span "testmail-2025-09-01.log" at bounding box center [389, 36] width 129 height 19
click at [467, 232] on span "[DATE] 14:13:15 info: Sending mail to [EMAIL_ADDRESS][DOMAIN_NAME].............…" at bounding box center [606, 237] width 628 height 11
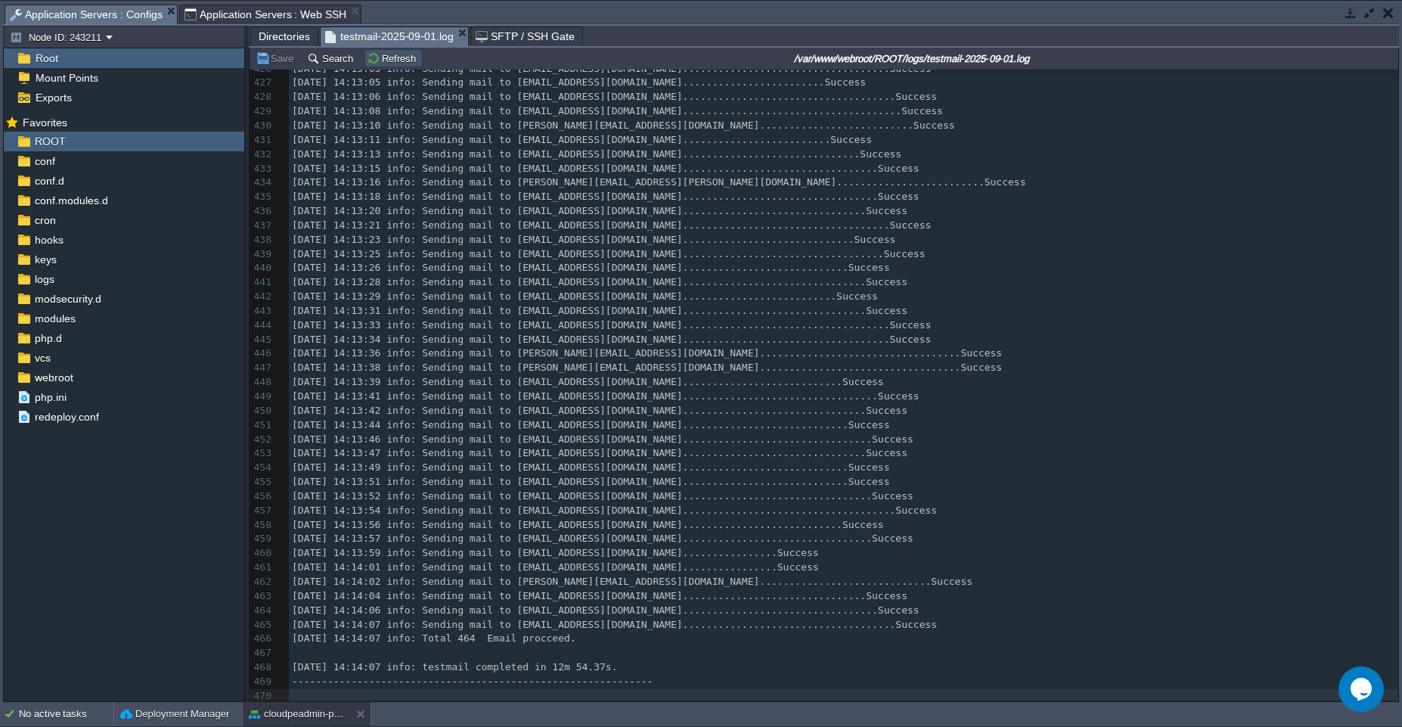
click at [386, 61] on button "Refresh" at bounding box center [394, 58] width 54 height 14
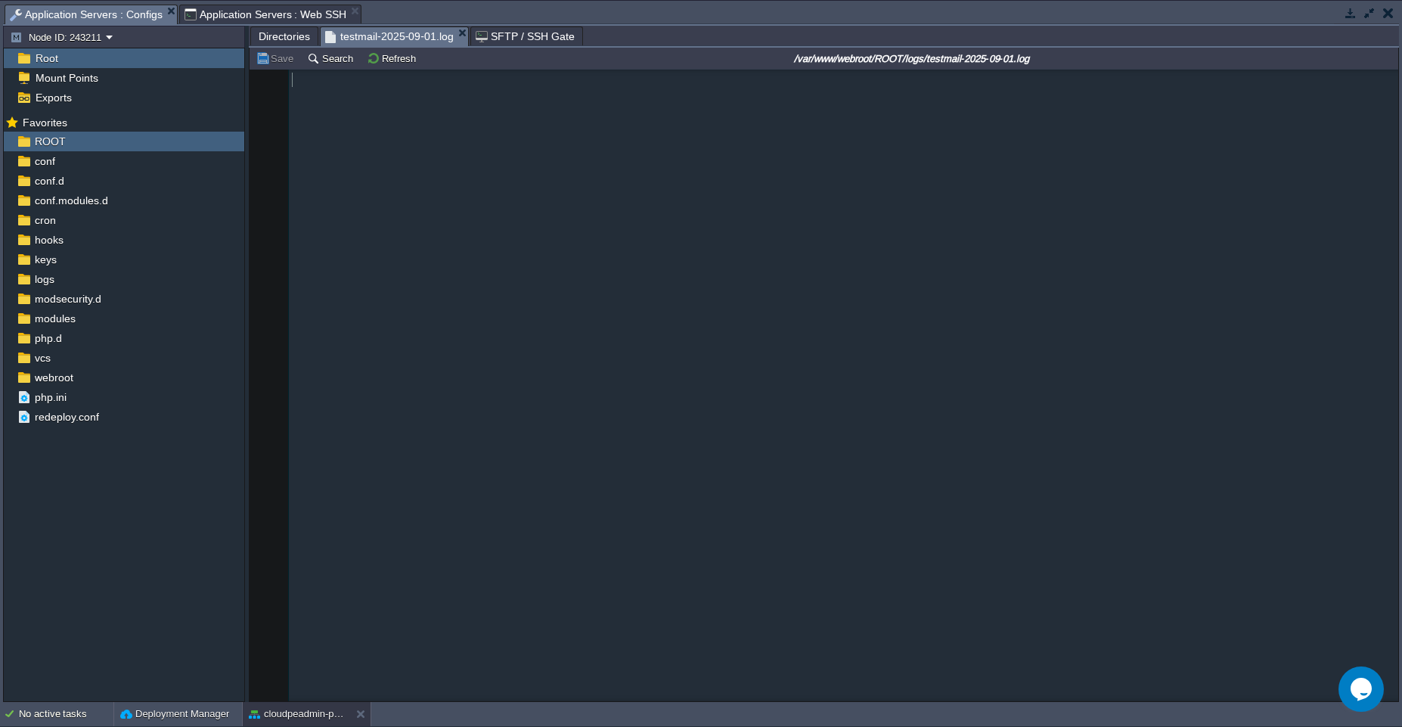
scroll to position [6072, 0]
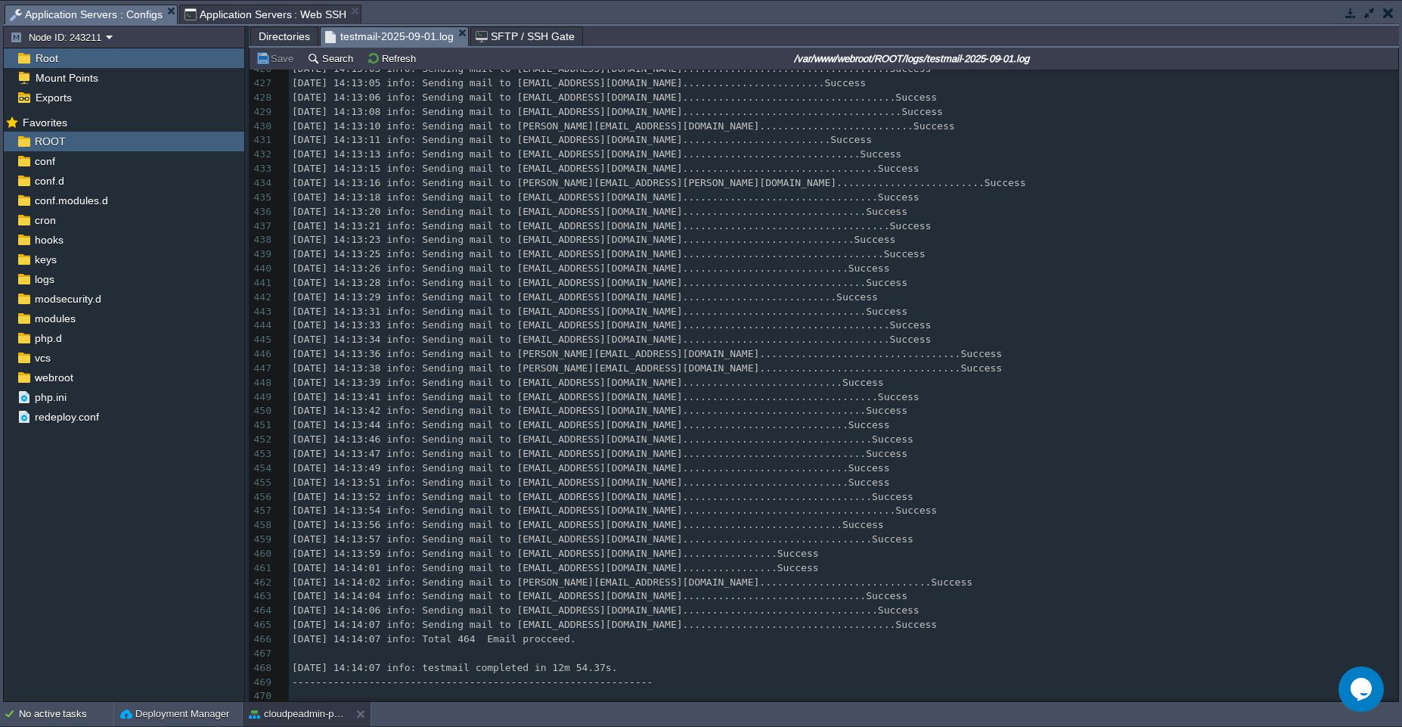
click at [527, 533] on span "[DATE] 14:13:57 info: Sending mail to [EMAIL_ADDRESS][DOMAIN_NAME].............…" at bounding box center [603, 538] width 622 height 11
click at [284, 41] on span "Directories" at bounding box center [284, 36] width 51 height 18
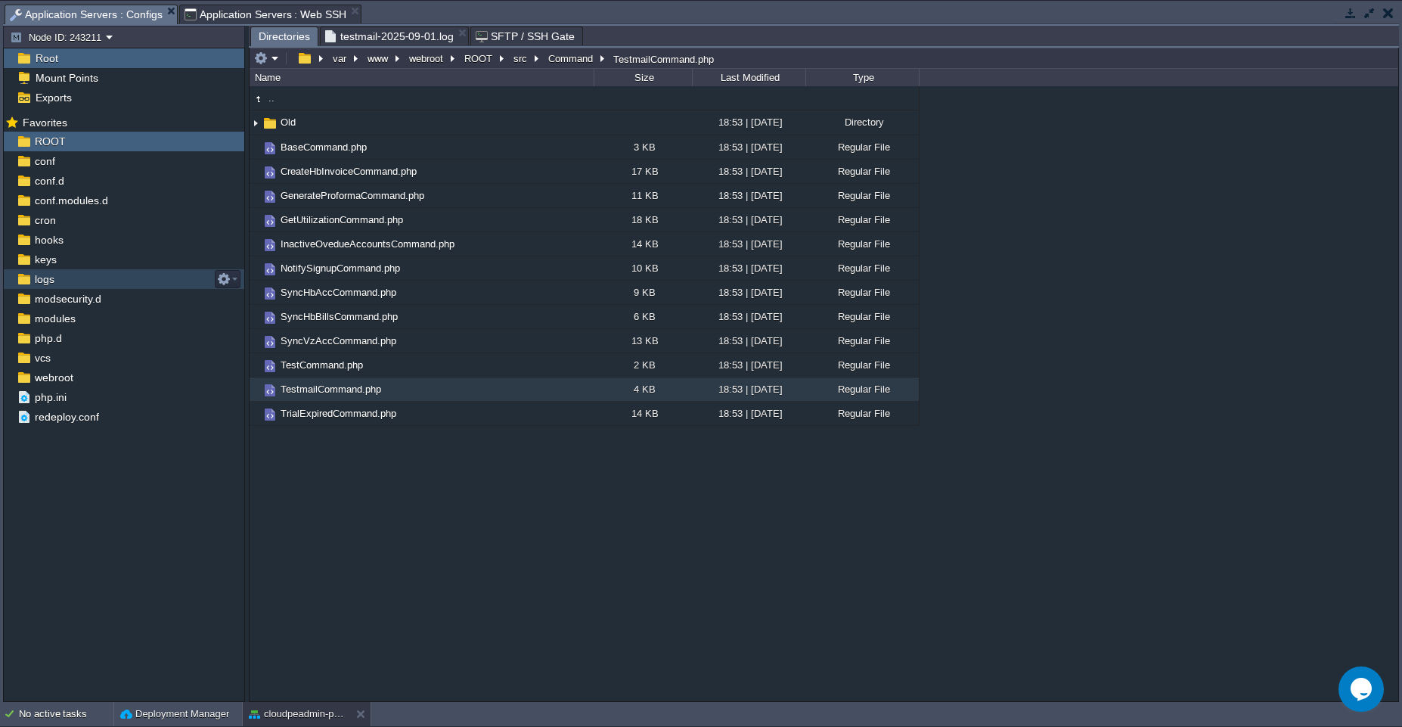
click at [62, 283] on div "logs" at bounding box center [124, 279] width 241 height 20
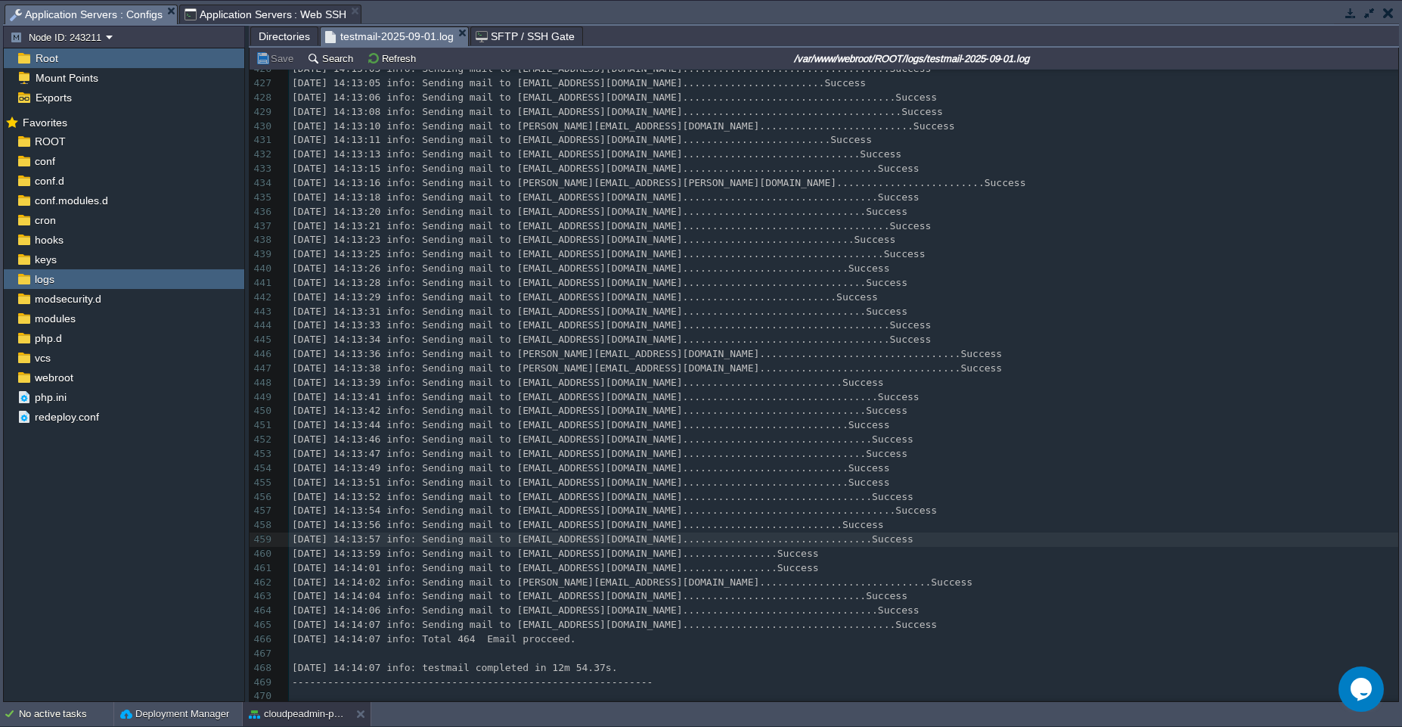
click at [401, 36] on span "testmail-2025-09-01.log" at bounding box center [389, 36] width 129 height 19
click at [922, 604] on pre "[DATE] 14:14:06 info: Sending mail to [EMAIL_ADDRESS][DOMAIN_NAME].............…" at bounding box center [844, 611] width 1110 height 14
type textarea "[DATE] 14:14:07 info: Sending mail to [EMAIL_ADDRESS][DOMAIN_NAME].............…"
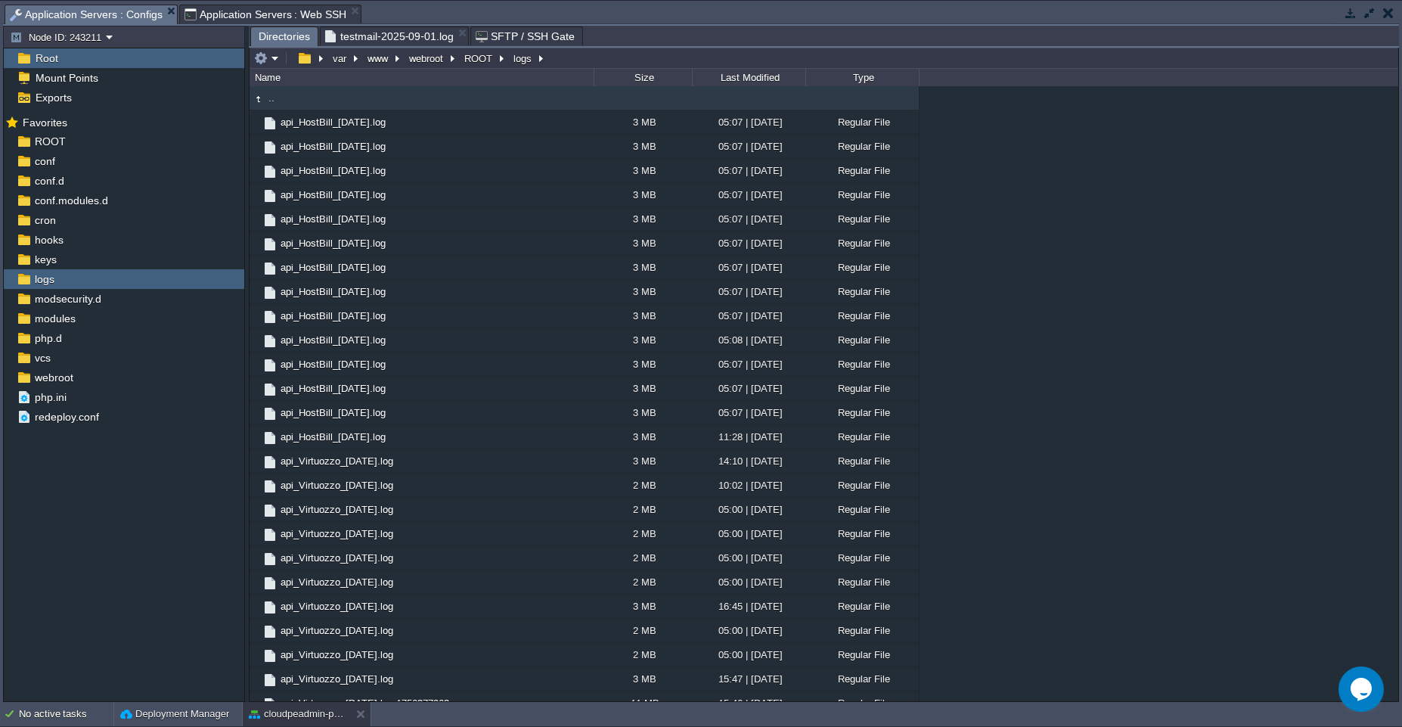
click at [286, 42] on span "Directories" at bounding box center [284, 36] width 51 height 19
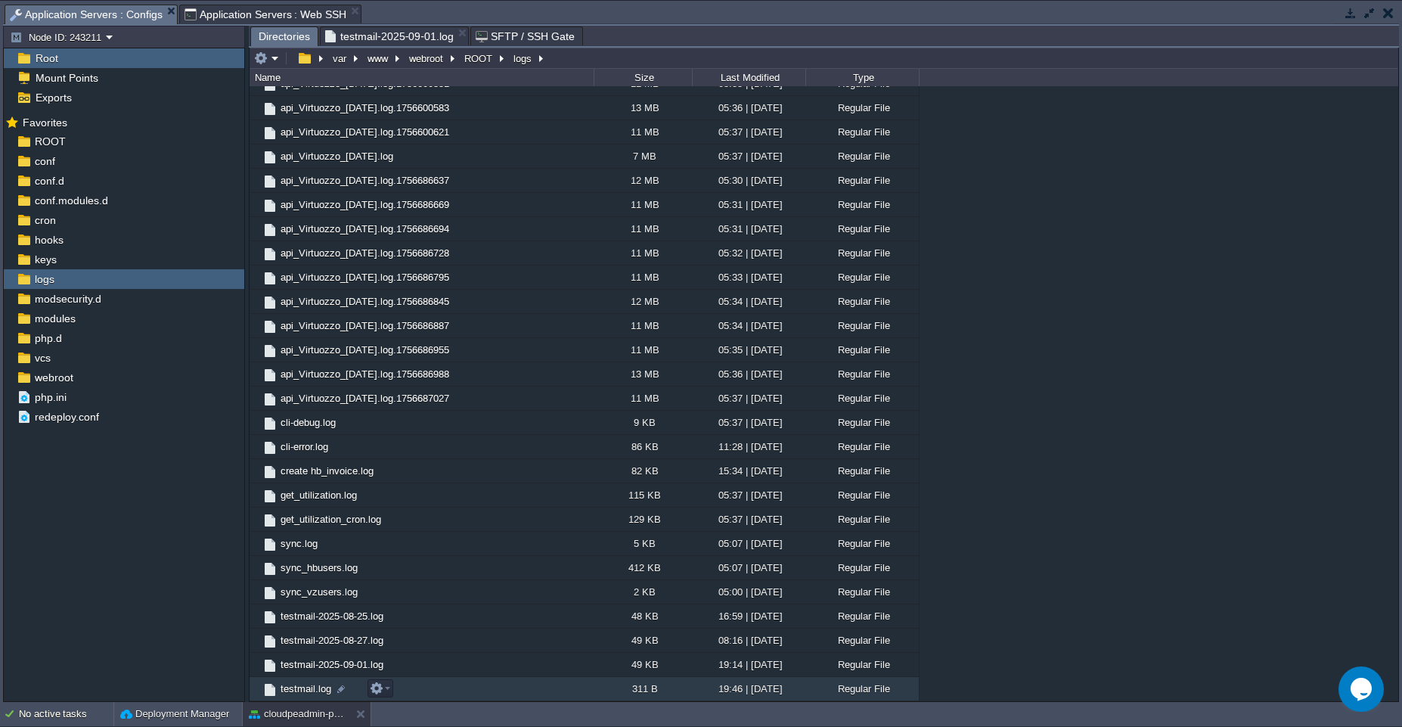
click at [426, 686] on td "testmail.log" at bounding box center [422, 689] width 344 height 24
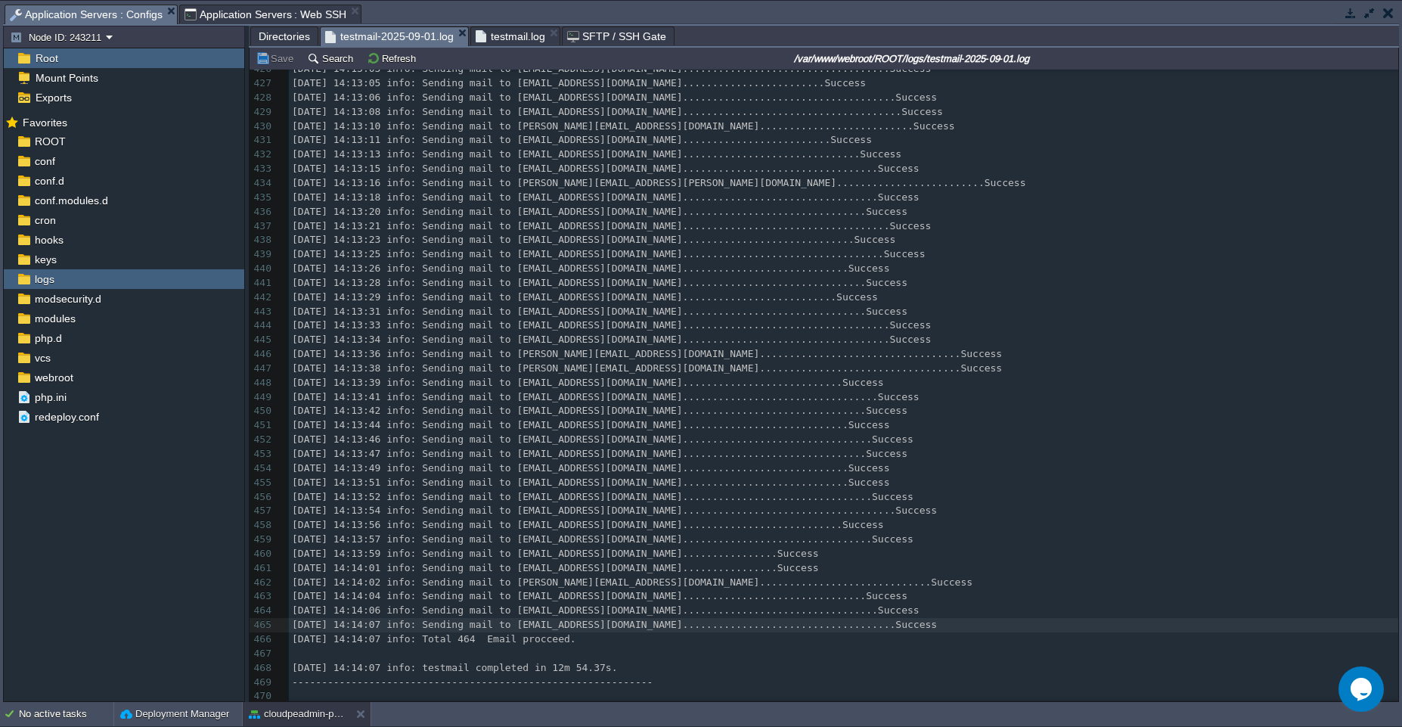
click at [408, 39] on span "testmail-2025-09-01.log" at bounding box center [389, 36] width 129 height 19
click at [521, 37] on span "testmail.log" at bounding box center [511, 36] width 70 height 18
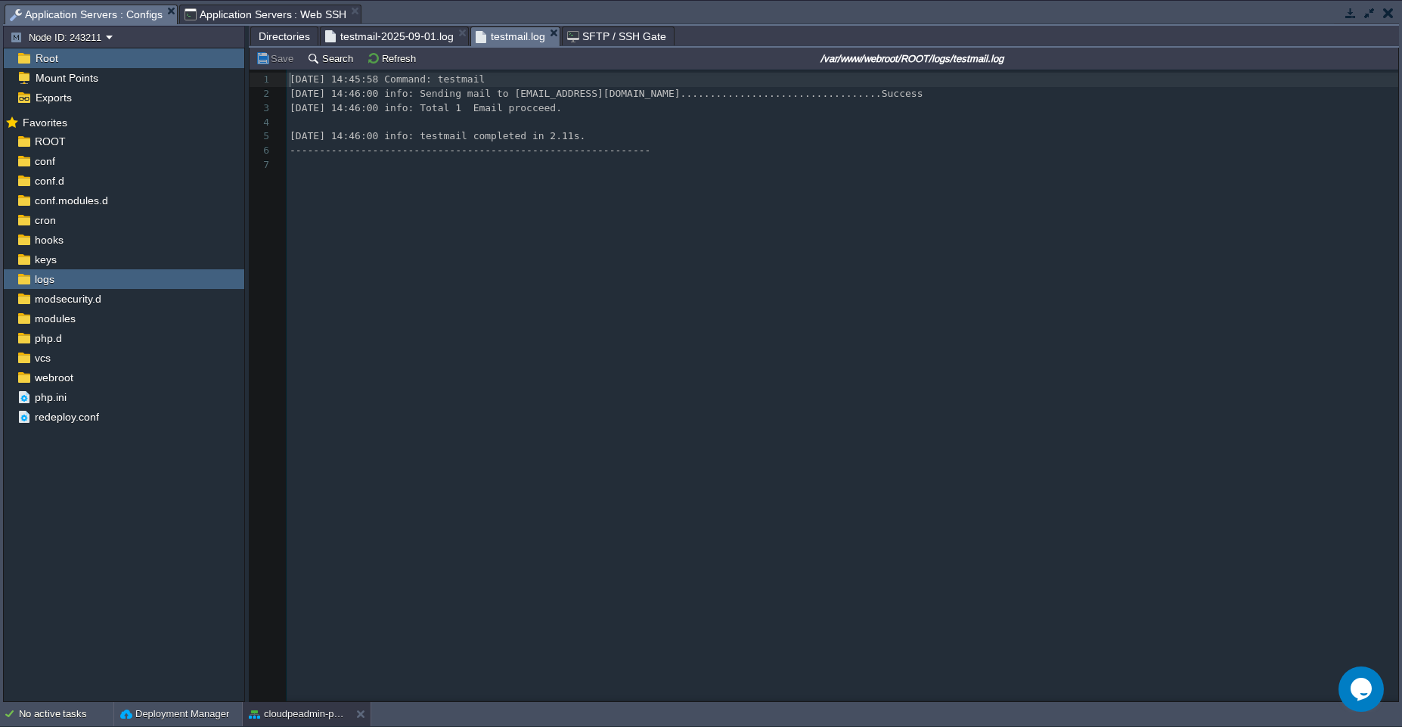
scroll to position [5, 0]
click at [669, 149] on pre "-------------------------------------------------------------" at bounding box center [845, 151] width 1117 height 14
type textarea "[DATE] 14:45:58 Command: testmail [DATE] 14:46:00 info: Sending mail to [EMAIL_…"
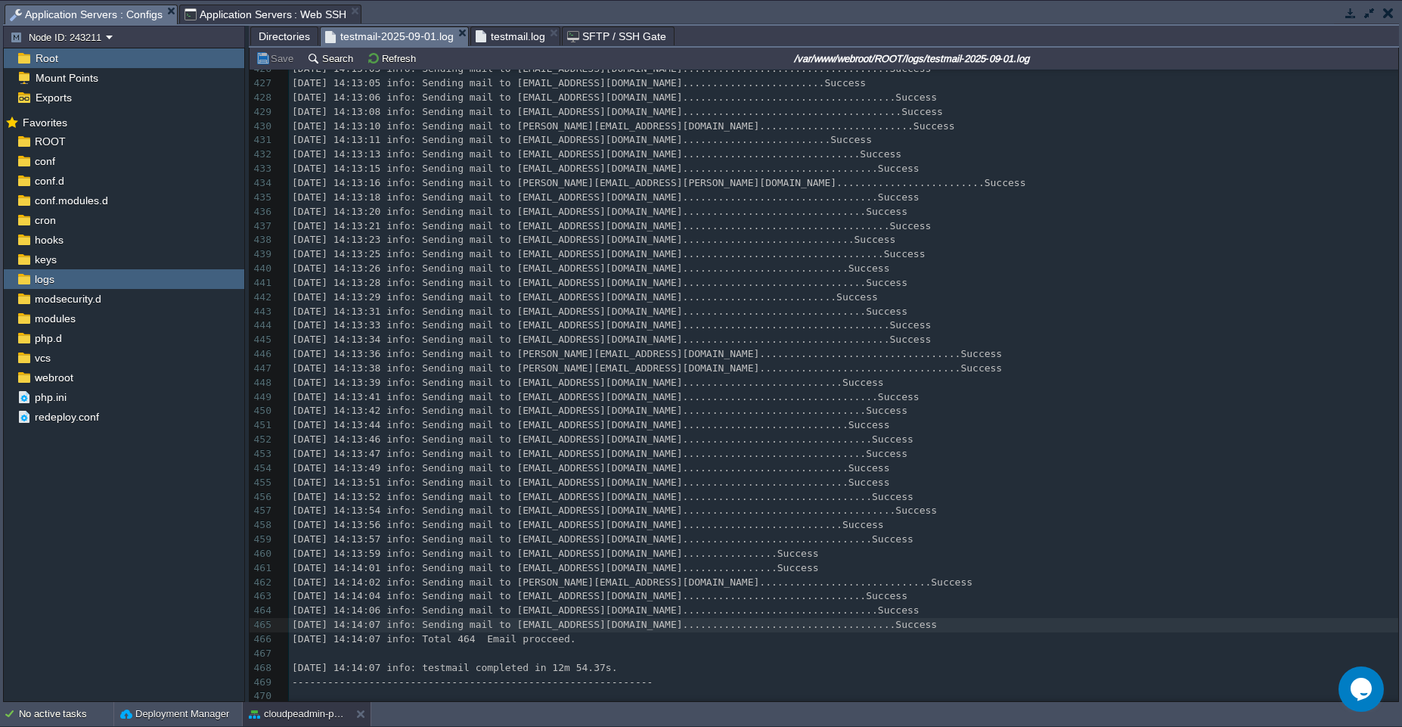
click at [369, 32] on span "testmail-2025-09-01.log" at bounding box center [389, 36] width 129 height 19
click at [404, 182] on div "x [DATE] 14:01:13 Command: testmail 416 [DATE] 14:12:46 info: Sending mail to […" at bounding box center [844, 312] width 1110 height 784
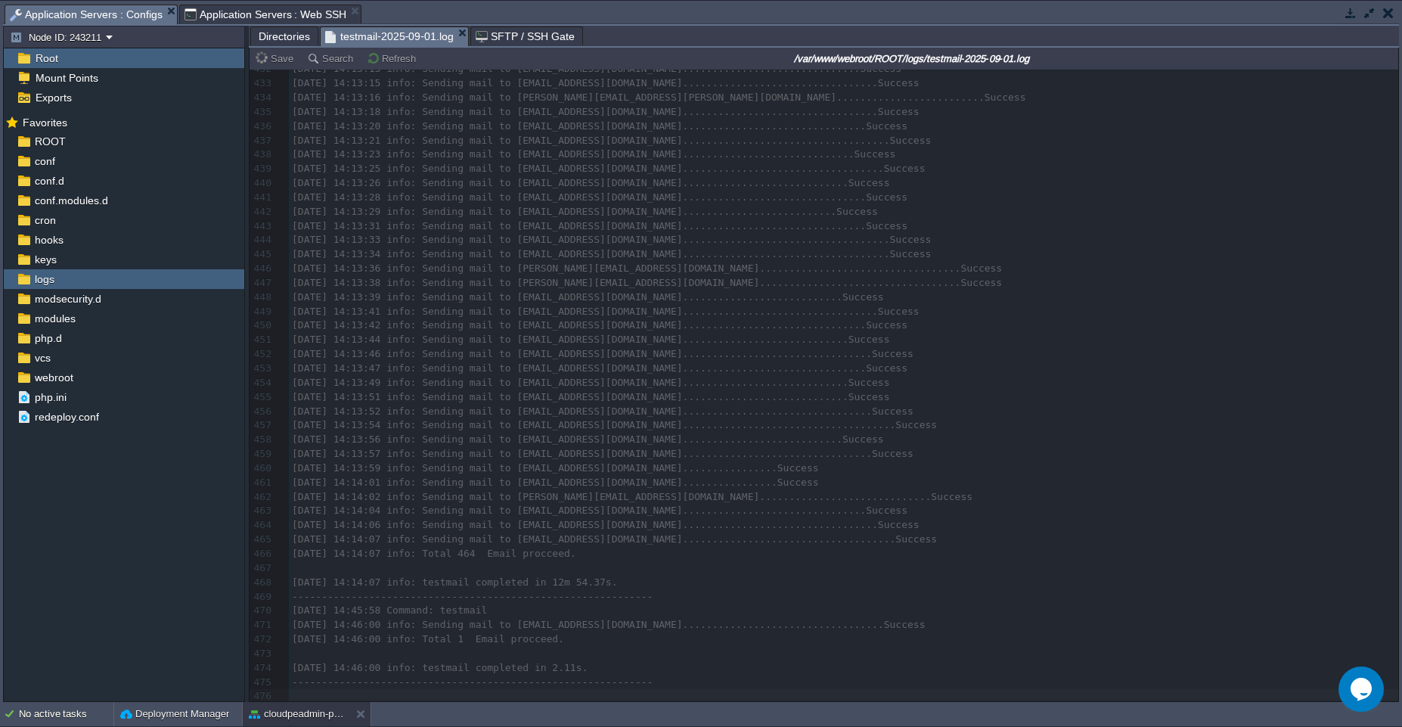
click at [287, 39] on span "Directories" at bounding box center [284, 36] width 51 height 18
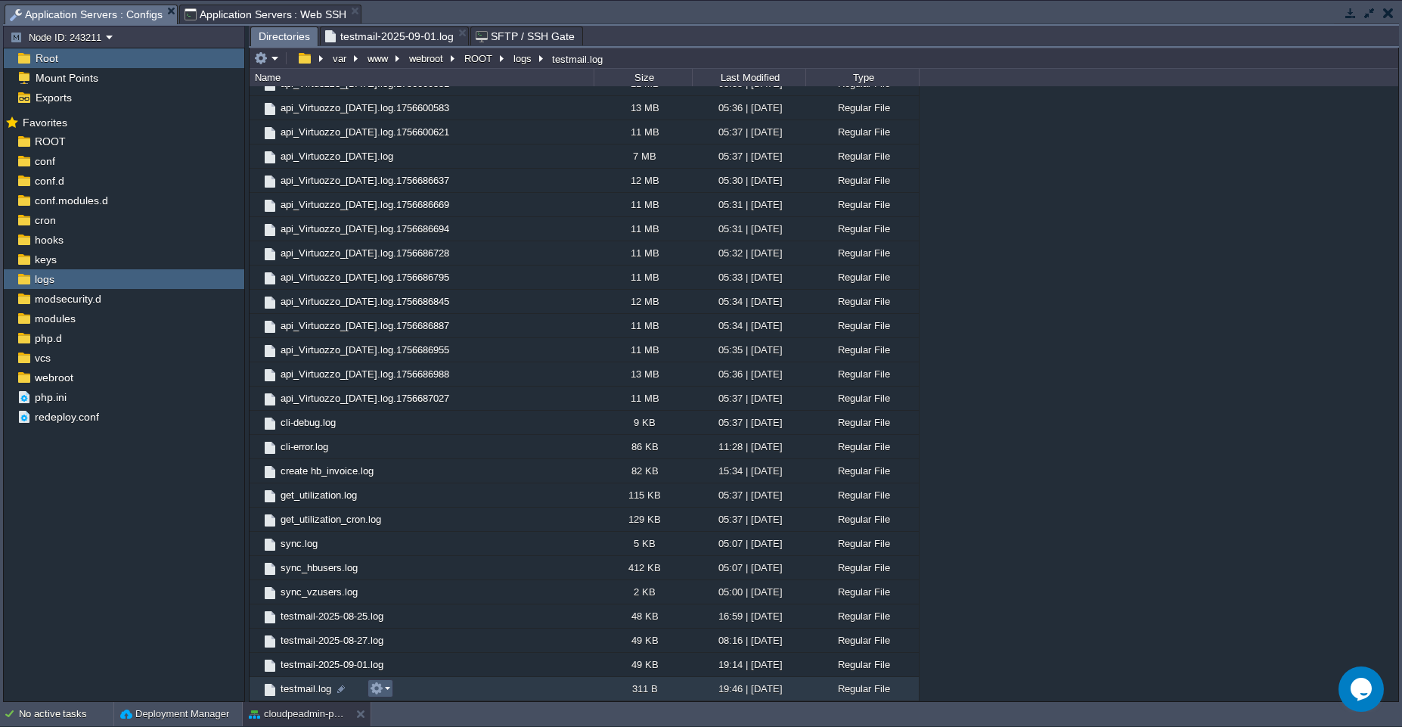
click at [383, 688] on em at bounding box center [380, 688] width 20 height 14
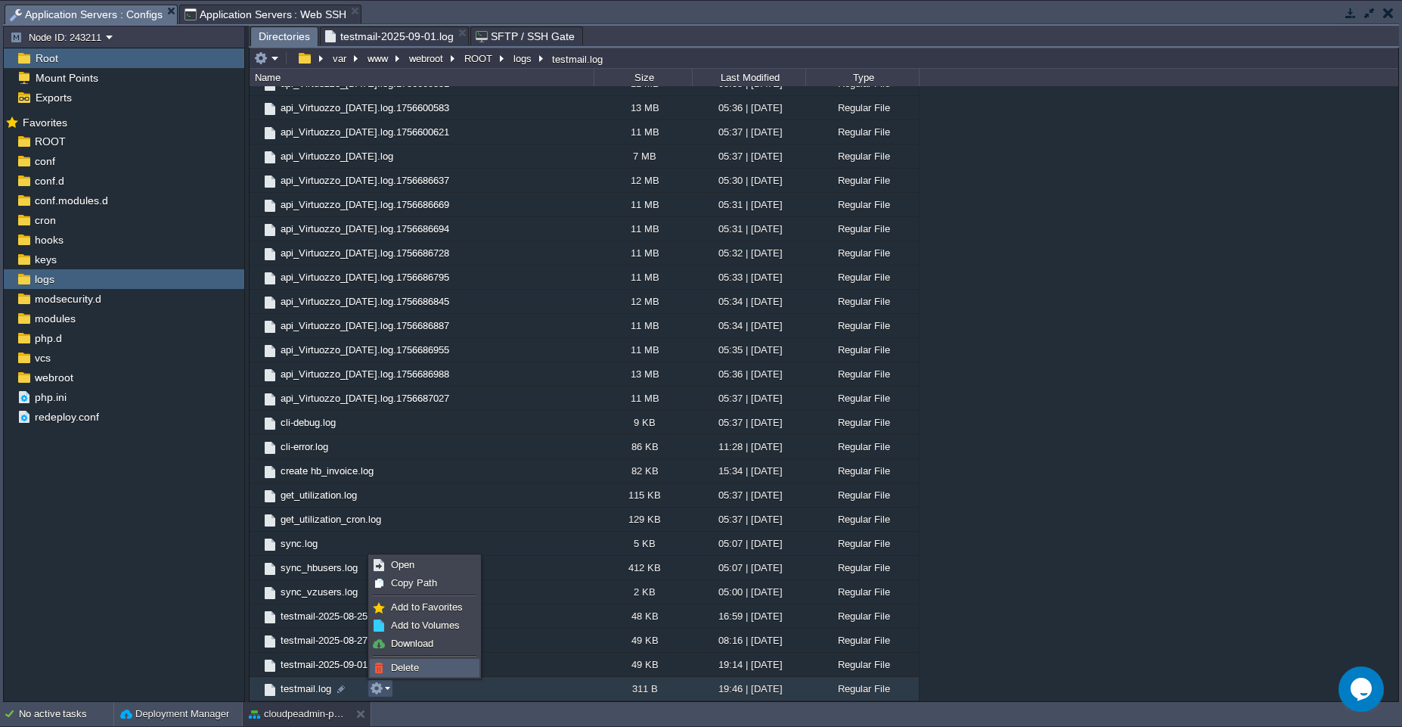
click at [416, 666] on span "Delete" at bounding box center [405, 667] width 28 height 11
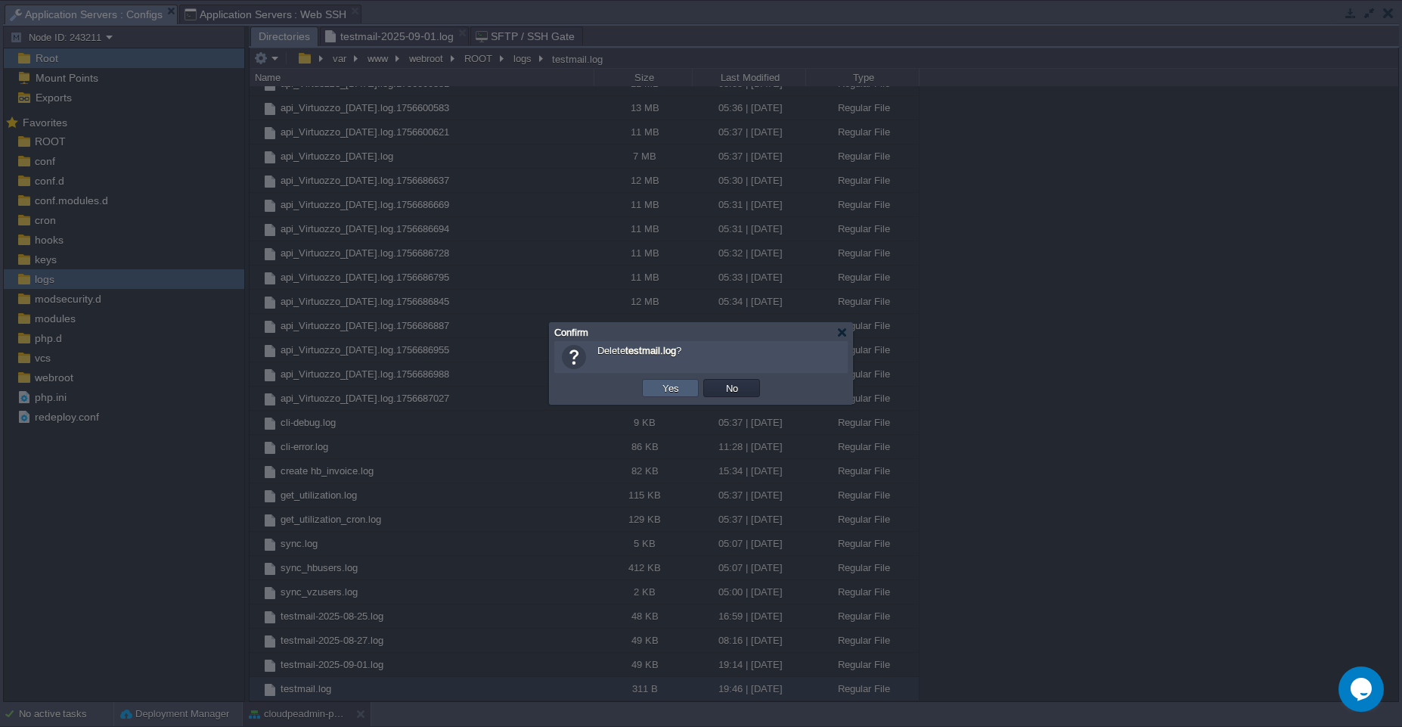
click at [684, 387] on td "Yes" at bounding box center [670, 388] width 57 height 18
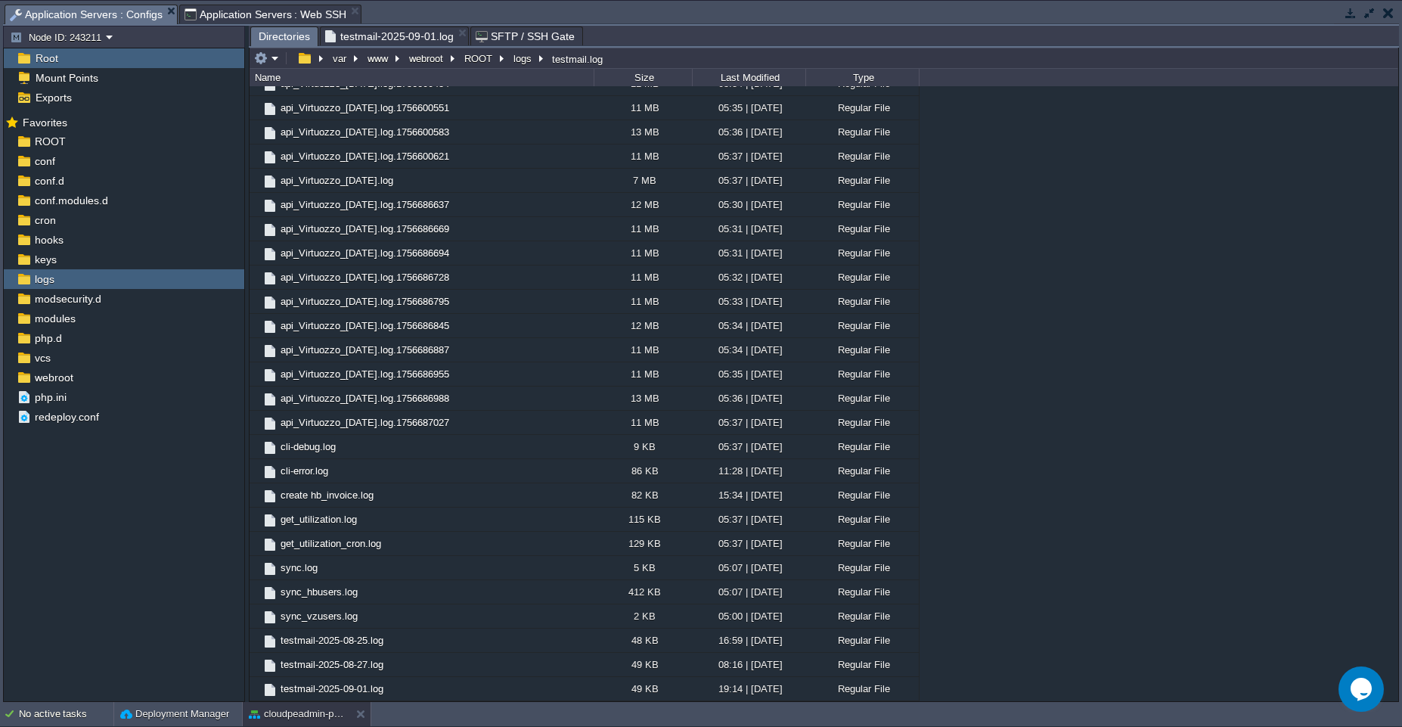
scroll to position [1563, 0]
